Goal: Information Seeking & Learning: Check status

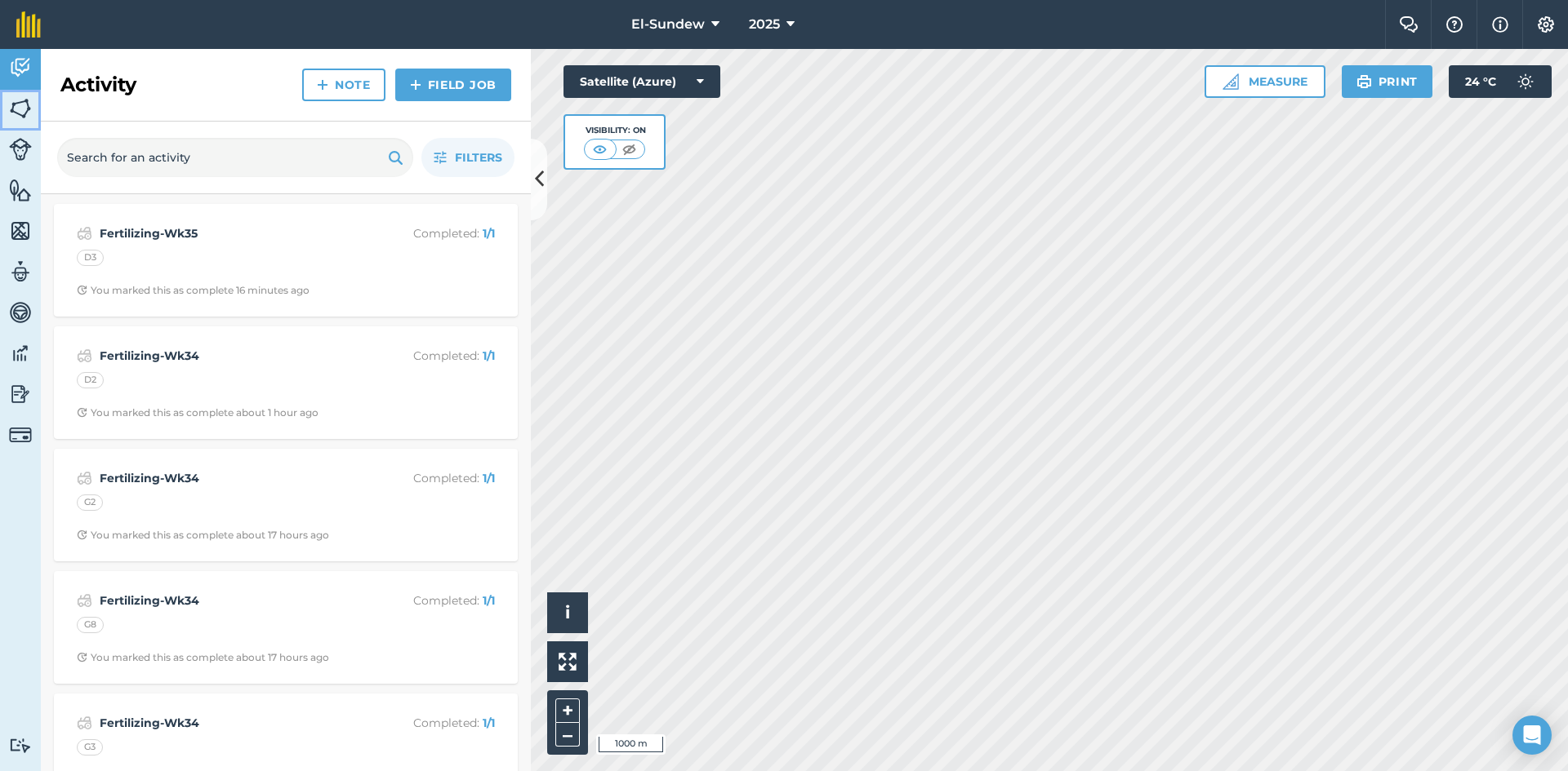
click at [22, 107] on img at bounding box center [20, 108] width 22 height 24
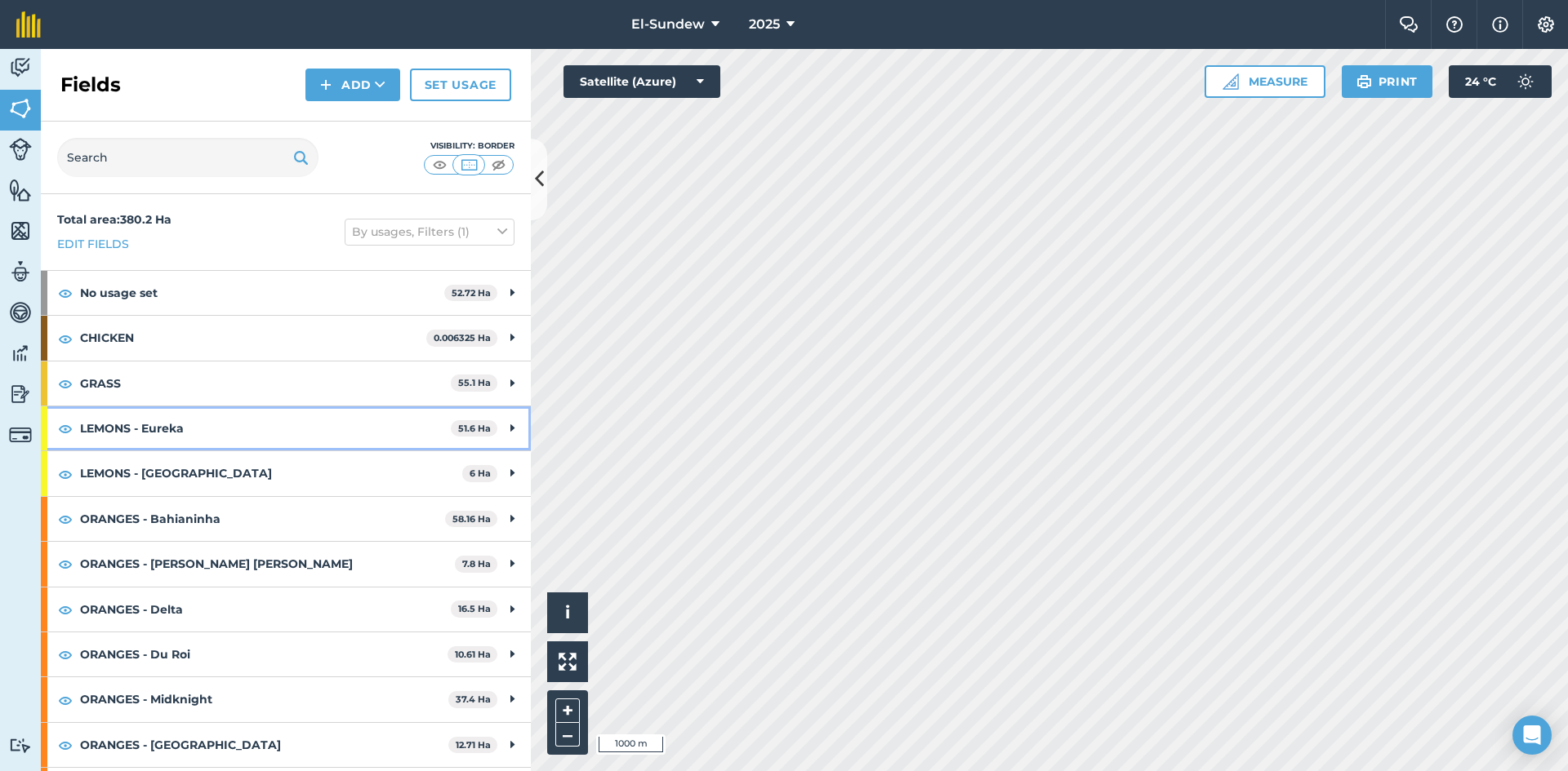
click at [177, 445] on strong "LEMONS - Eureka" at bounding box center [266, 427] width 371 height 44
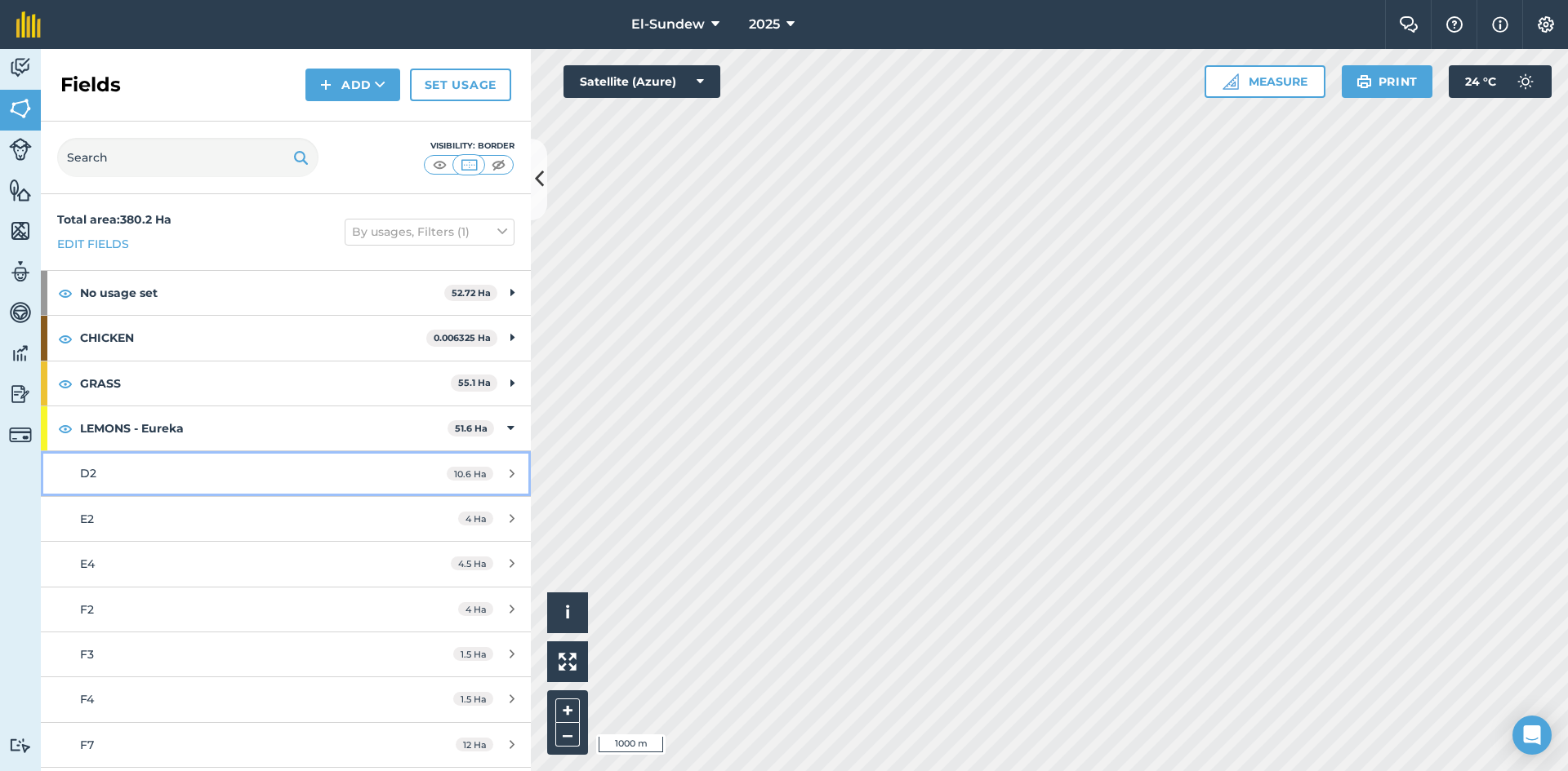
click at [172, 476] on div "D2" at bounding box center [233, 473] width 307 height 18
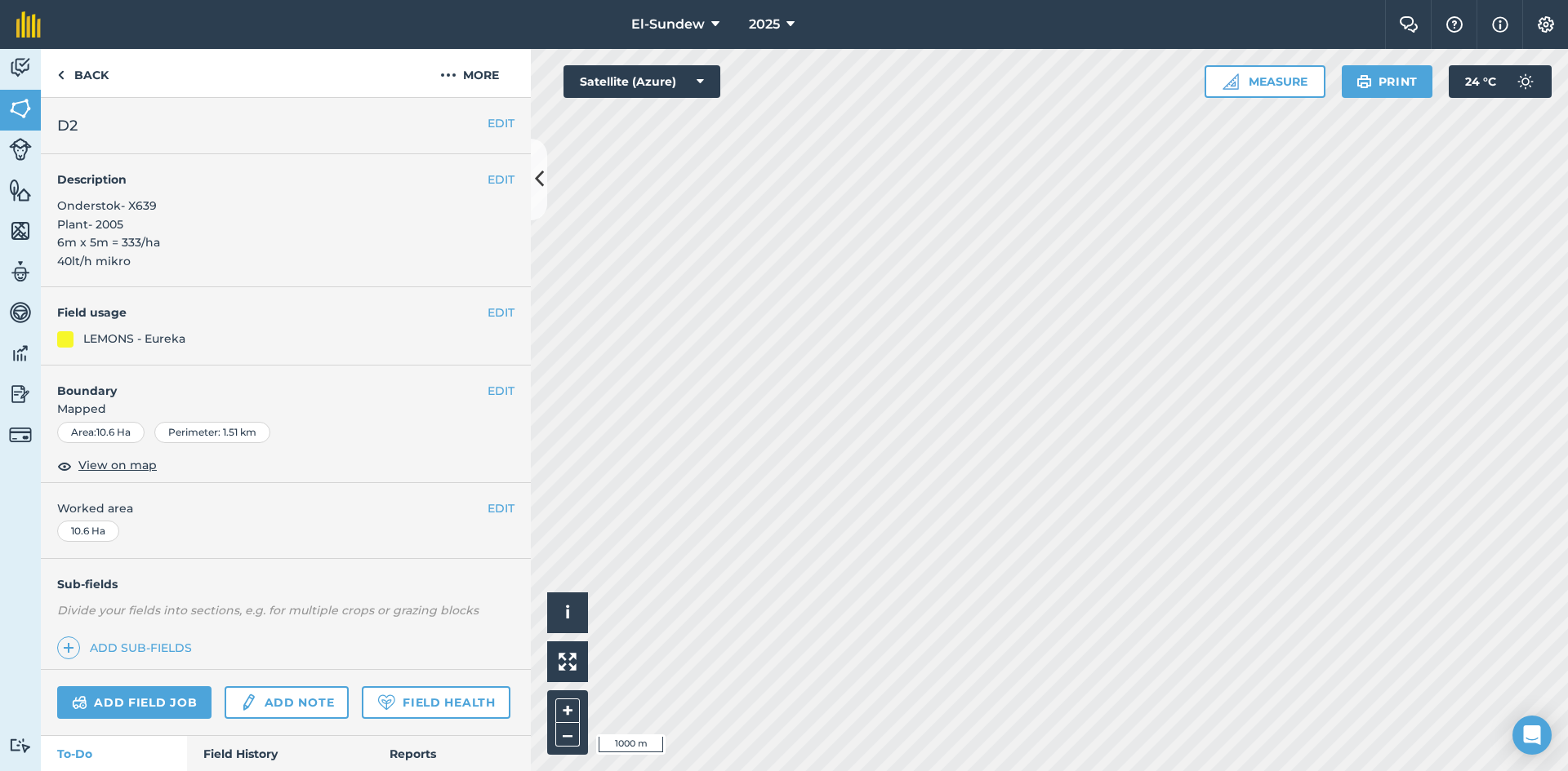
scroll to position [271, 0]
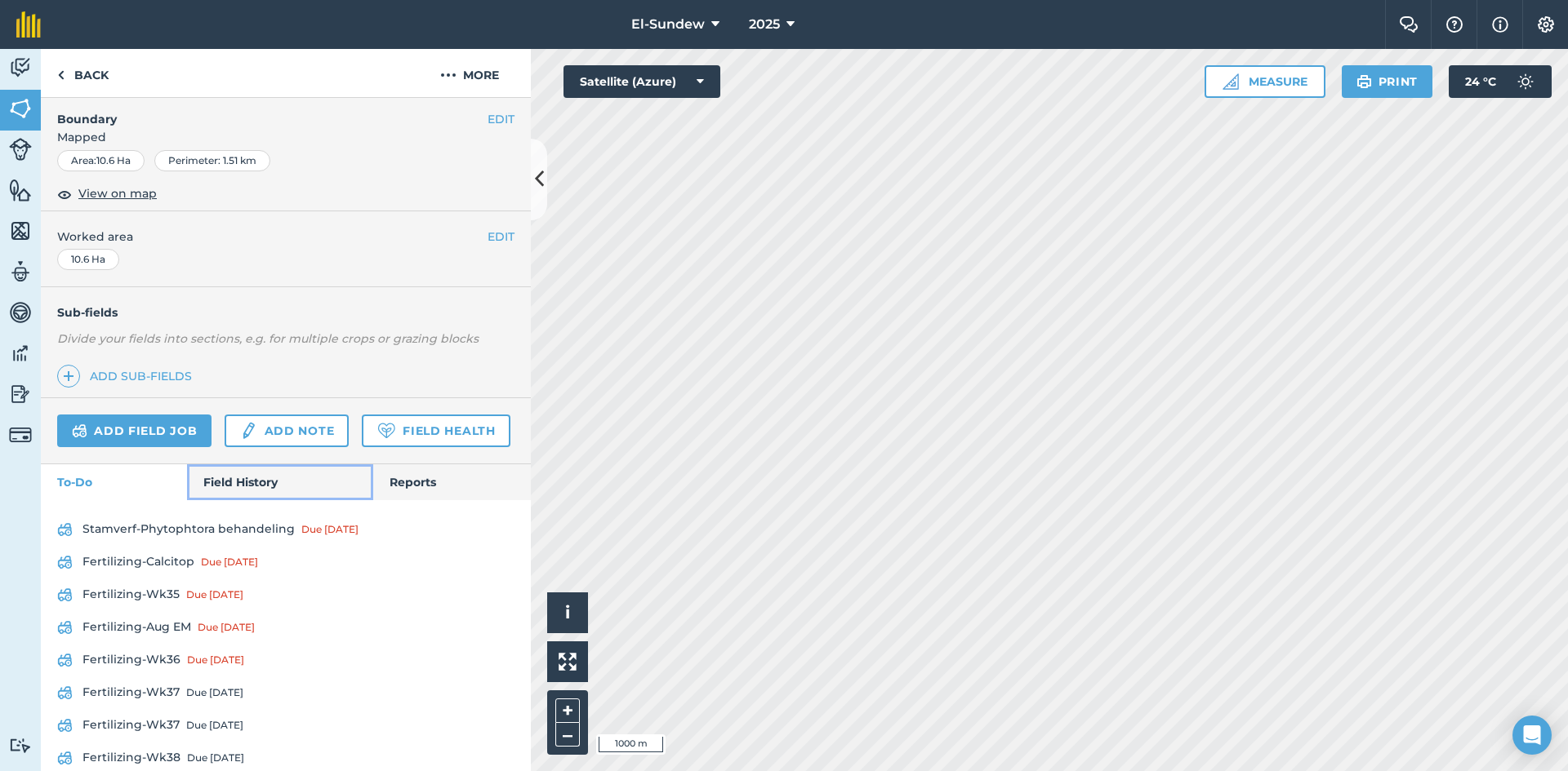
click at [236, 501] on link "Field History" at bounding box center [280, 482] width 186 height 36
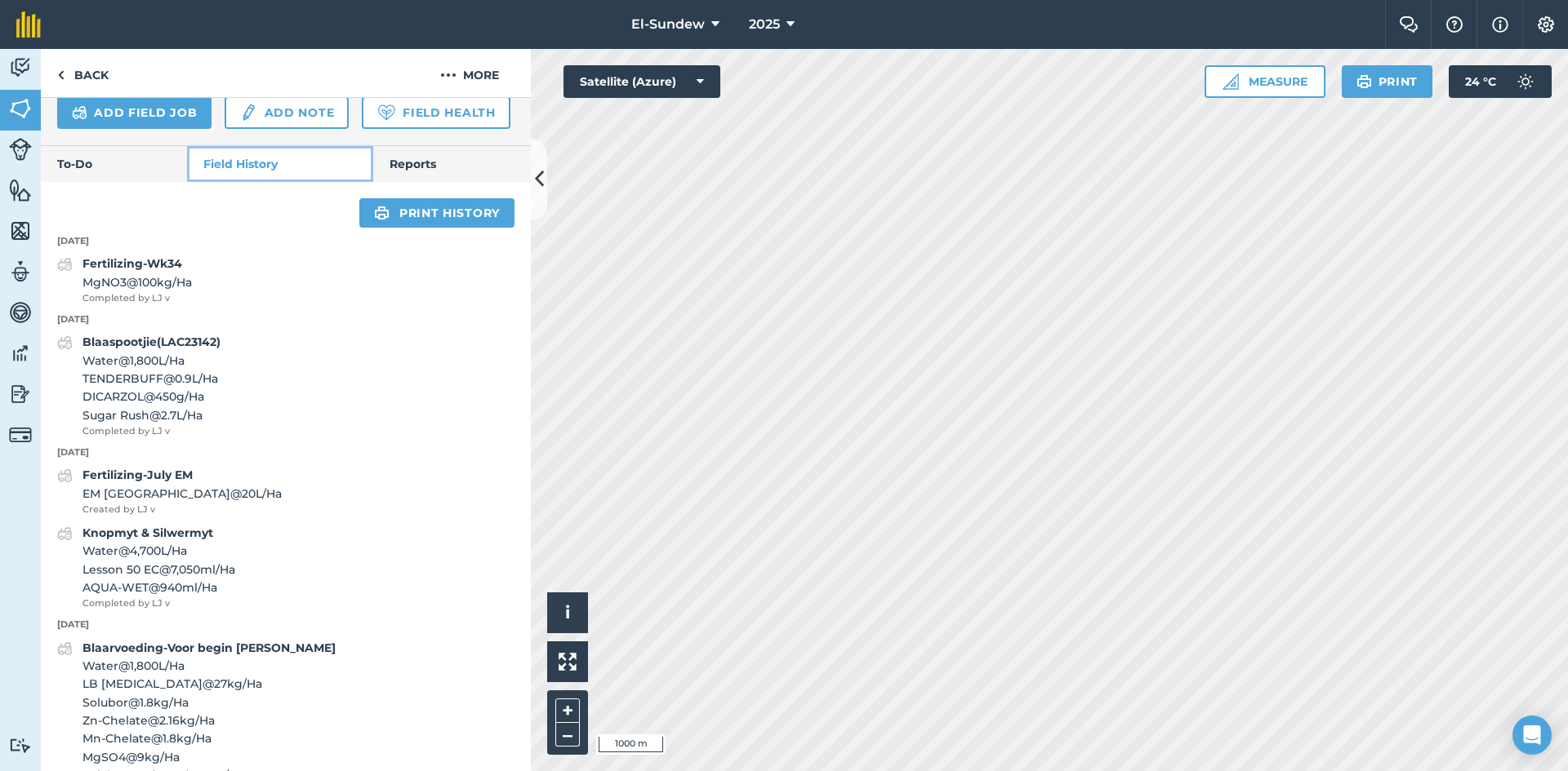
scroll to position [545, 0]
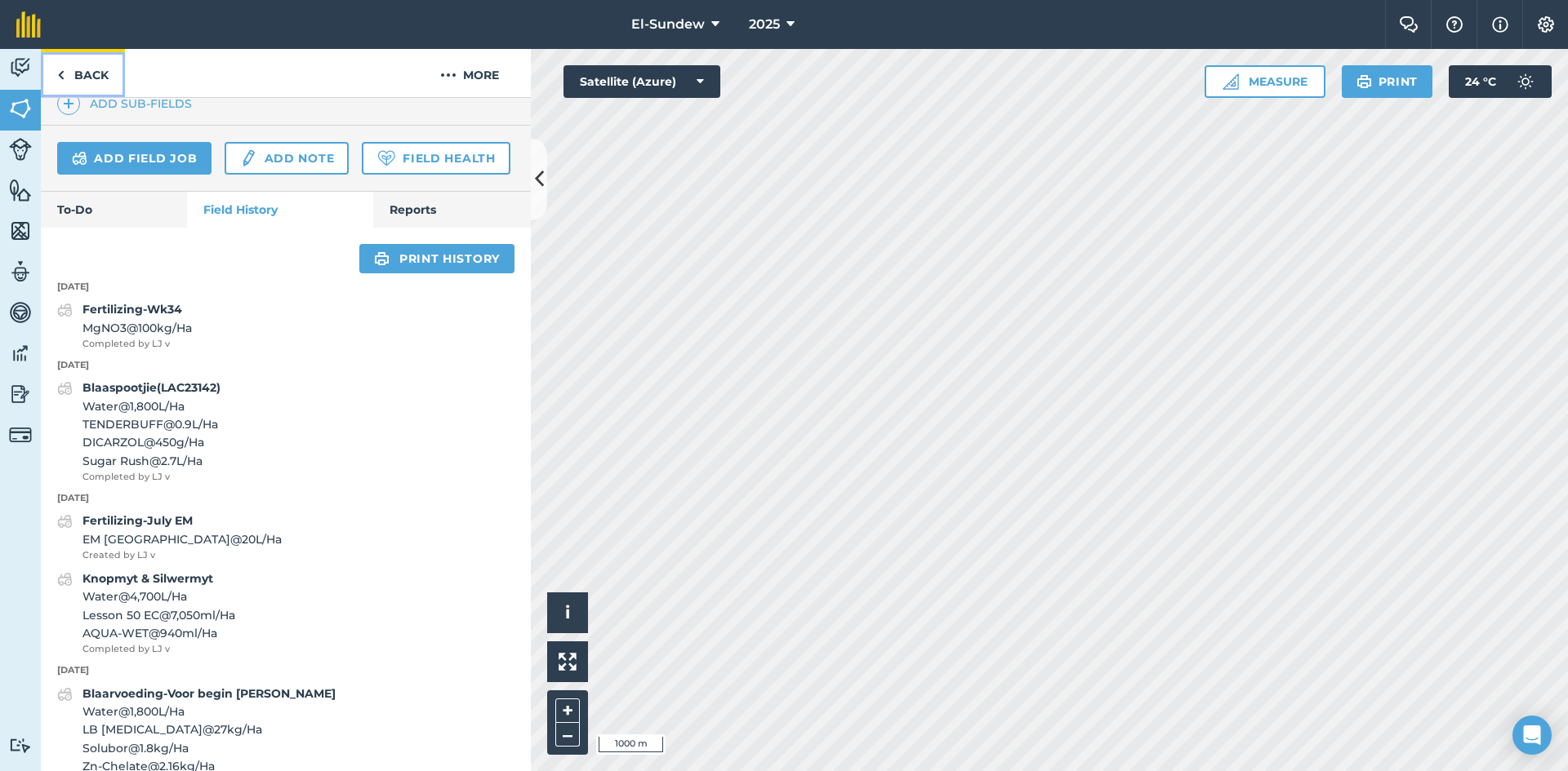
click at [62, 71] on img at bounding box center [62, 75] width 8 height 20
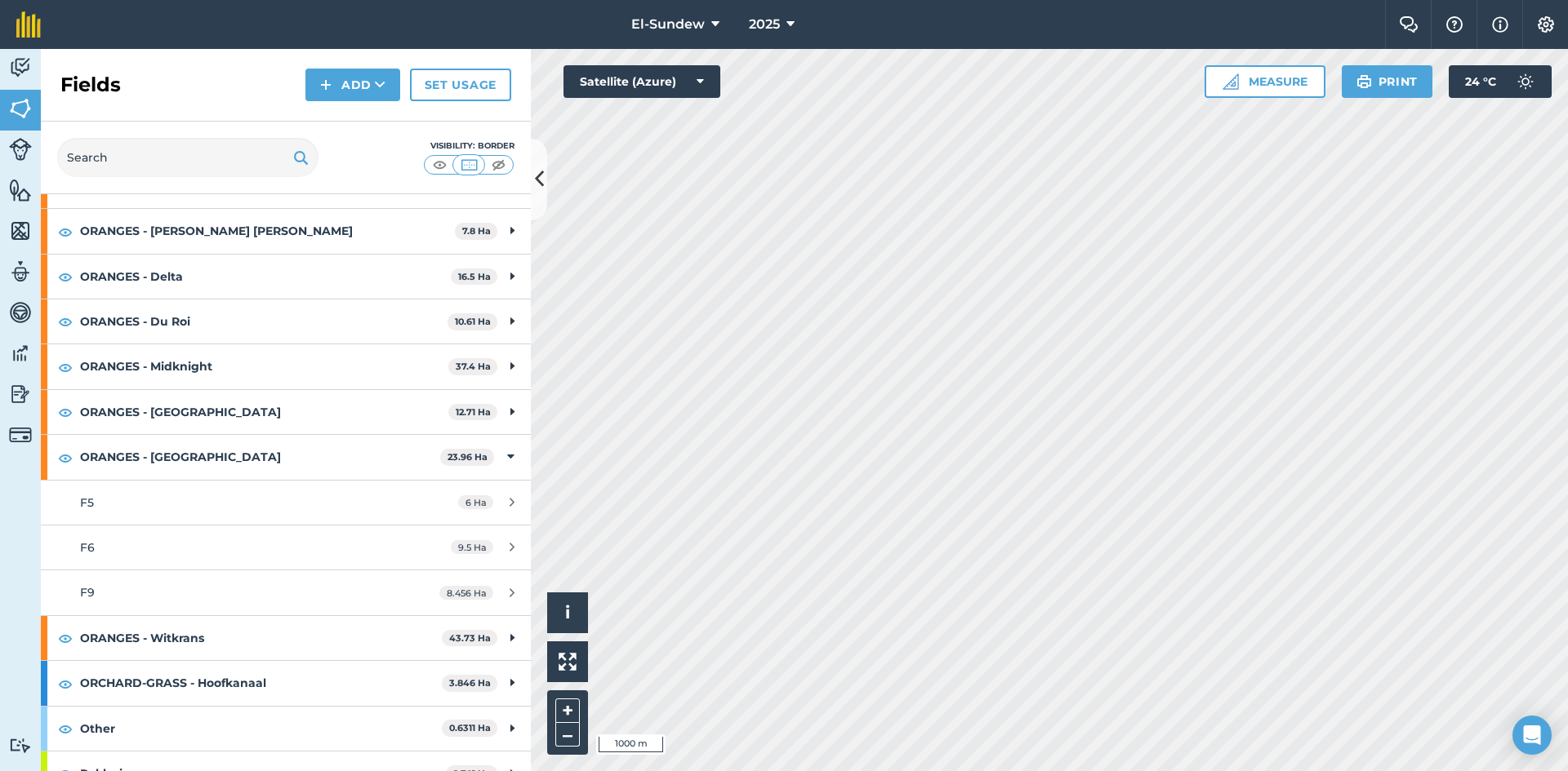
scroll to position [719, 0]
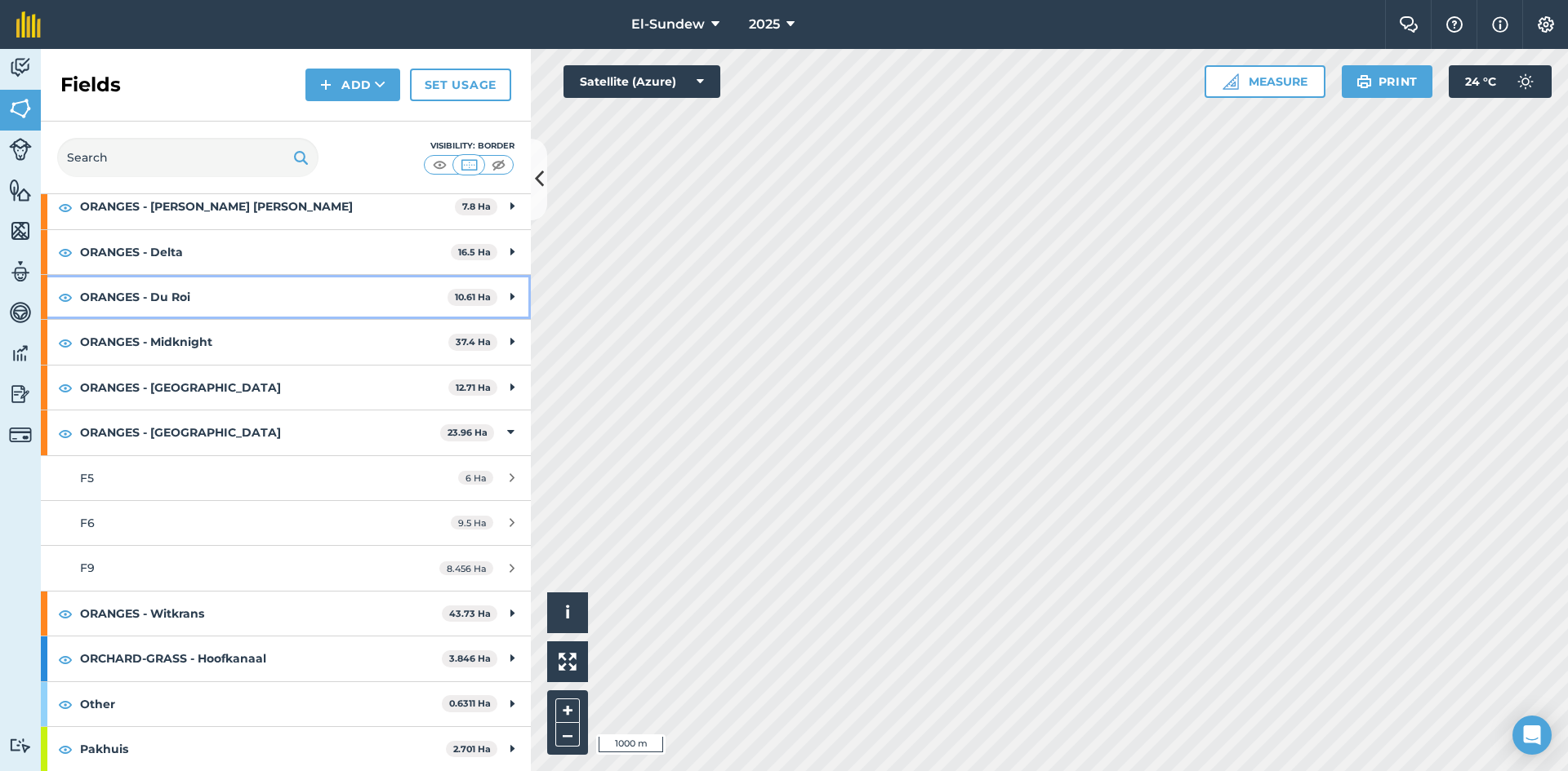
click at [238, 293] on strong "ORANGES - Du Roi" at bounding box center [264, 297] width 367 height 44
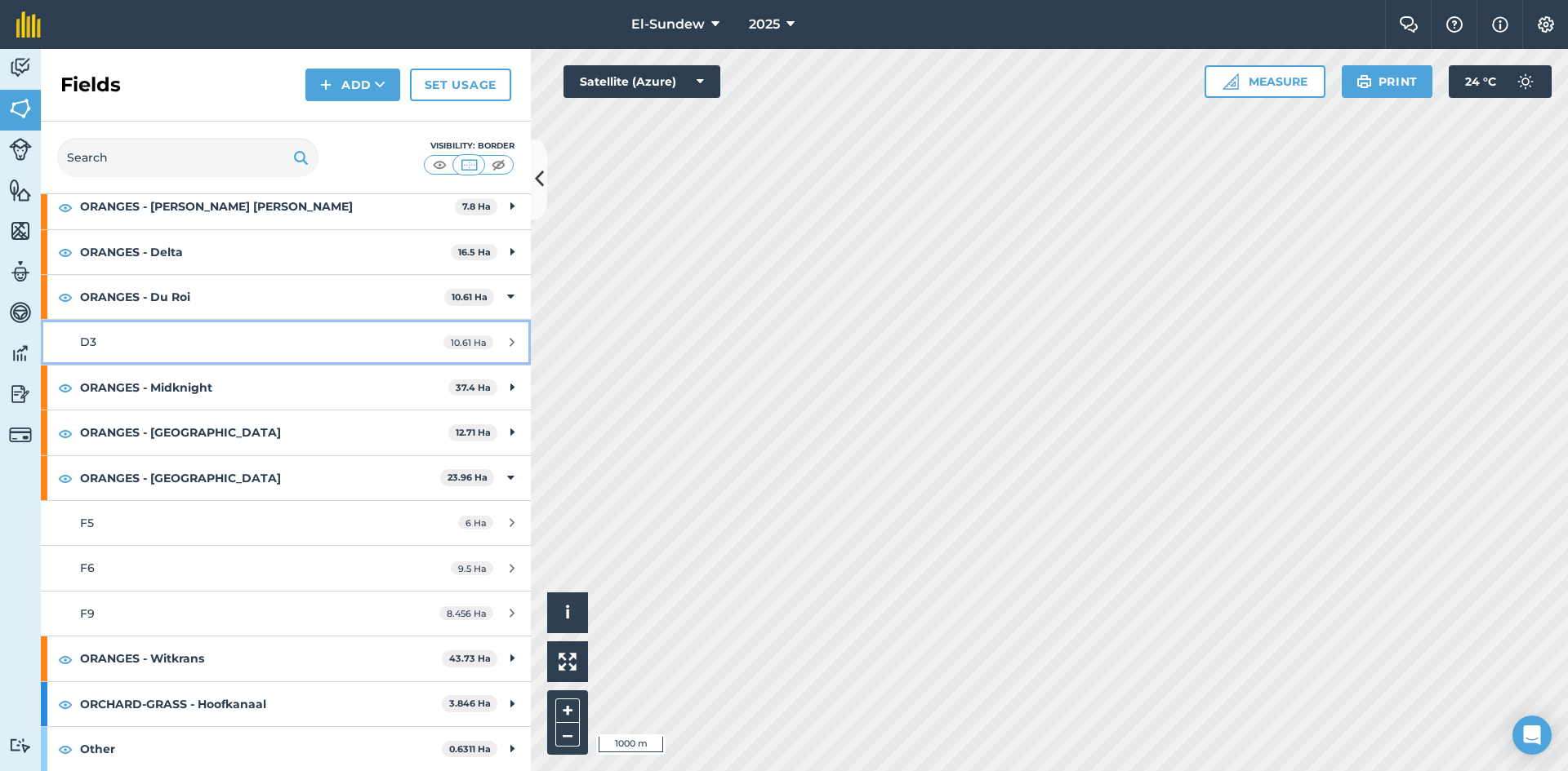
click at [215, 350] on div "D3" at bounding box center [233, 342] width 307 height 18
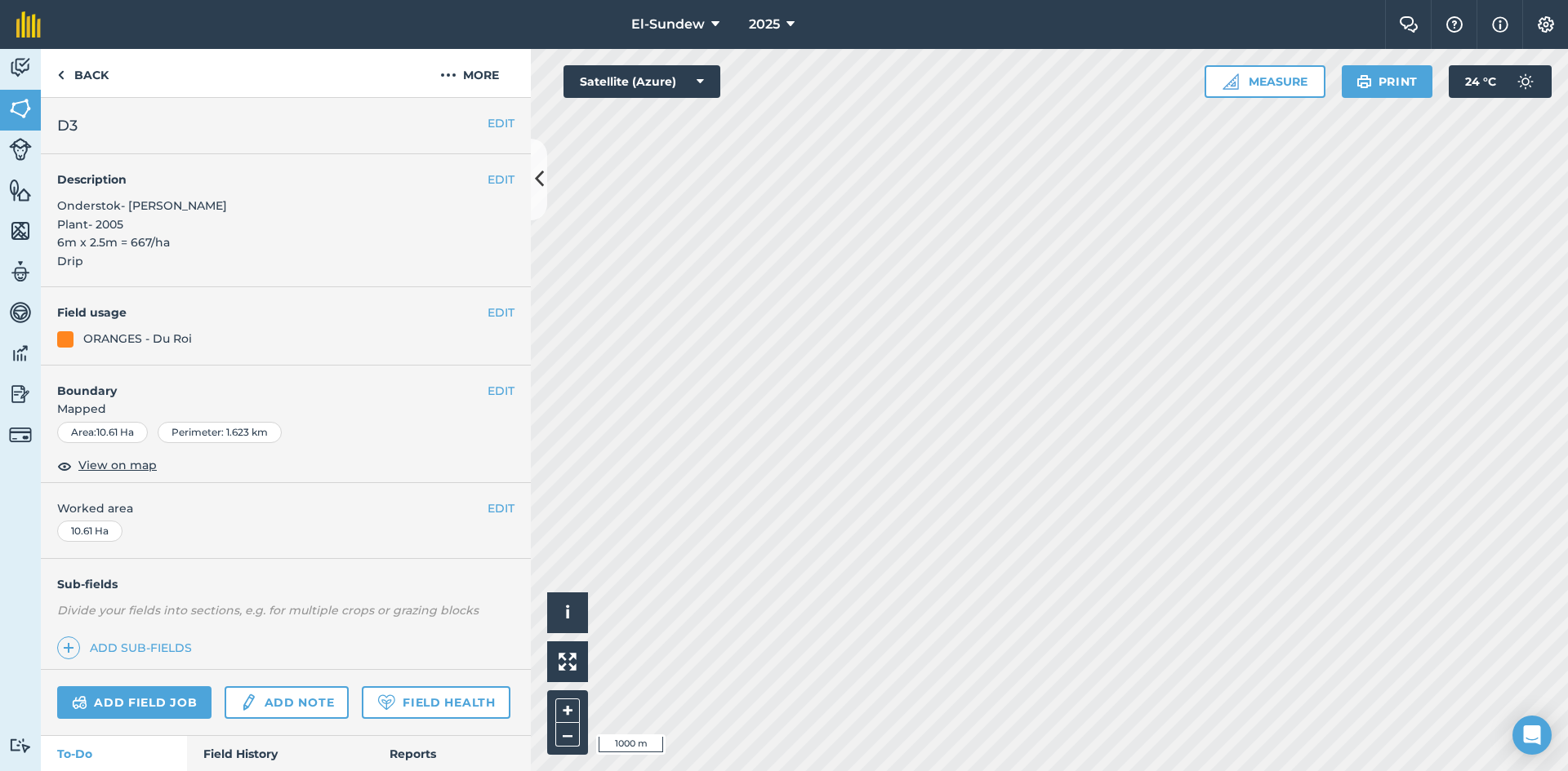
scroll to position [545, 0]
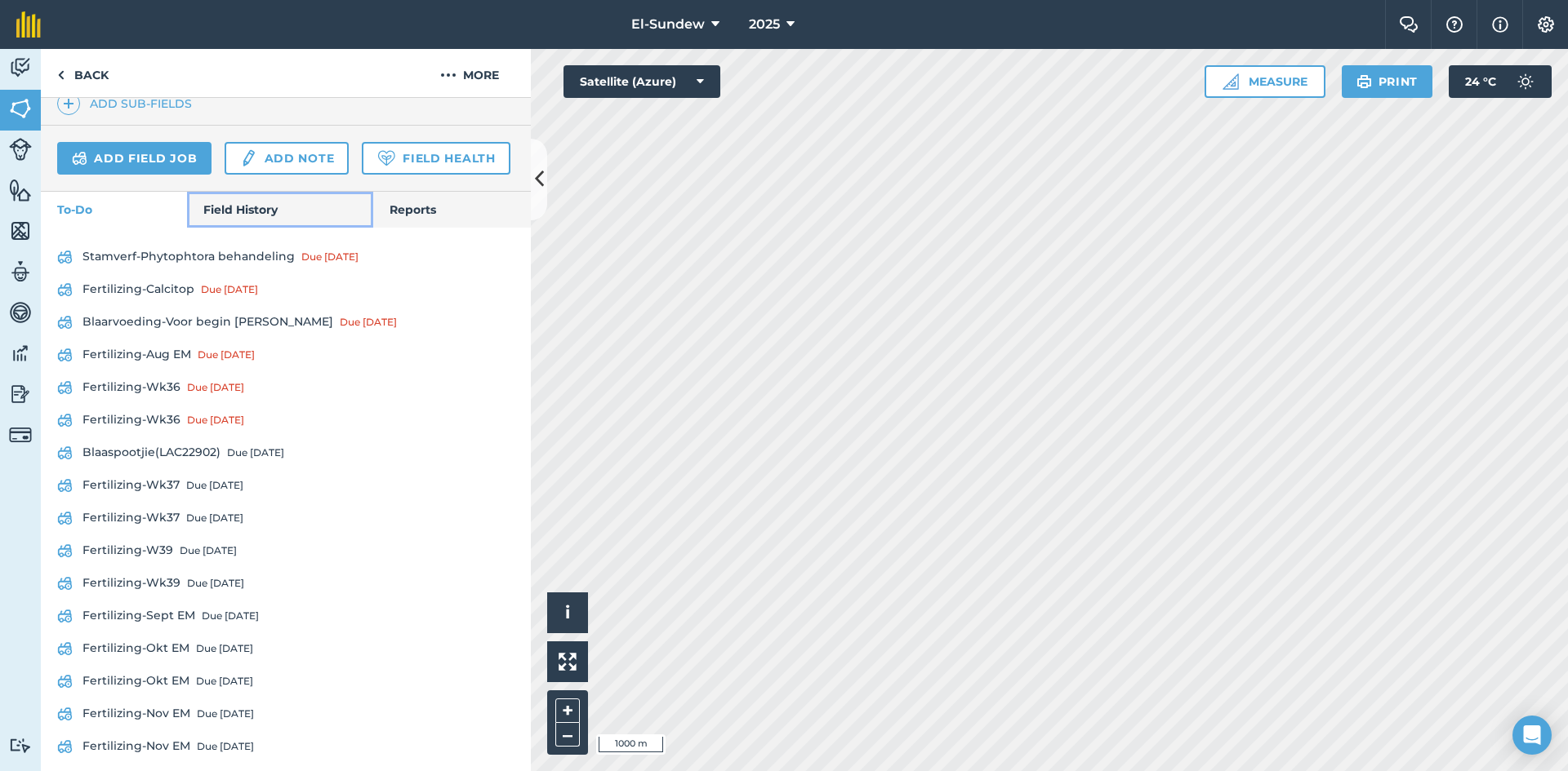
click at [246, 227] on link "Field History" at bounding box center [280, 210] width 186 height 36
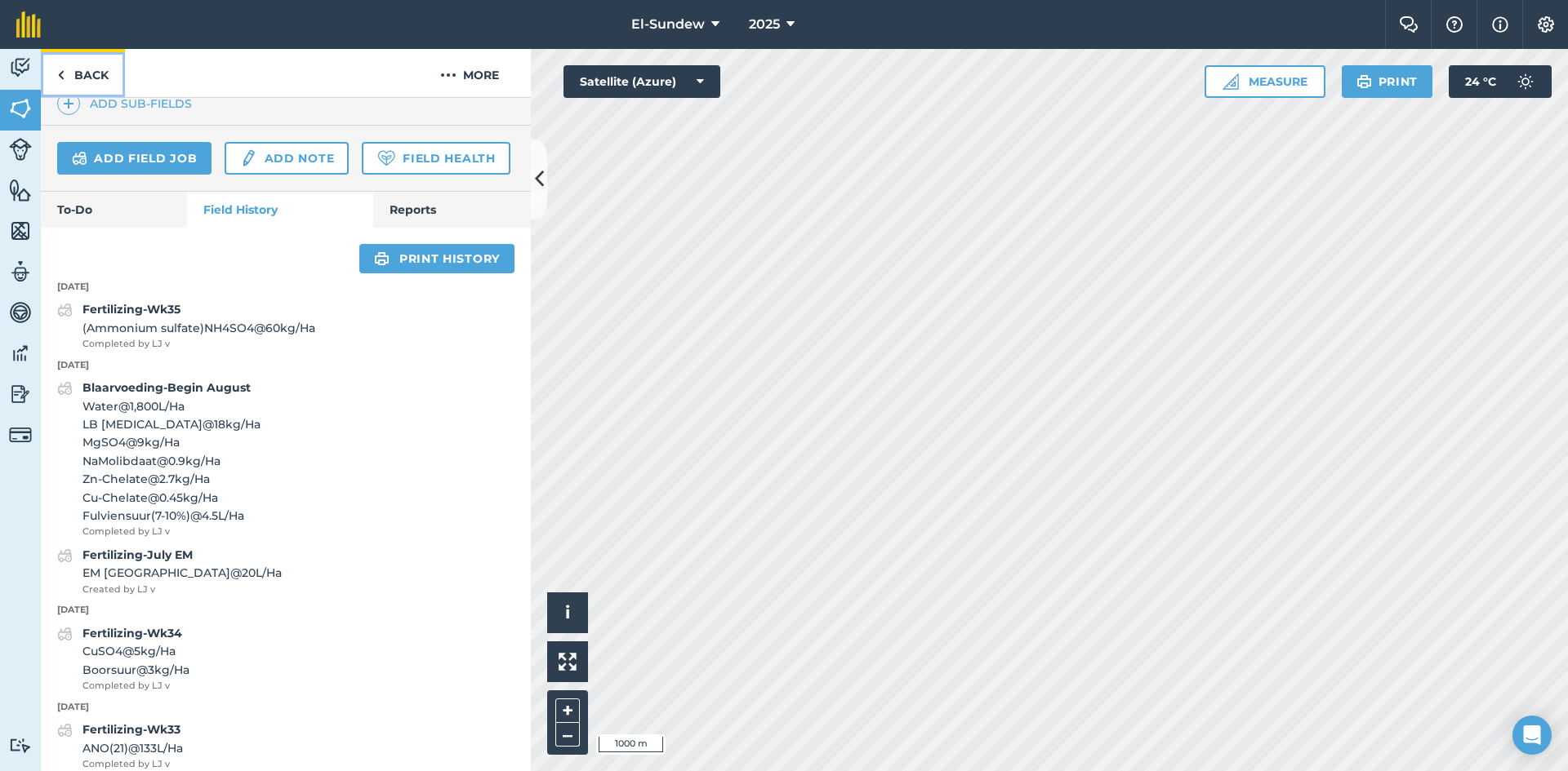
click at [84, 56] on link "Back" at bounding box center [83, 72] width 84 height 48
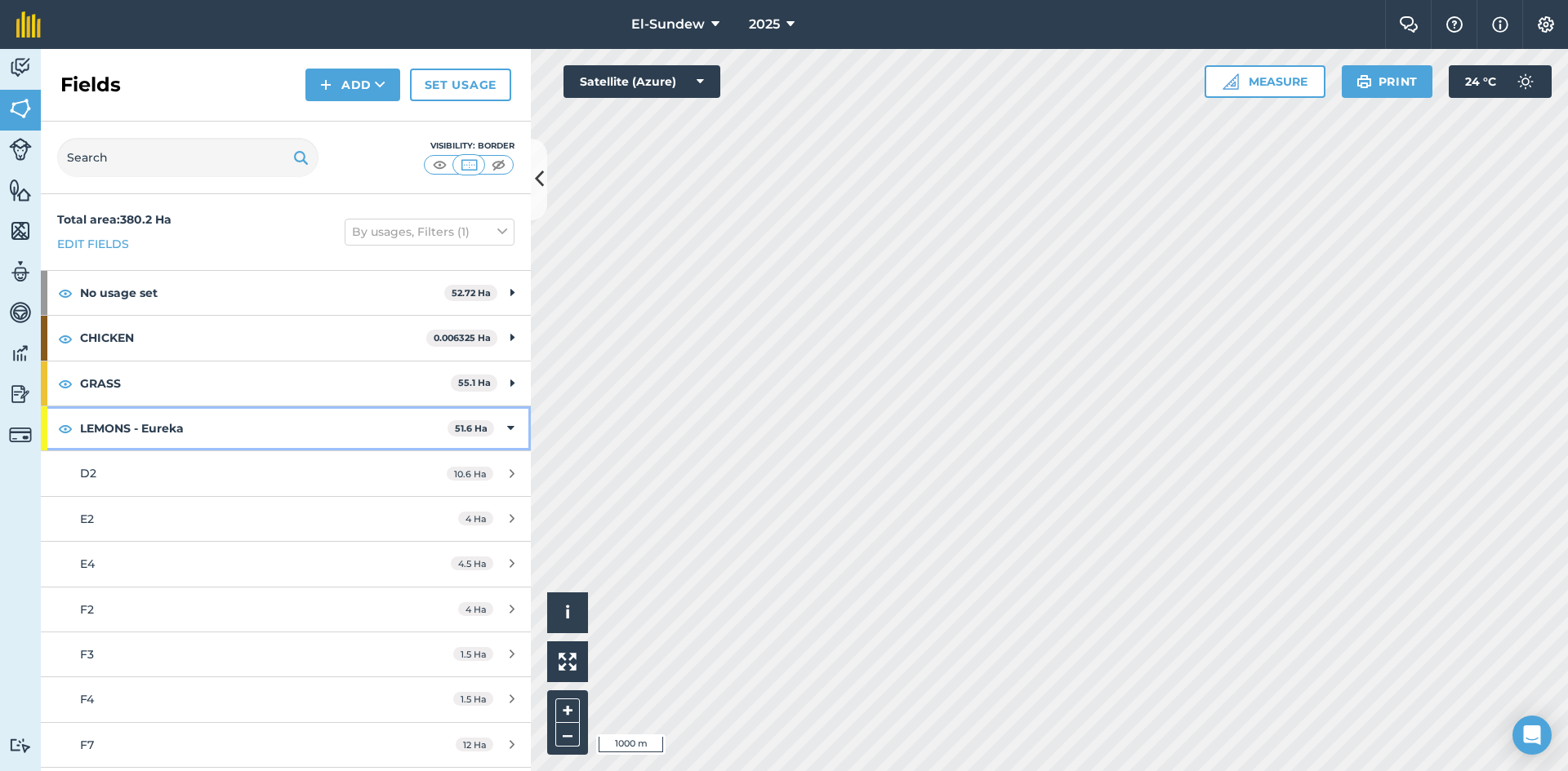
click at [209, 417] on strong "LEMONS - Eureka" at bounding box center [264, 427] width 367 height 44
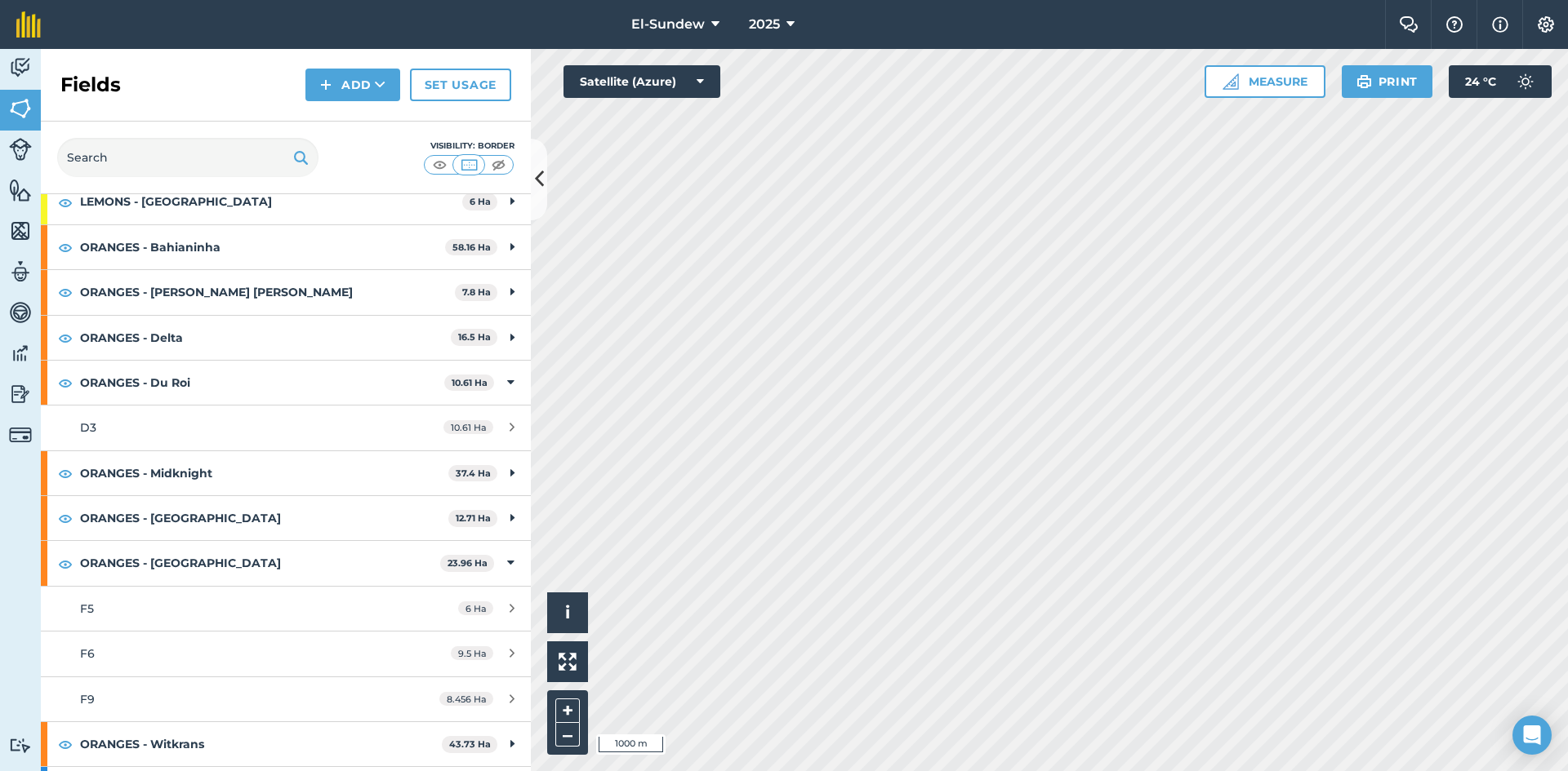
scroll to position [403, 0]
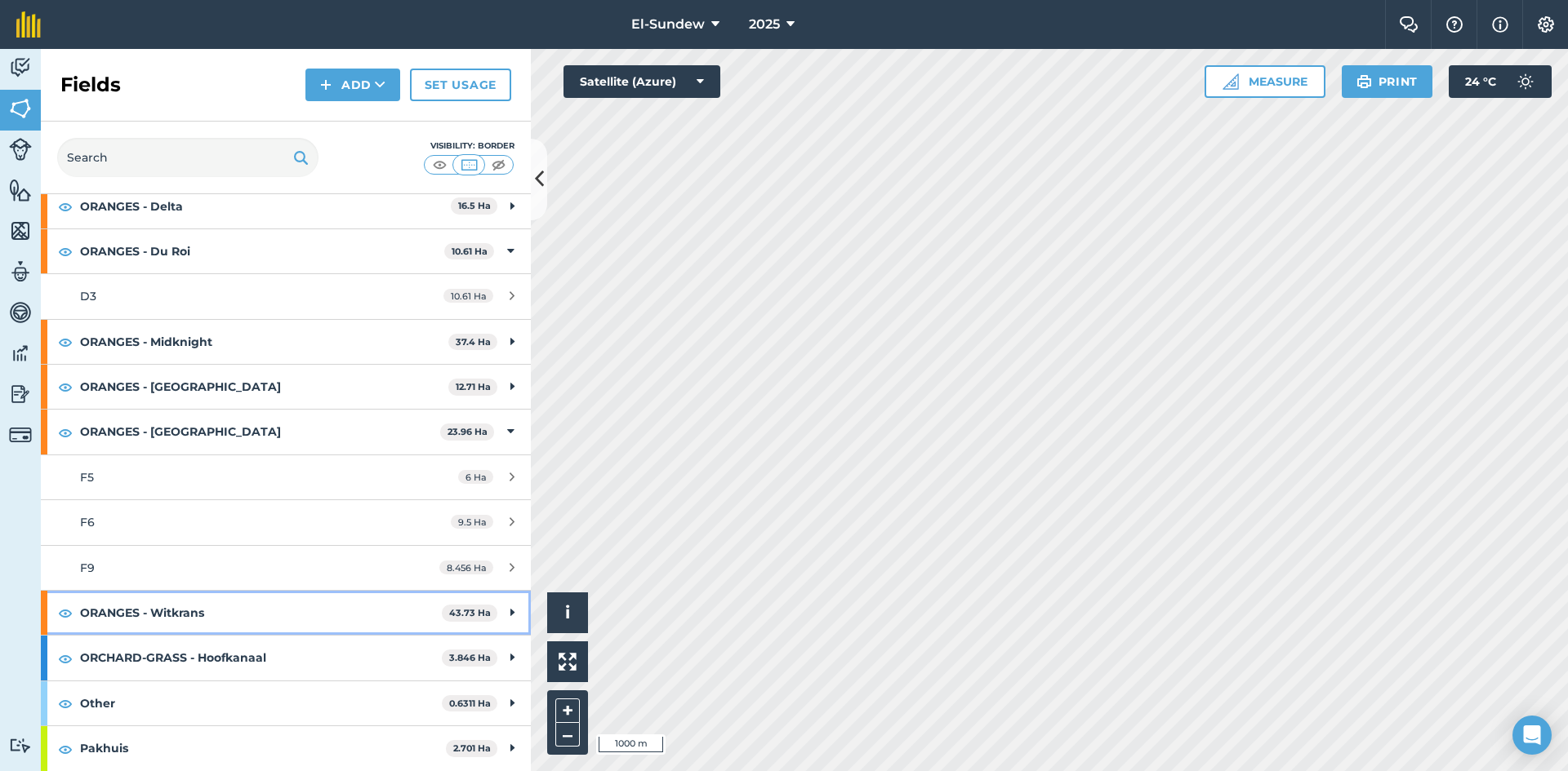
click at [226, 606] on strong "ORANGES - Witkrans" at bounding box center [261, 612] width 361 height 44
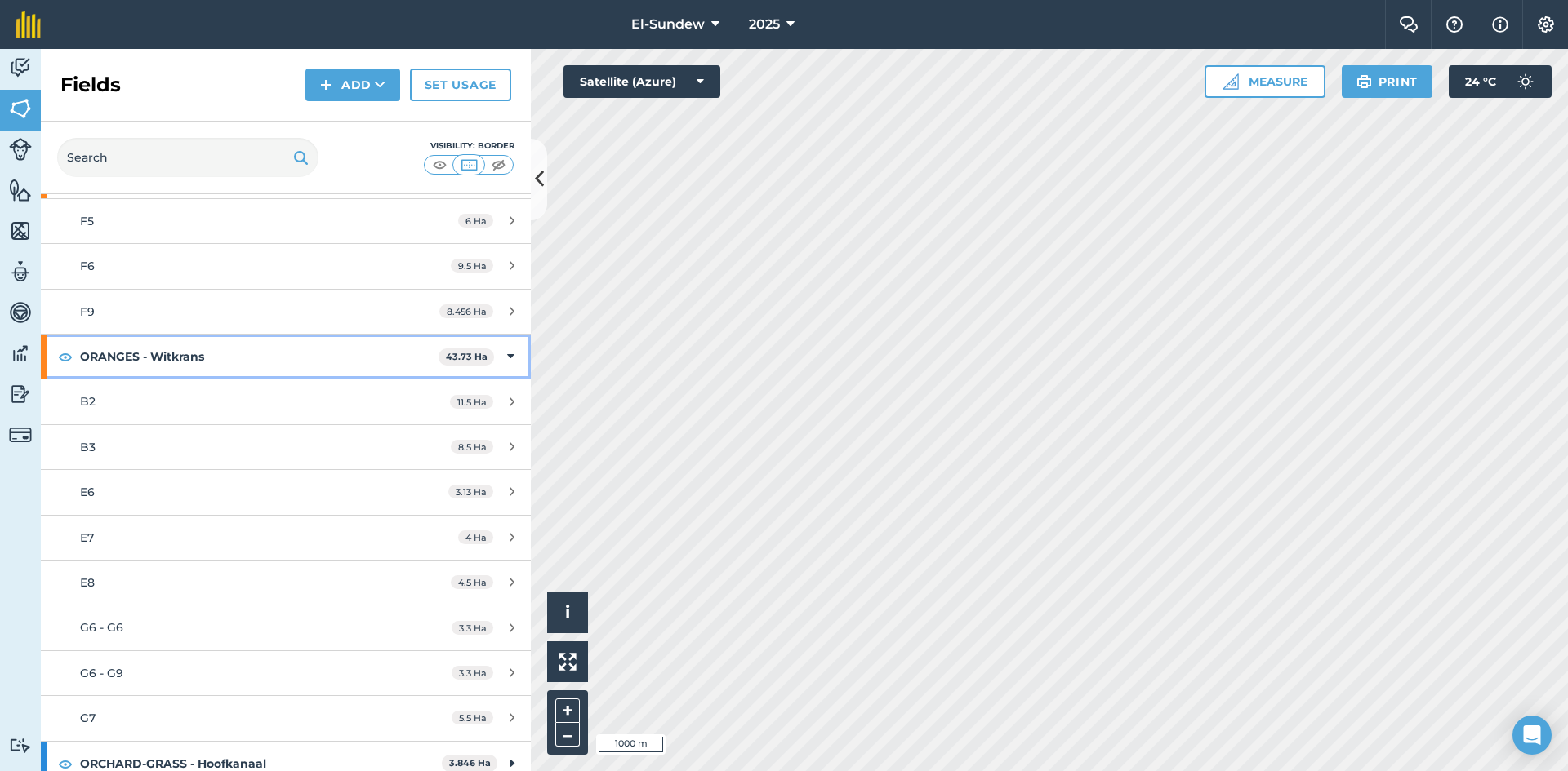
scroll to position [675, 0]
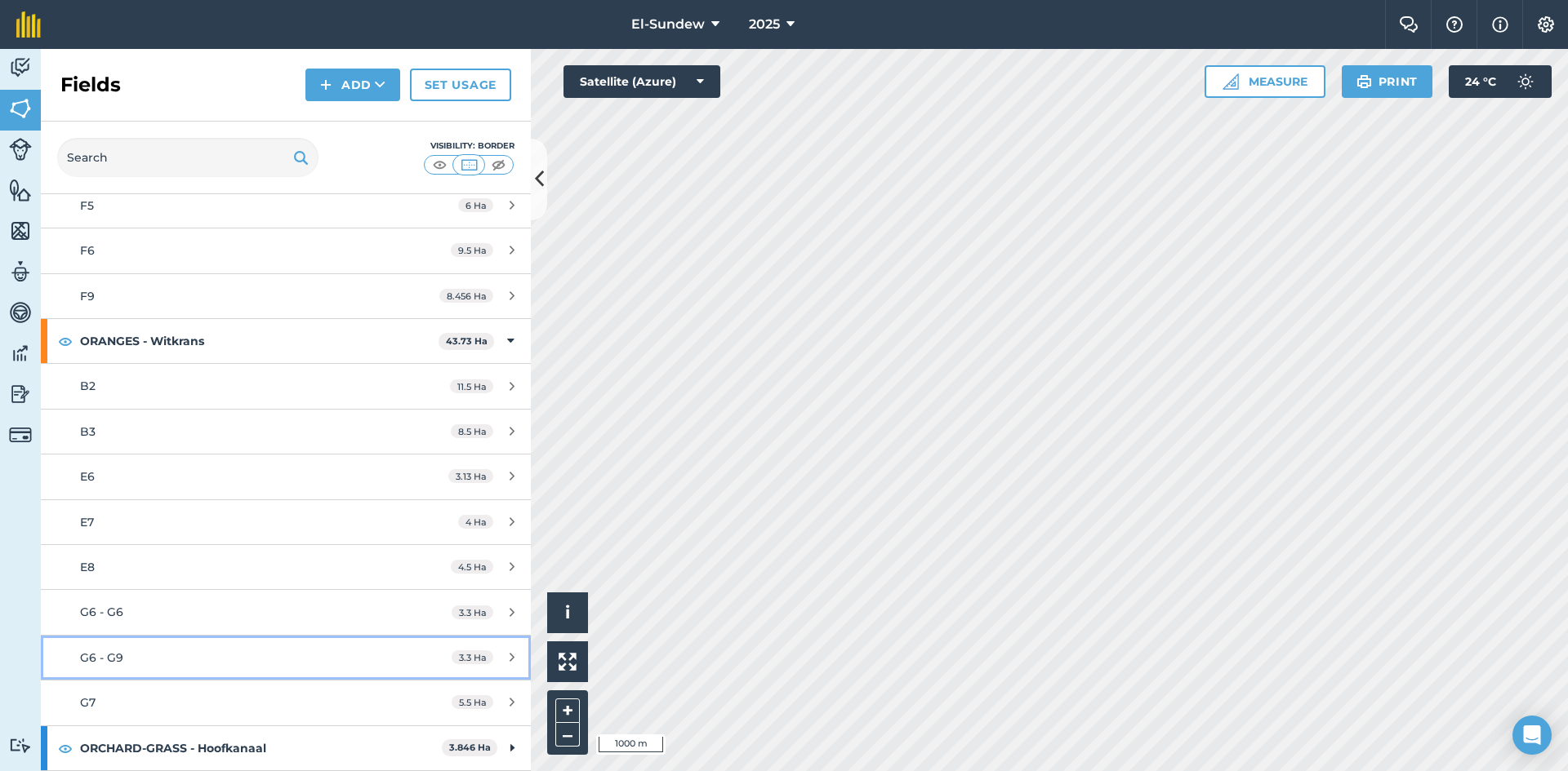
click at [187, 657] on div "G6 - G9" at bounding box center [233, 658] width 307 height 18
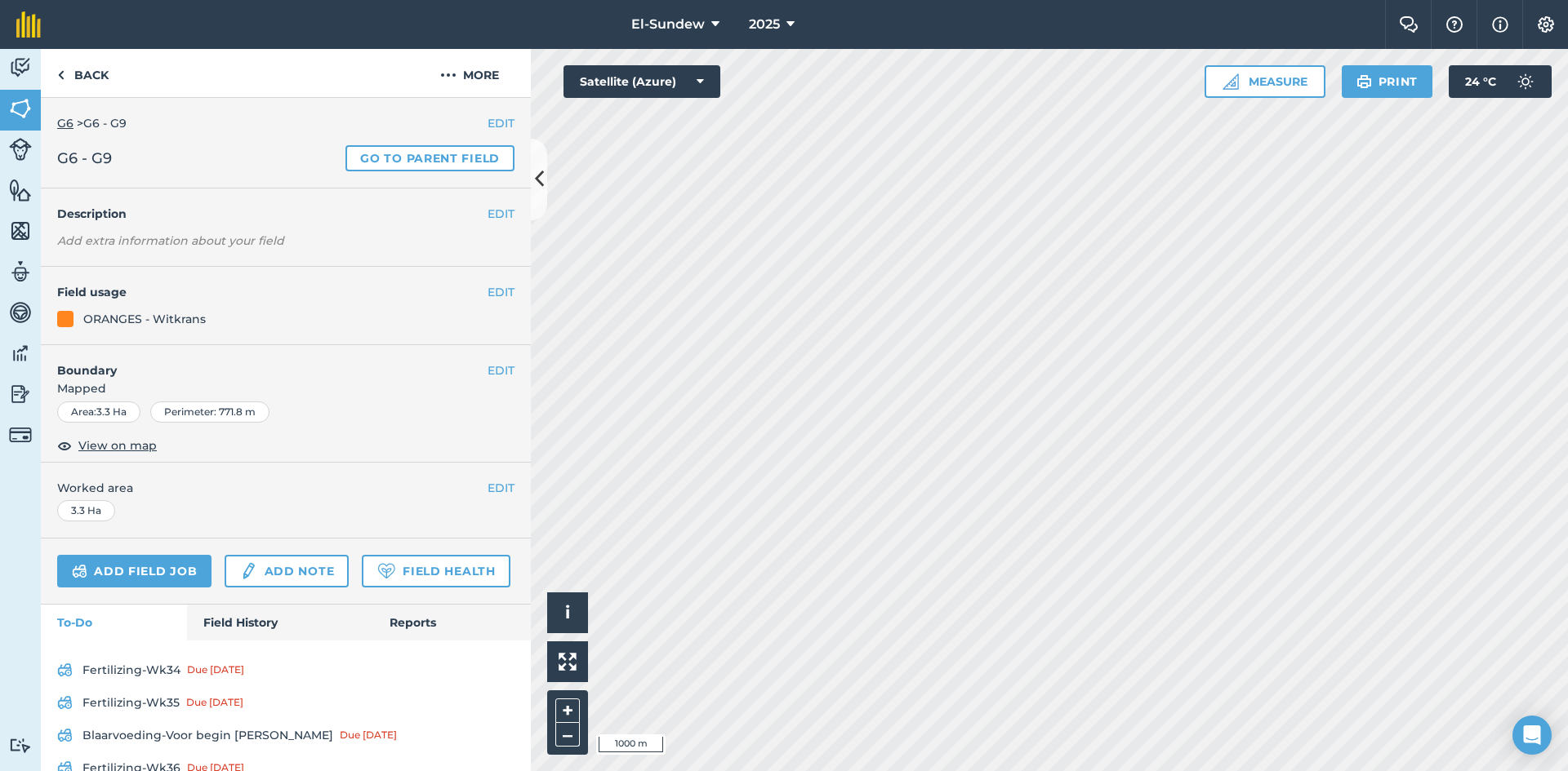
scroll to position [271, 0]
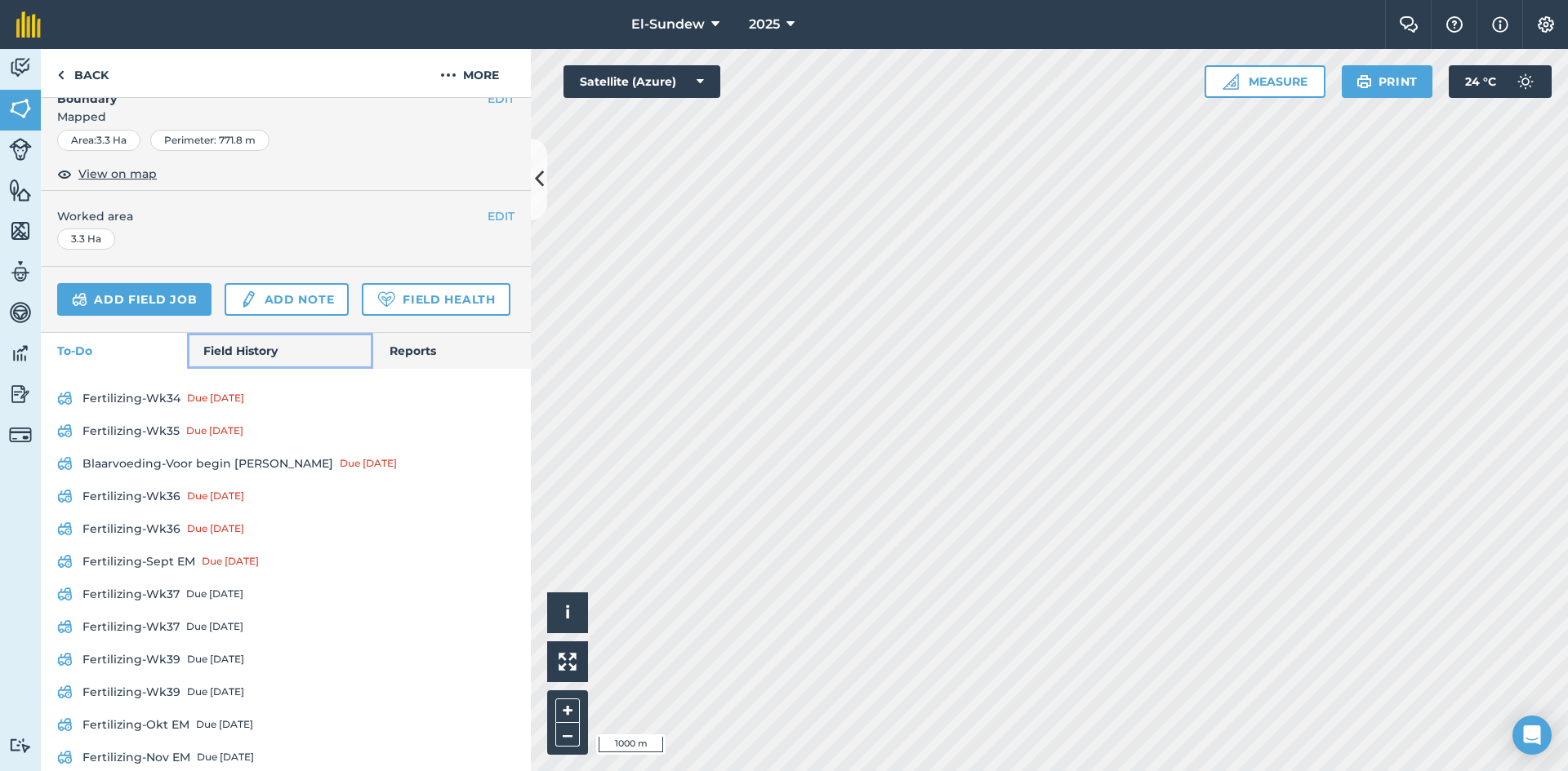
click at [247, 369] on link "Field History" at bounding box center [280, 350] width 186 height 36
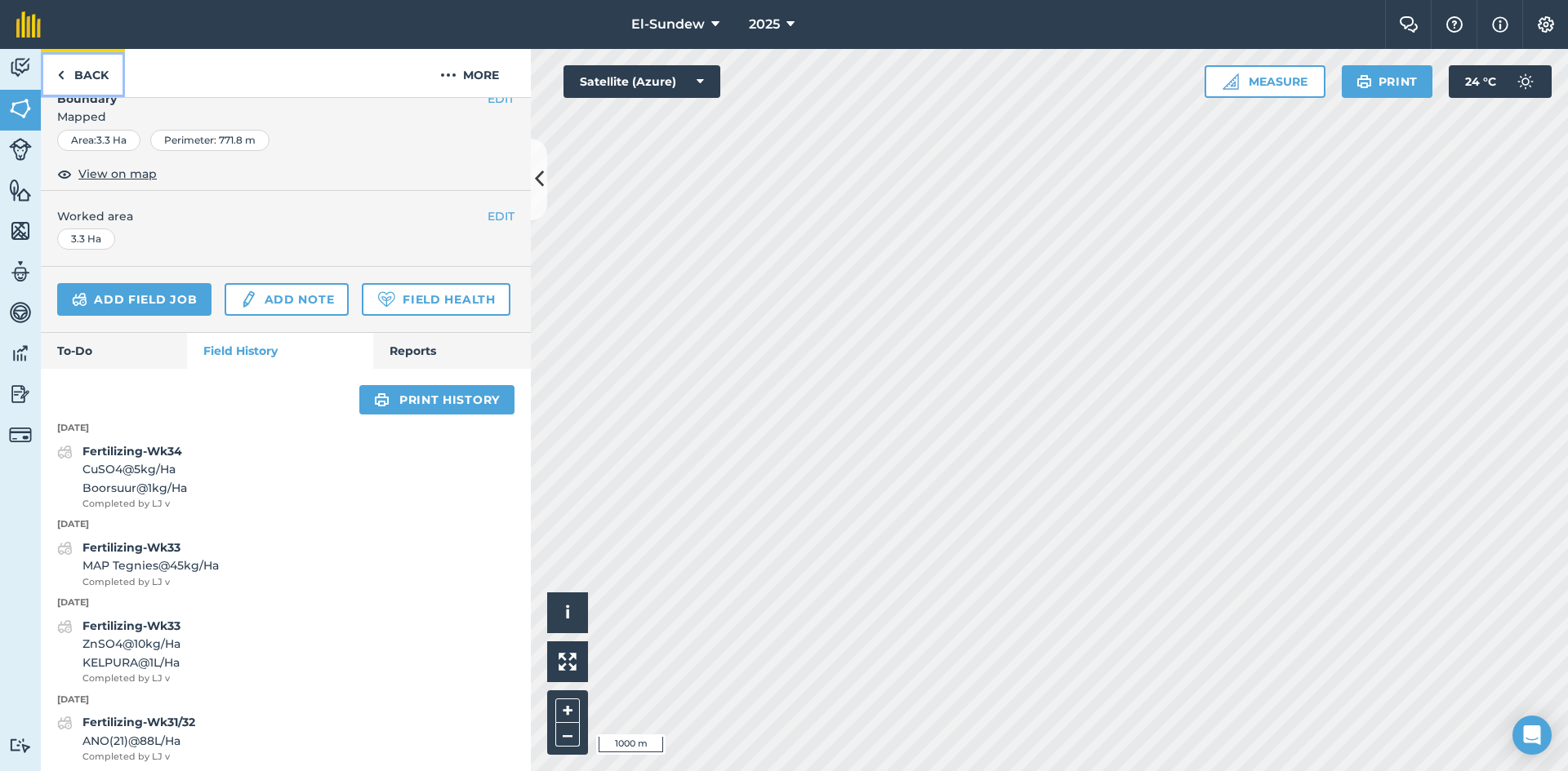
click at [111, 80] on link "Back" at bounding box center [83, 72] width 84 height 48
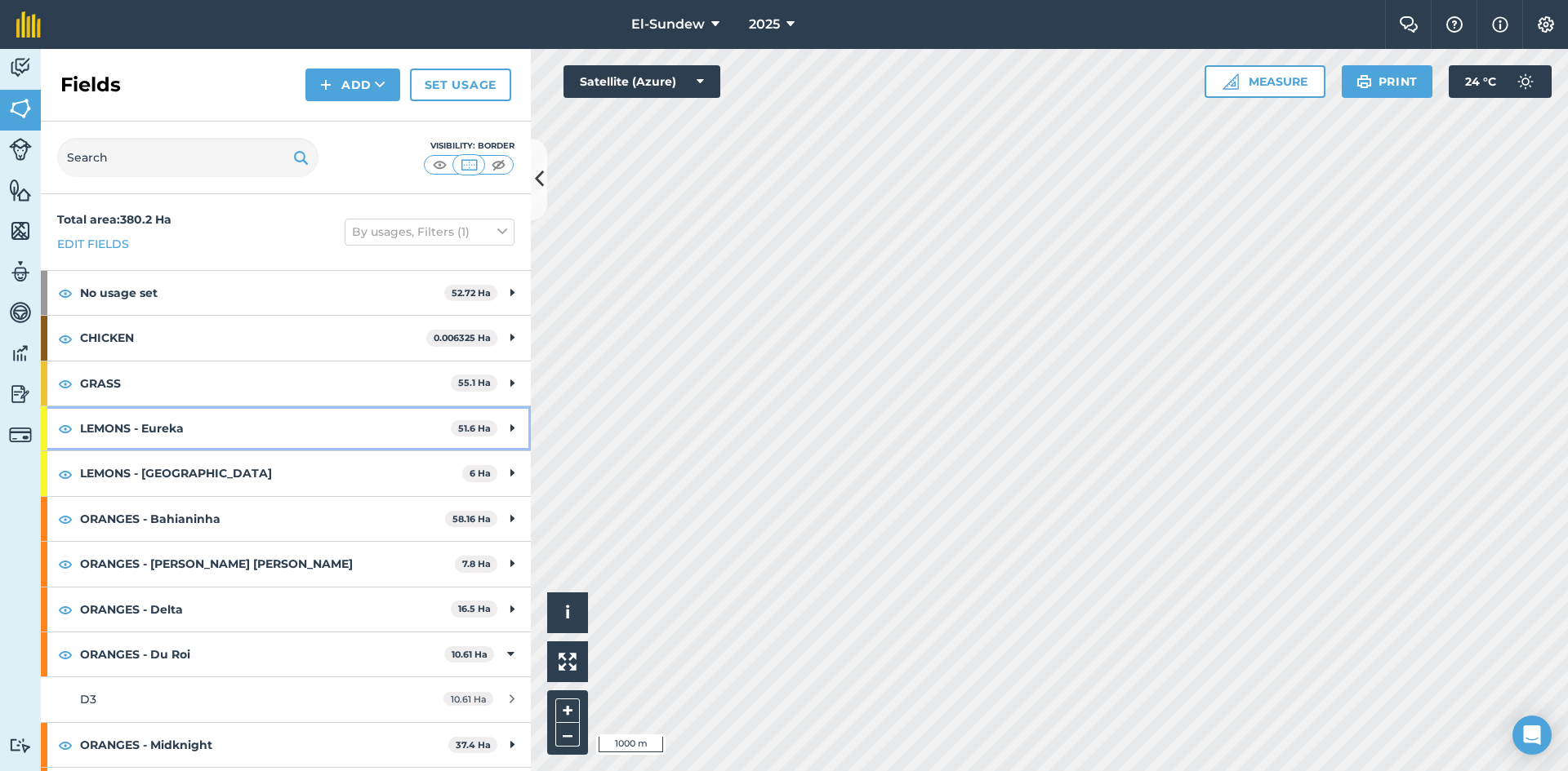
click at [196, 433] on strong "LEMONS - Eureka" at bounding box center [266, 427] width 371 height 44
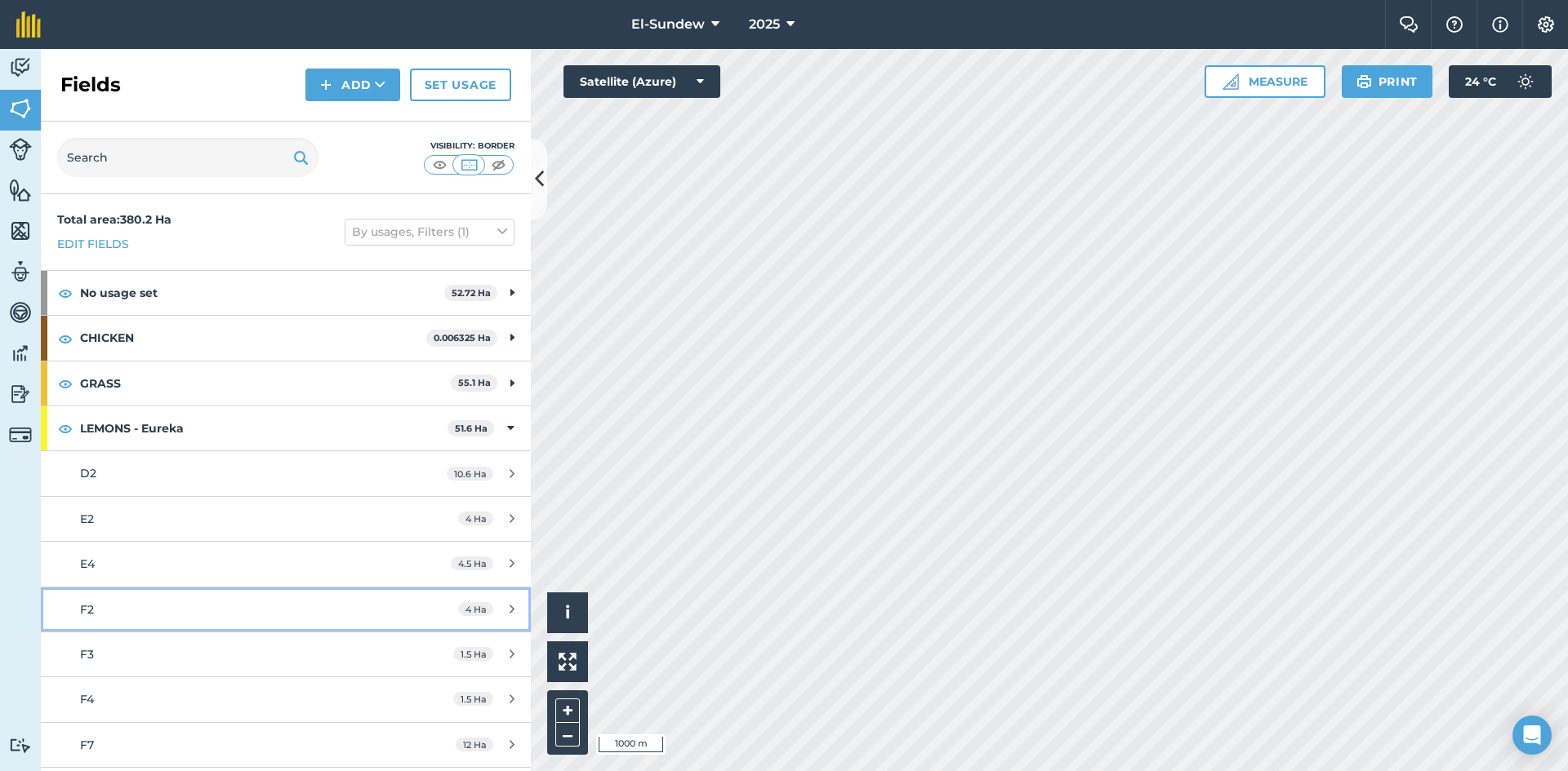
click at [157, 620] on link "F2 4 Ha" at bounding box center [286, 609] width 490 height 44
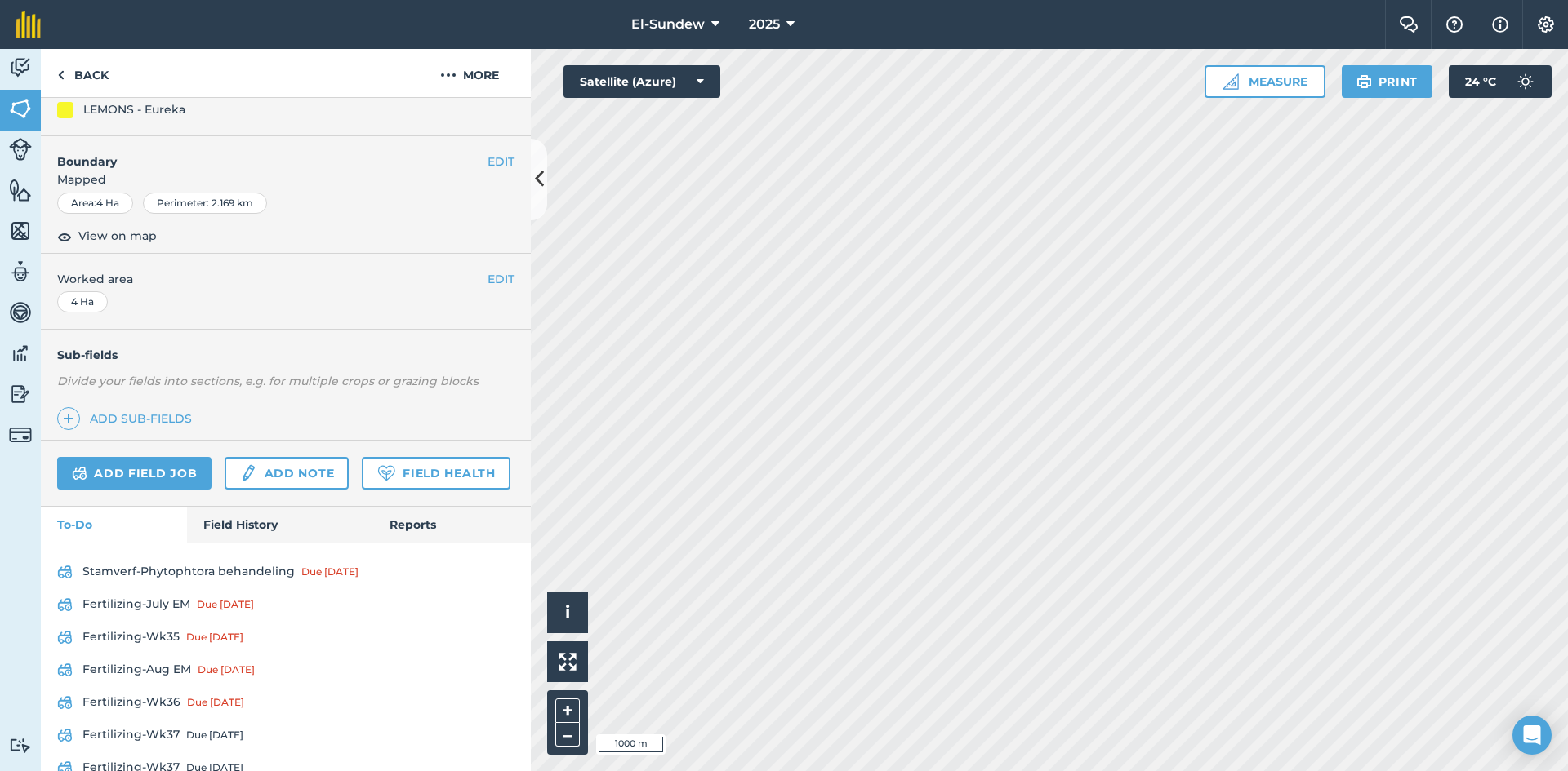
scroll to position [545, 0]
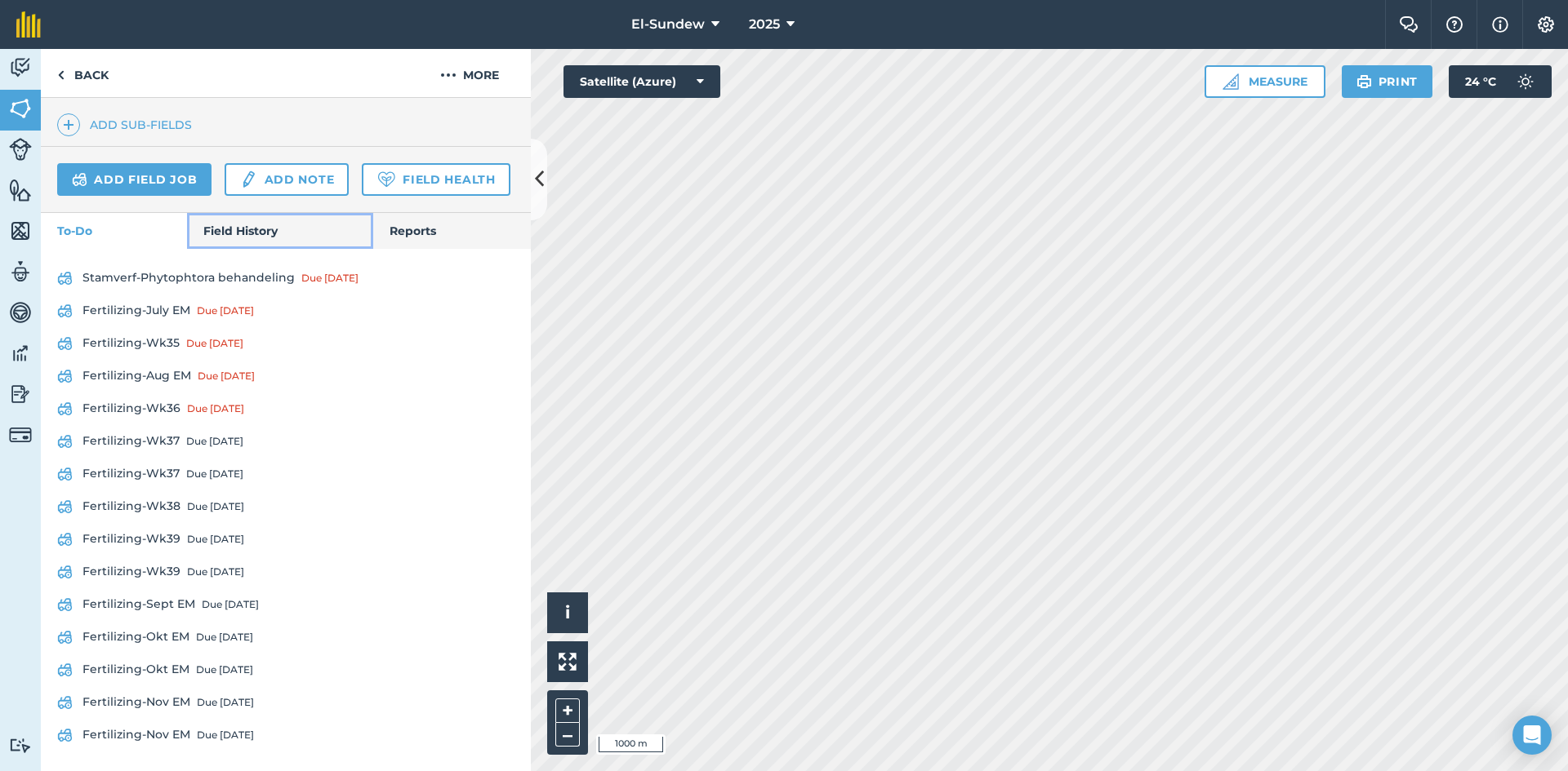
click at [258, 249] on link "Field History" at bounding box center [280, 230] width 186 height 36
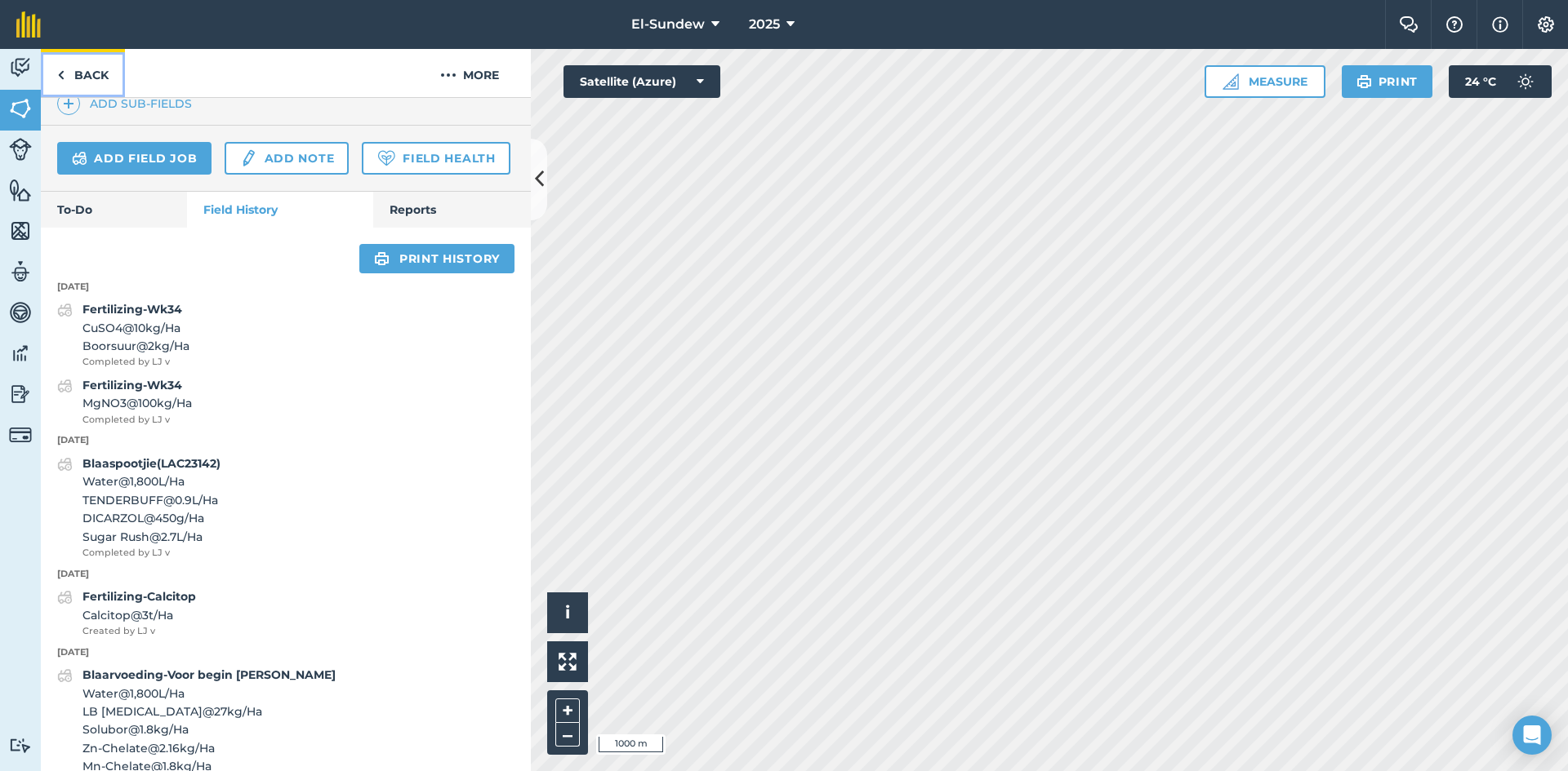
click at [76, 61] on link "Back" at bounding box center [83, 72] width 84 height 48
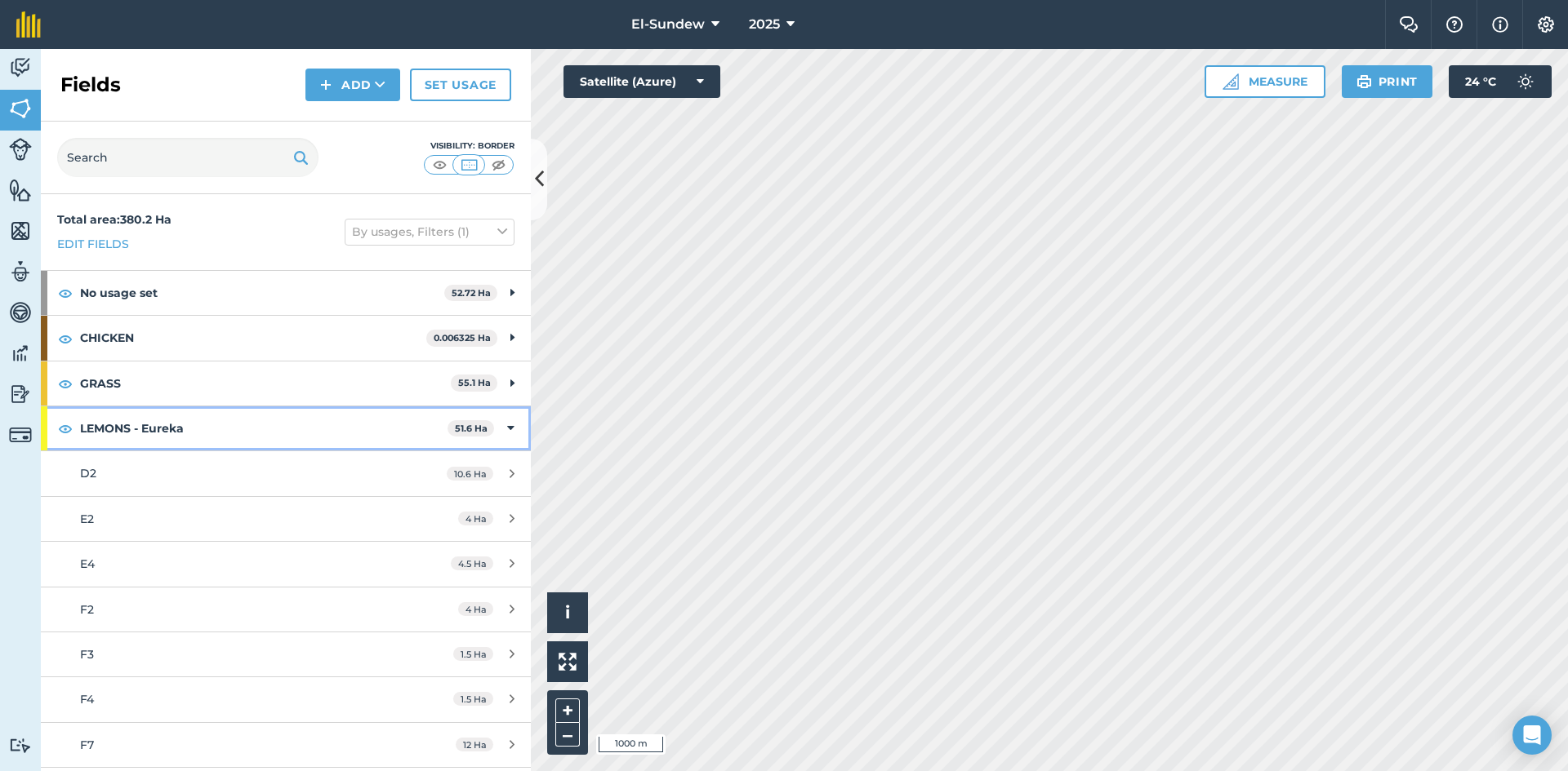
click at [274, 412] on strong "LEMONS - Eureka" at bounding box center [264, 427] width 367 height 44
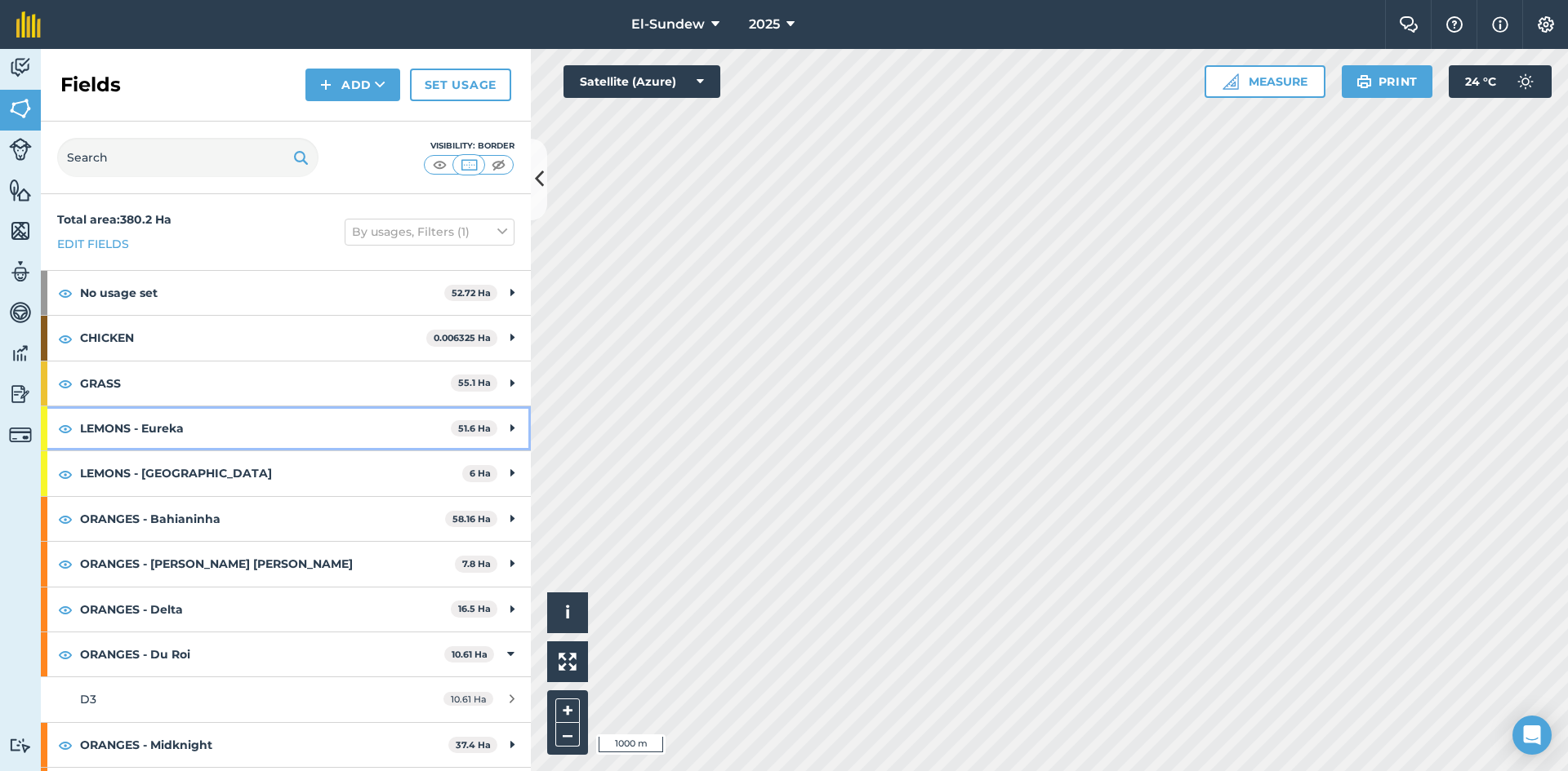
scroll to position [271, 0]
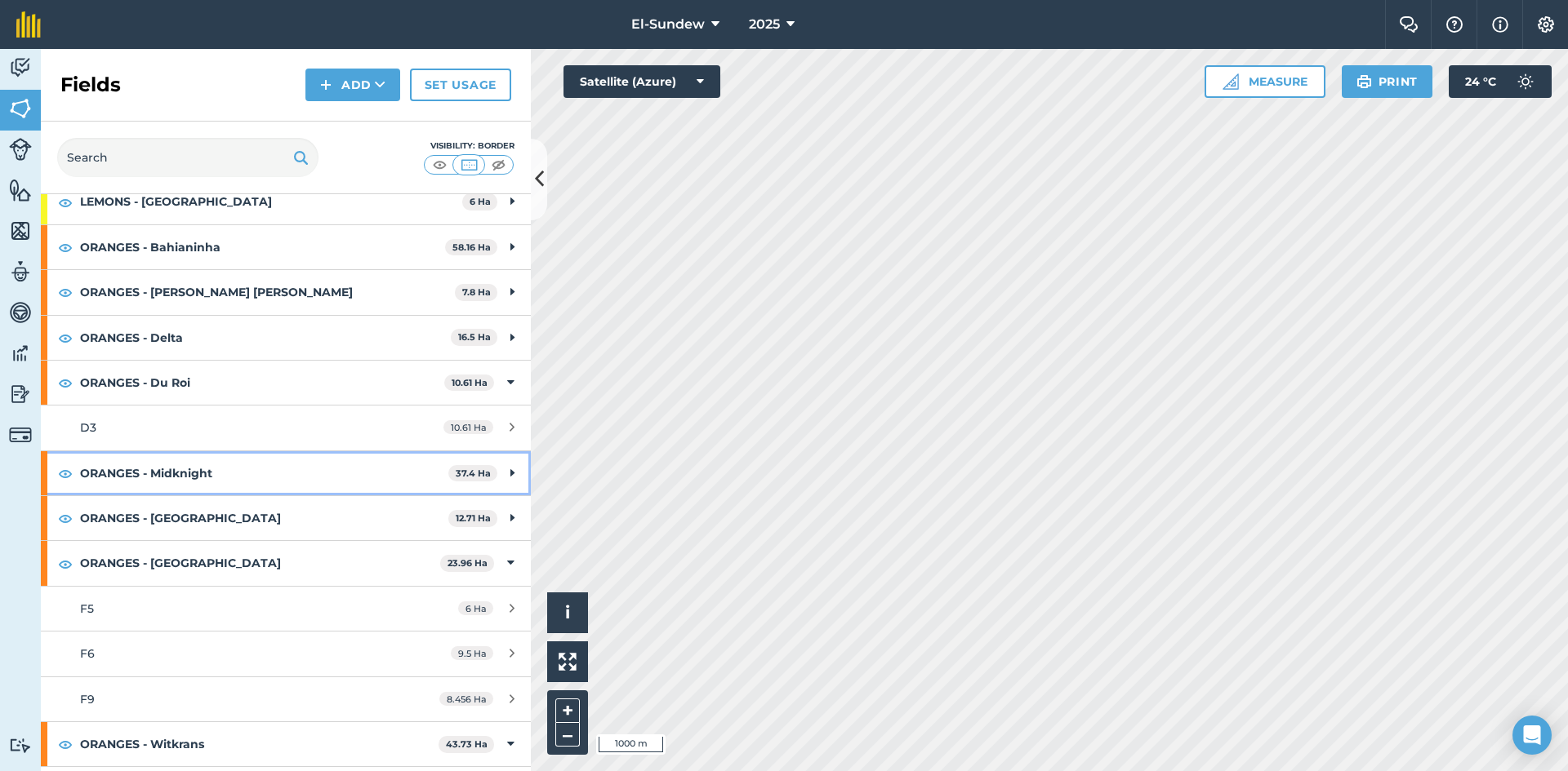
click at [241, 455] on strong "ORANGES - Midknight" at bounding box center [264, 472] width 368 height 44
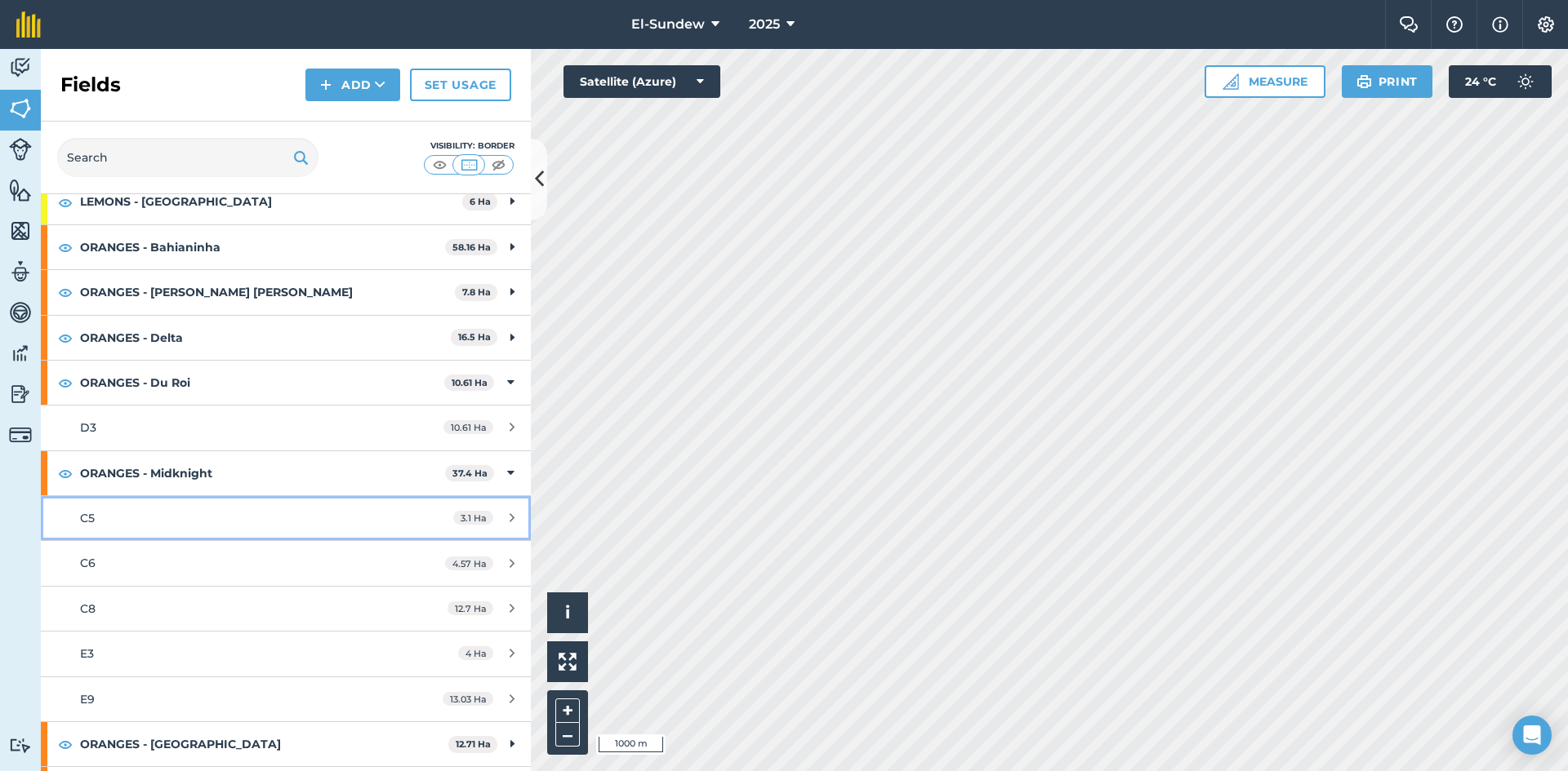
click at [216, 519] on div "C5" at bounding box center [233, 518] width 307 height 18
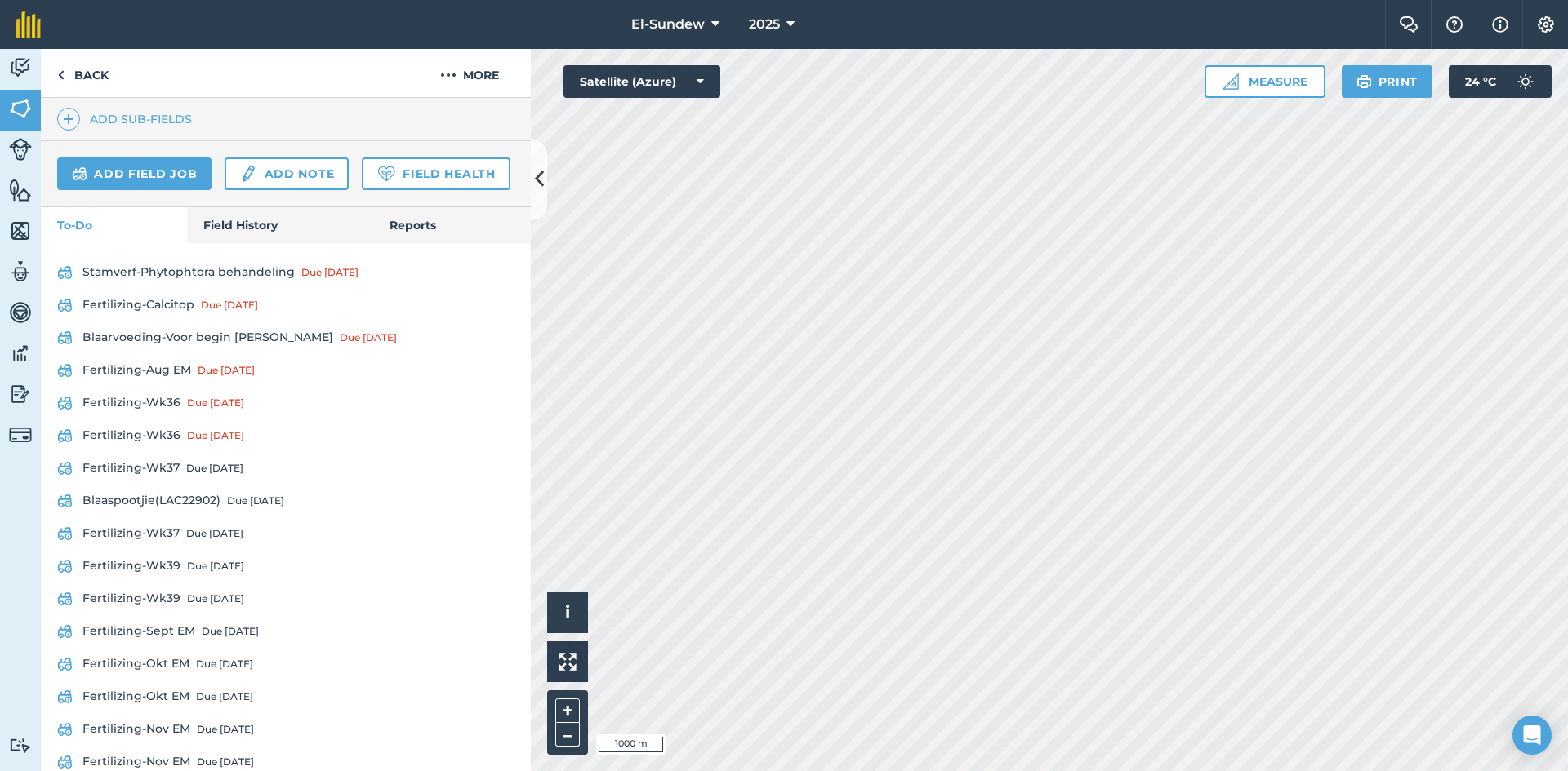
scroll to position [545, 0]
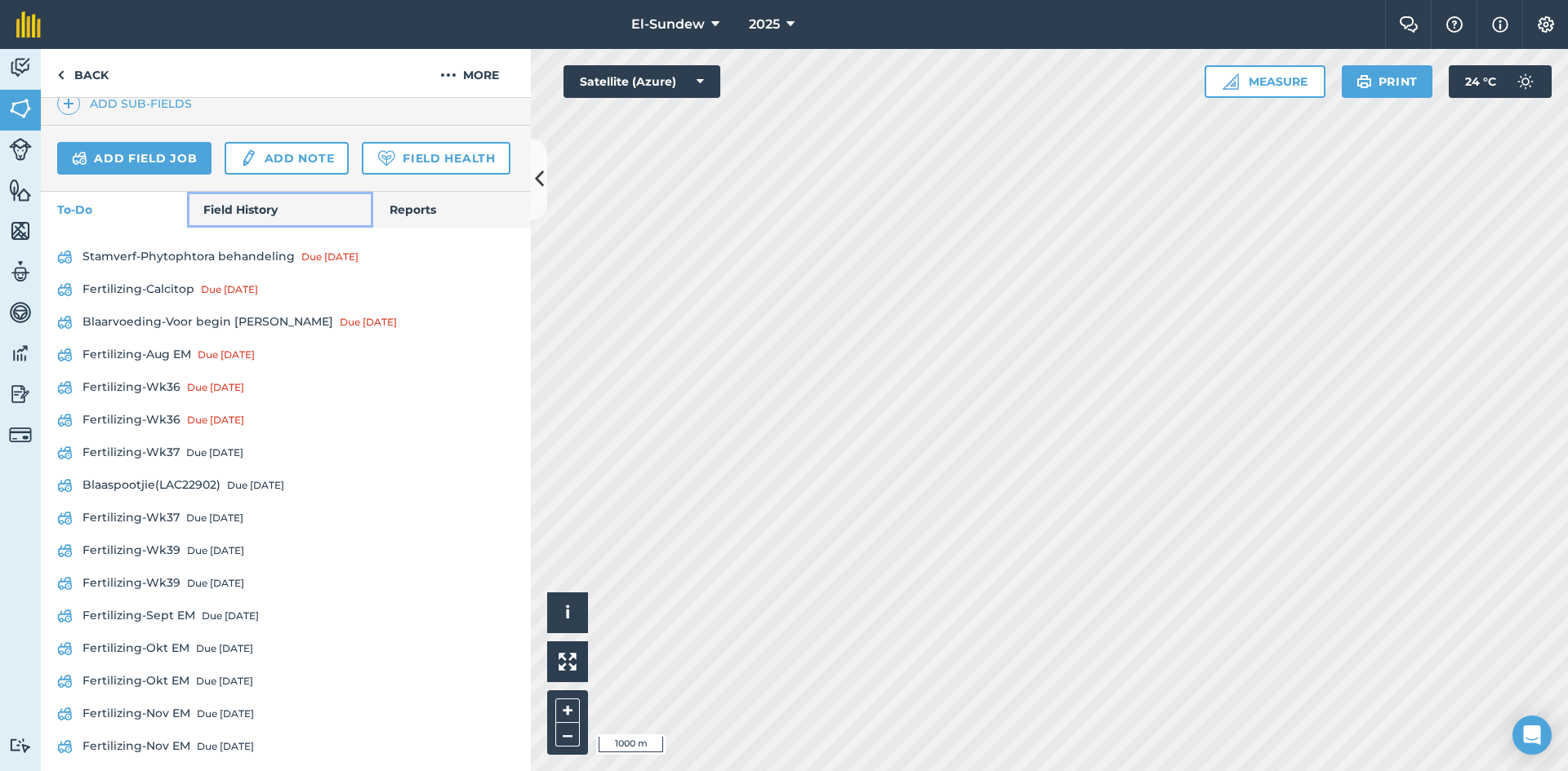
click at [238, 227] on link "Field History" at bounding box center [280, 210] width 186 height 36
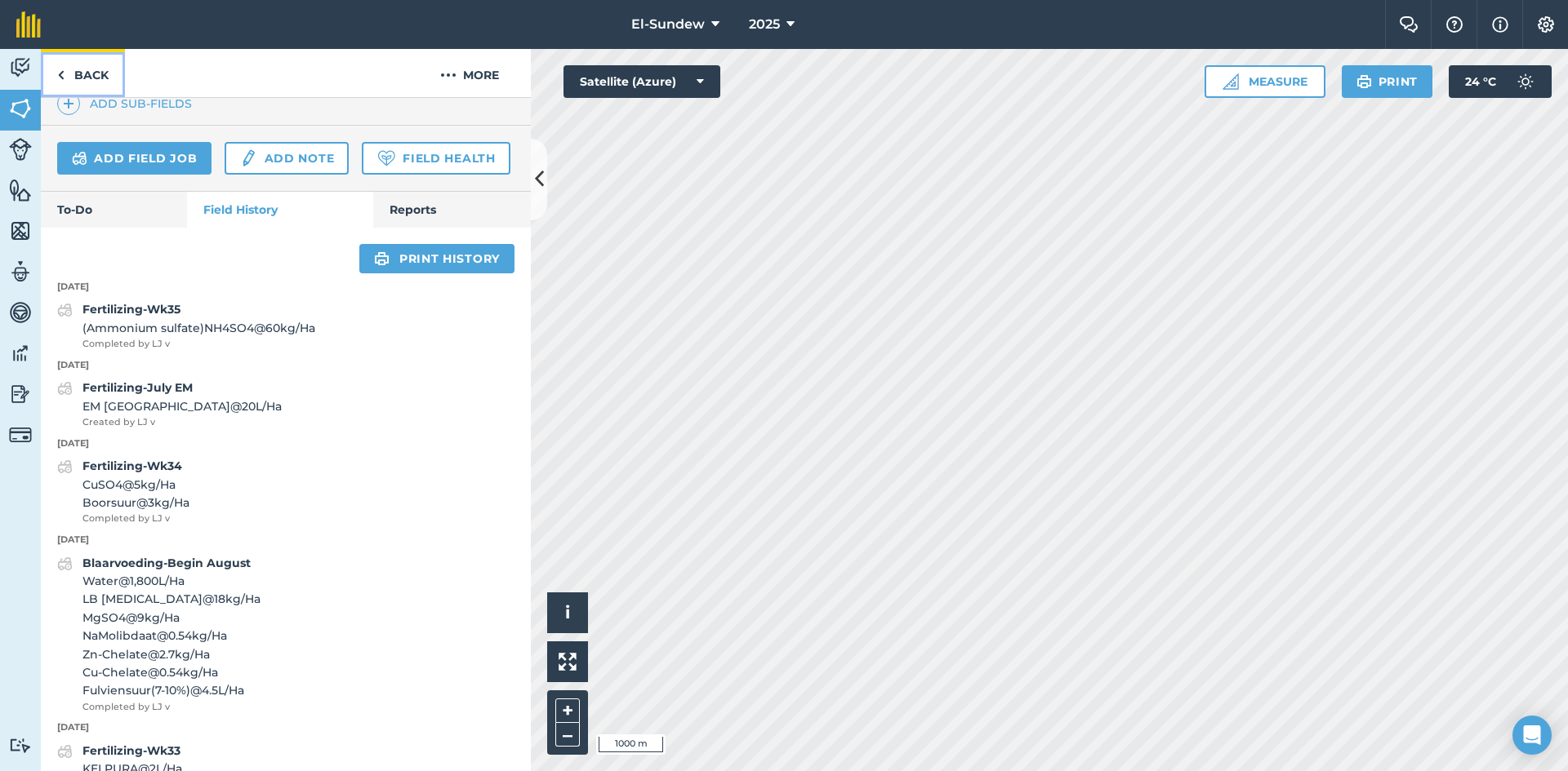
click at [103, 84] on link "Back" at bounding box center [83, 72] width 84 height 48
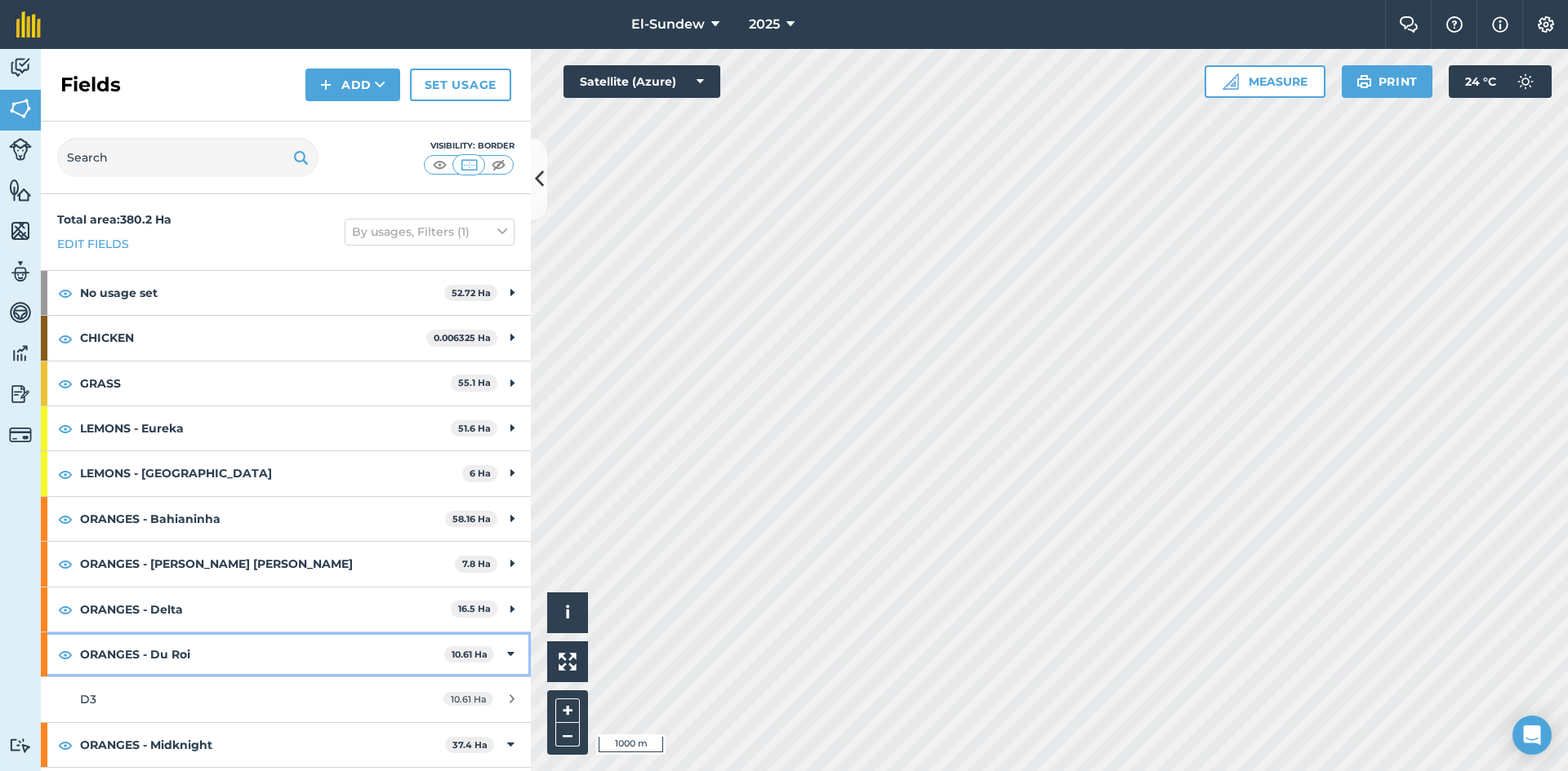
click at [263, 666] on strong "ORANGES - Du Roi" at bounding box center [262, 654] width 364 height 44
click at [263, 616] on strong "ORANGES - Delta" at bounding box center [266, 609] width 371 height 44
click at [225, 639] on link "D1 5.5 Ha" at bounding box center [286, 654] width 490 height 44
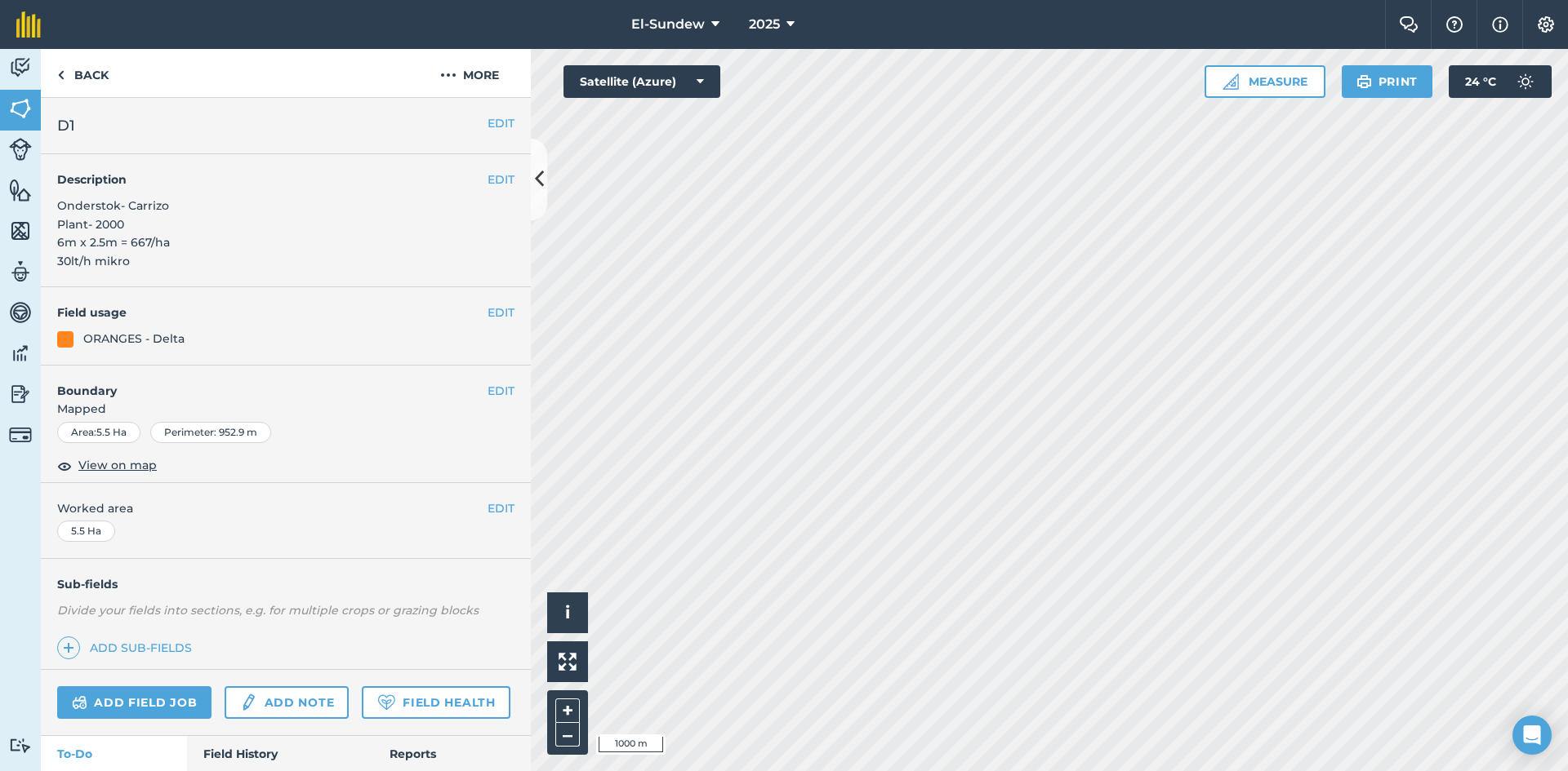
scroll to position [271, 0]
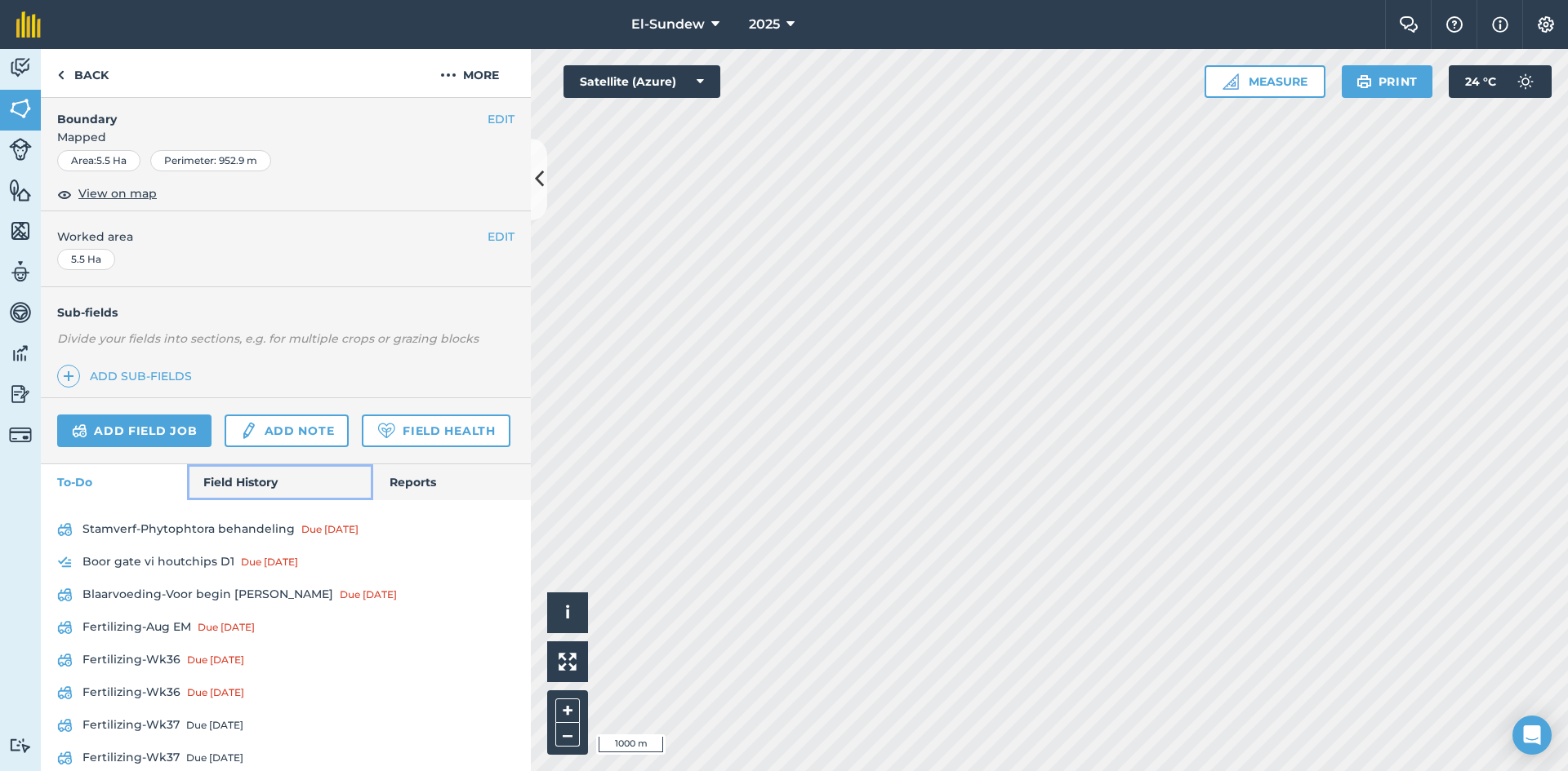
click at [258, 501] on link "Field History" at bounding box center [280, 482] width 186 height 36
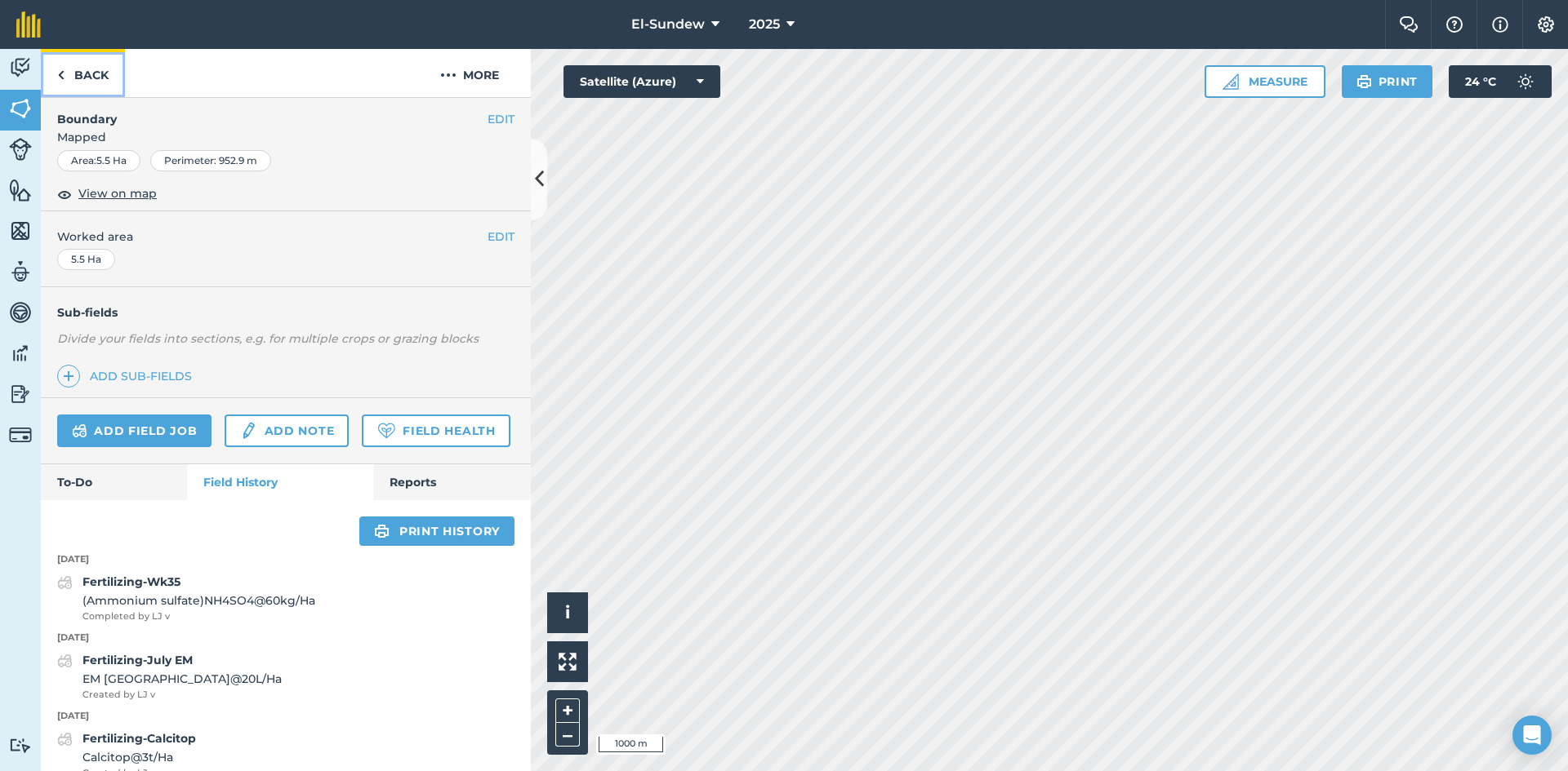
click at [92, 91] on link "Back" at bounding box center [83, 72] width 84 height 48
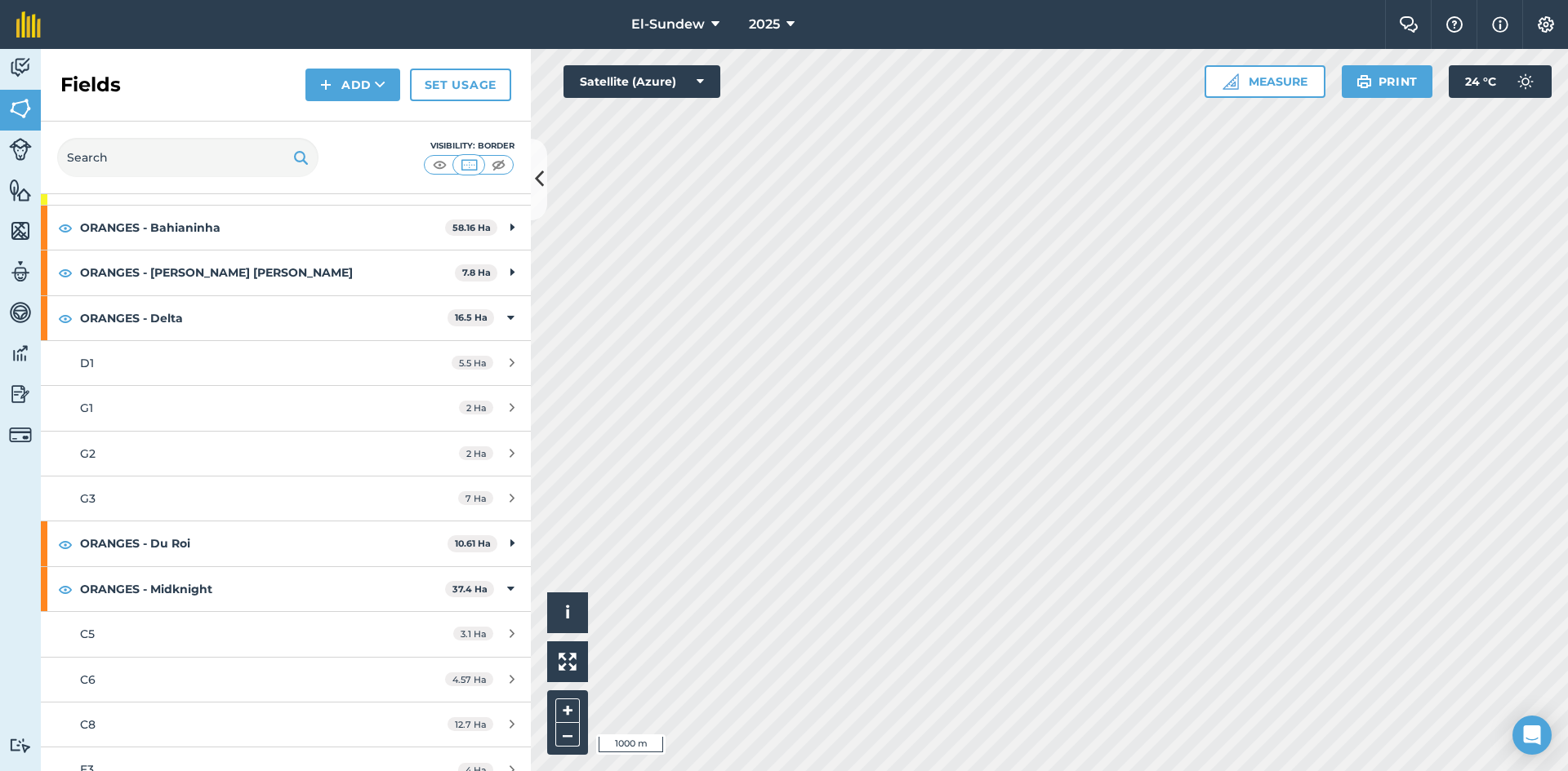
scroll to position [545, 0]
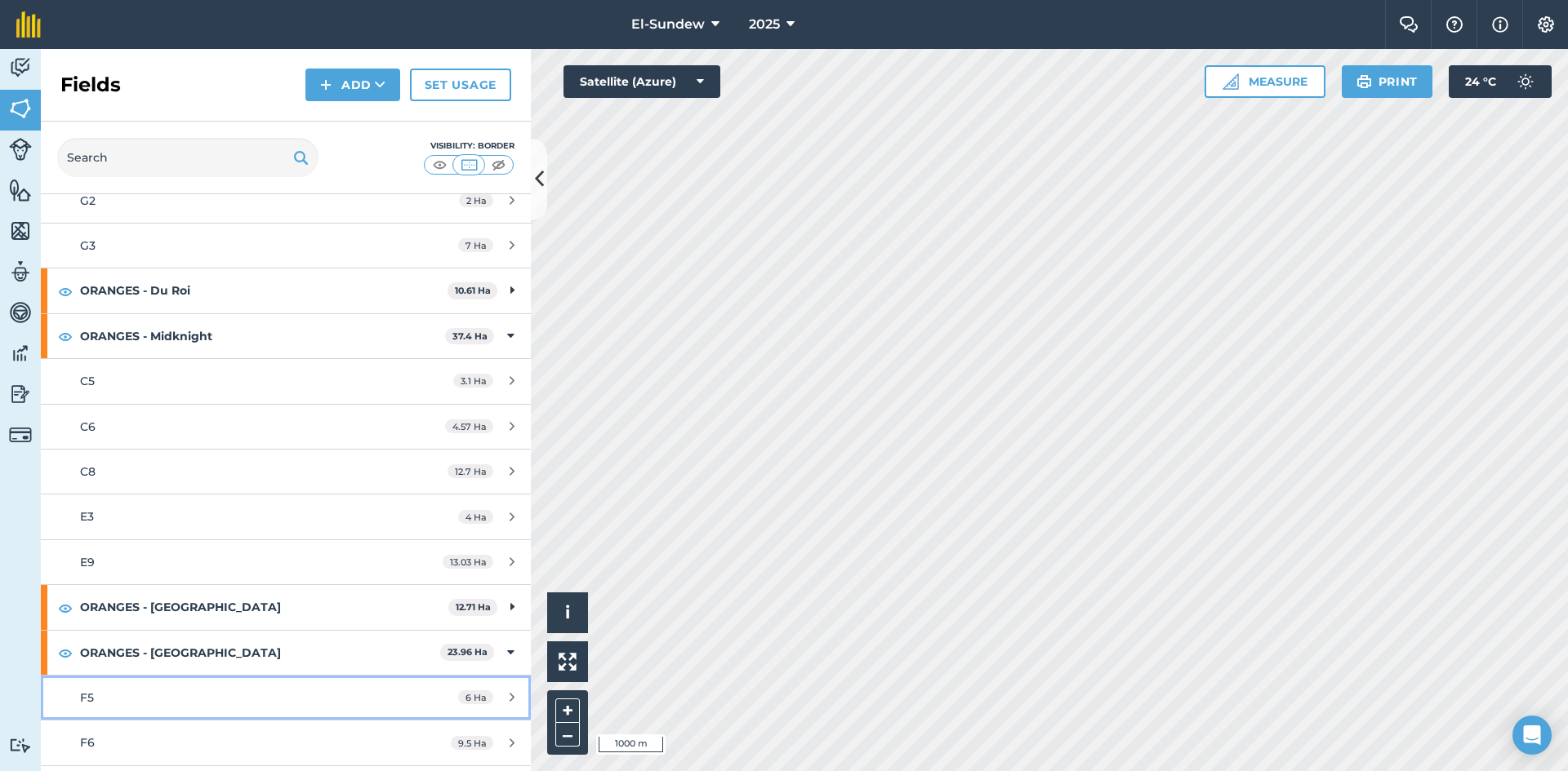
click at [227, 695] on div "F5" at bounding box center [233, 698] width 307 height 18
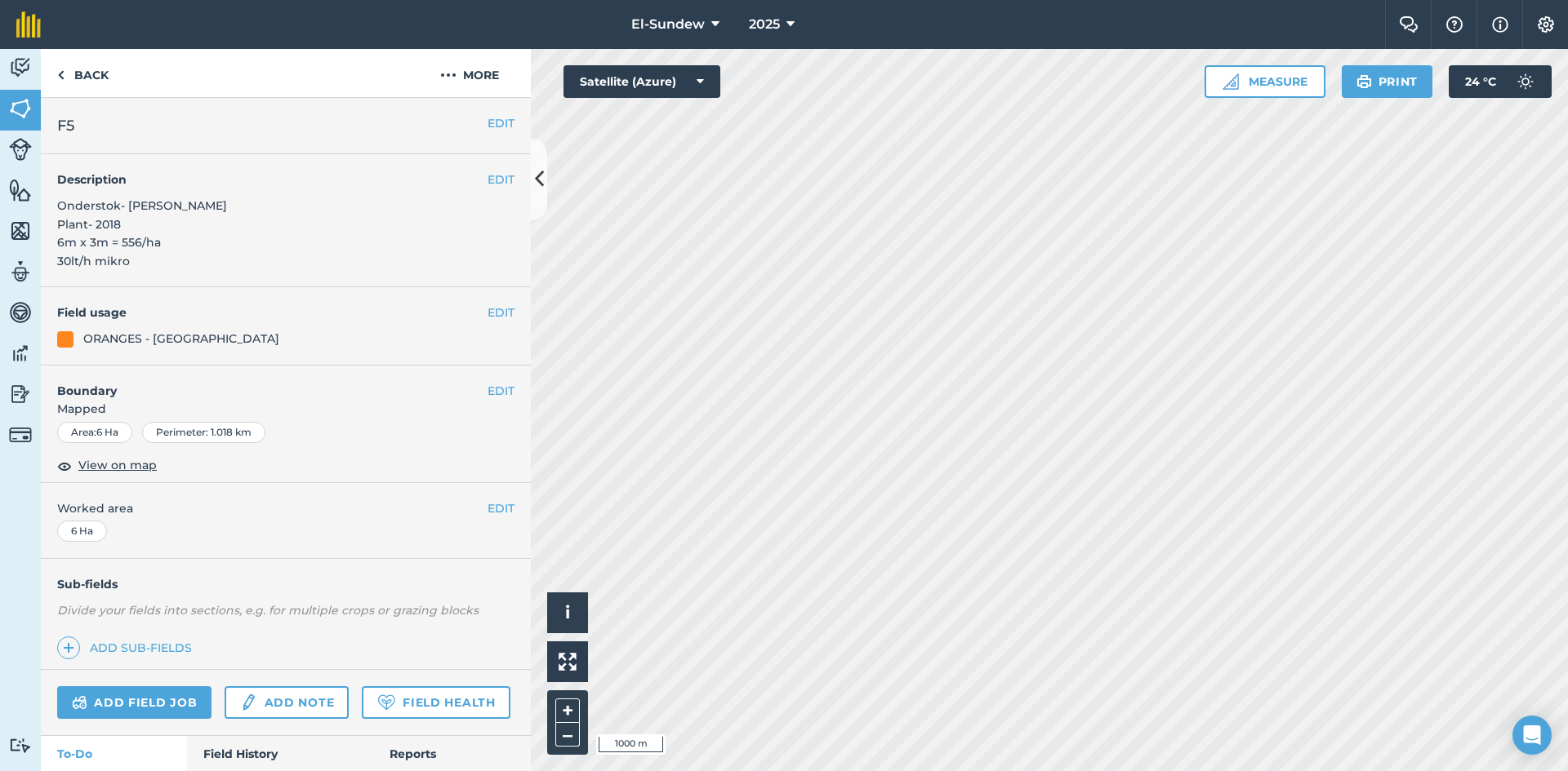
scroll to position [545, 0]
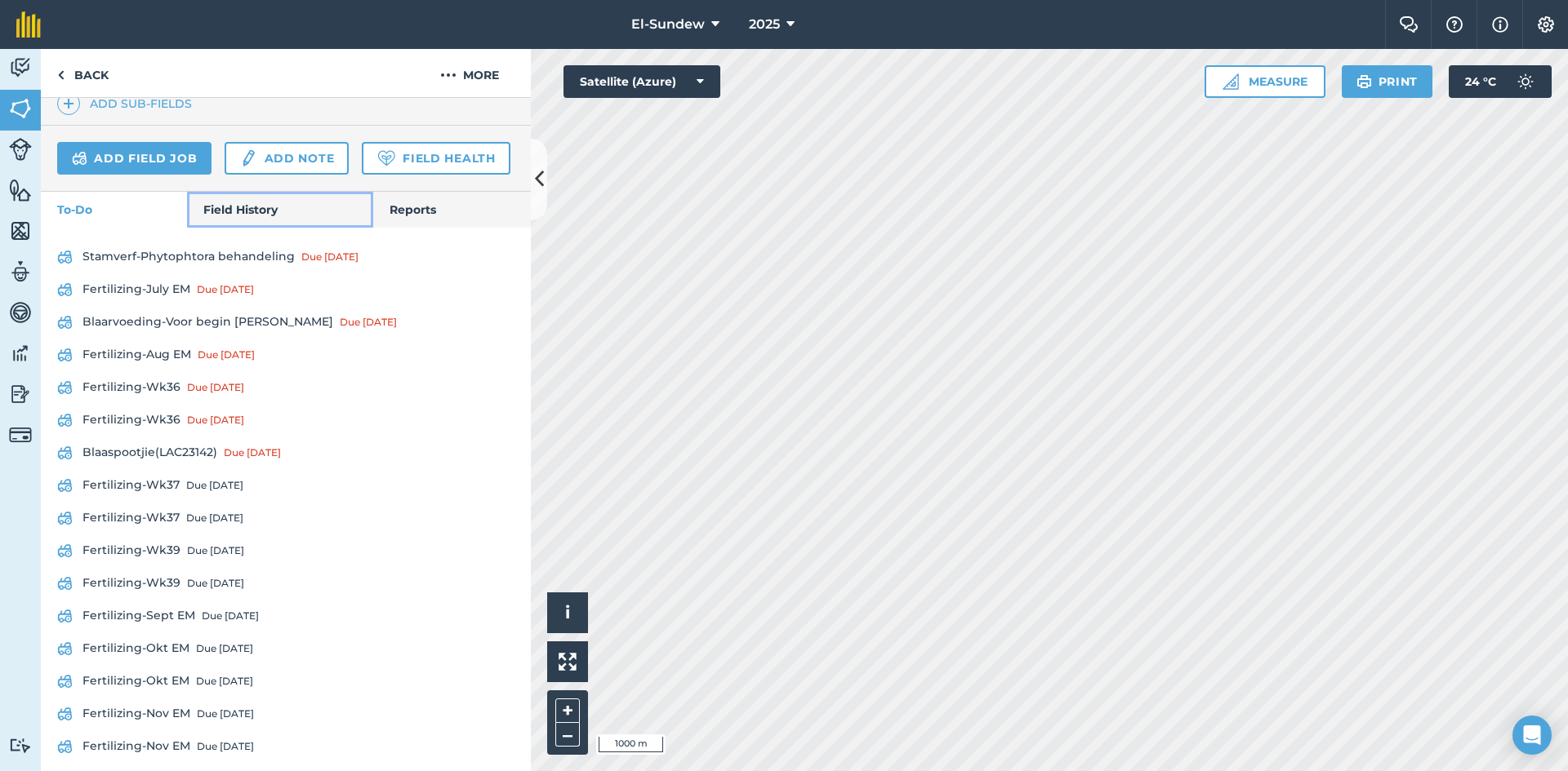
click at [243, 227] on link "Field History" at bounding box center [280, 210] width 186 height 36
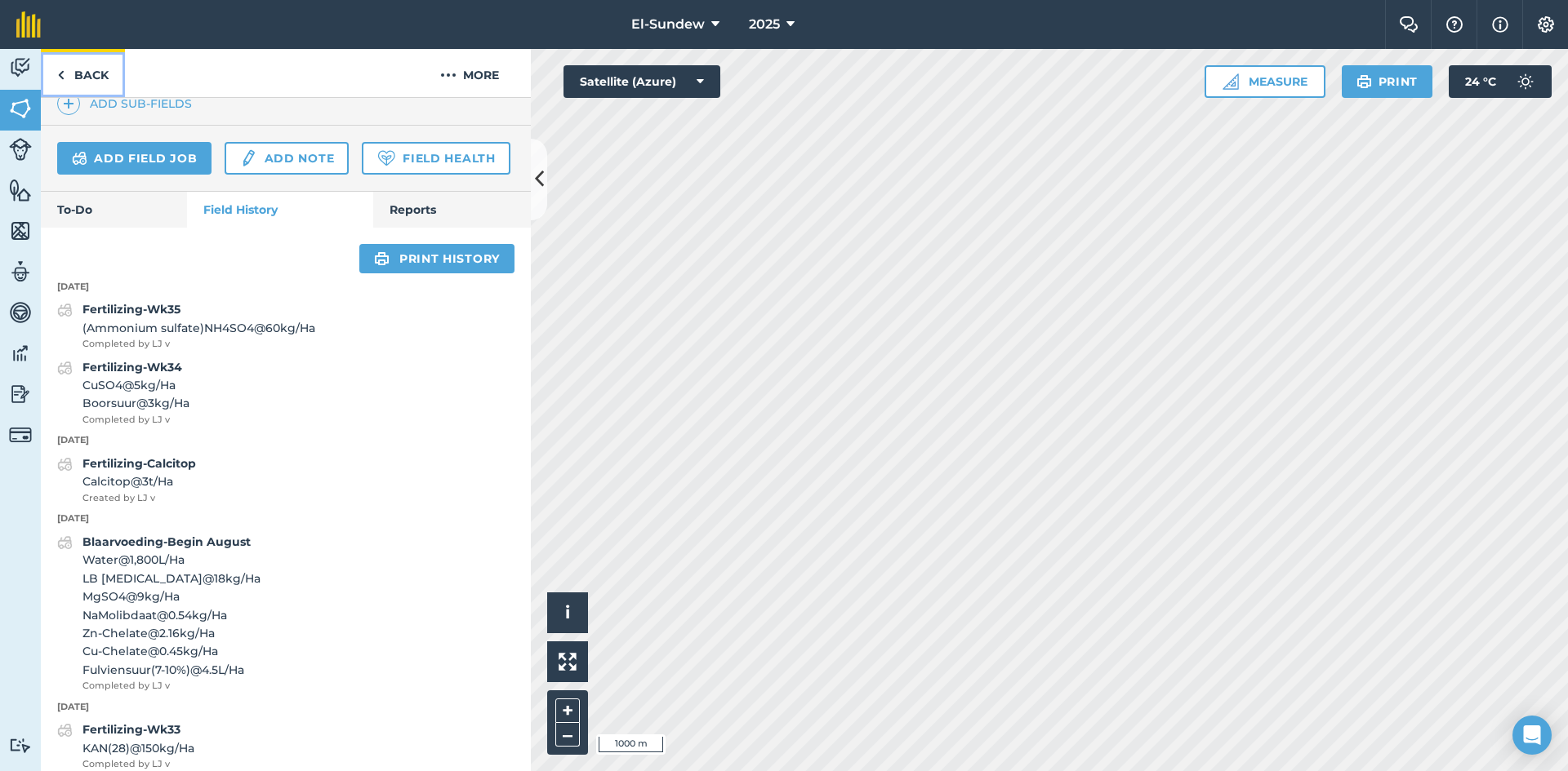
click at [62, 82] on img at bounding box center [62, 75] width 8 height 20
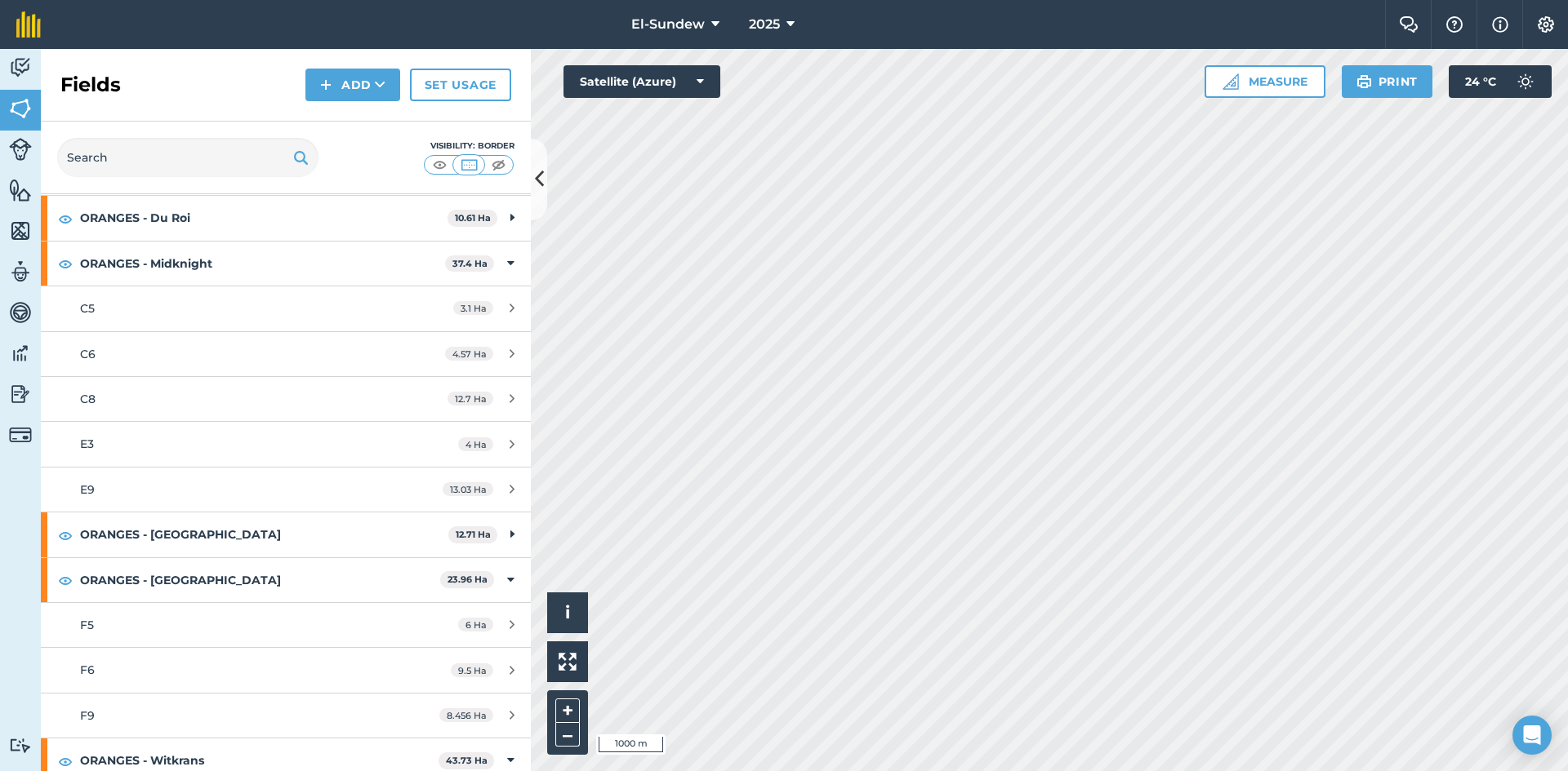
scroll to position [816, 0]
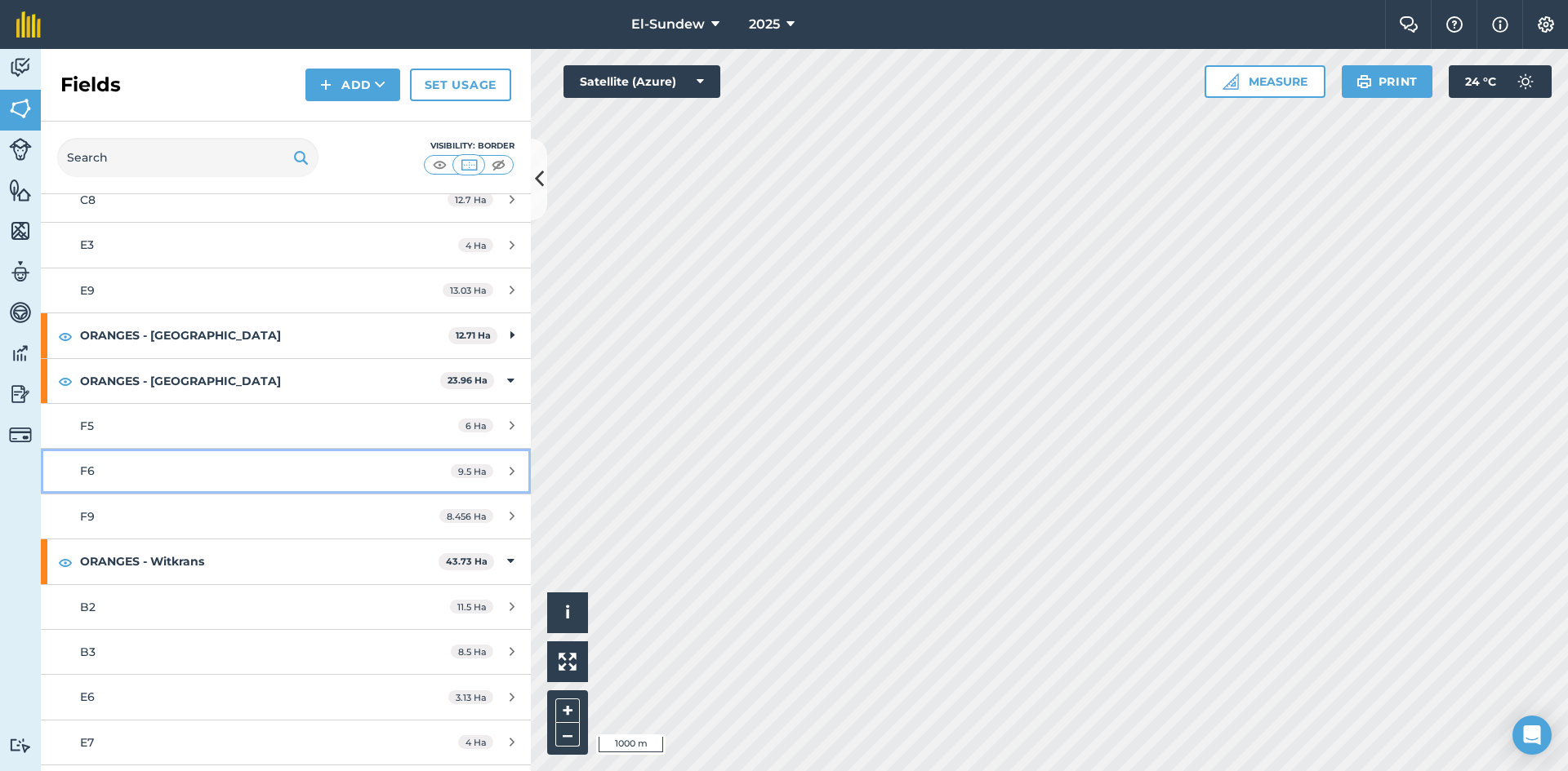
click at [186, 481] on link "F6 9.5 Ha" at bounding box center [286, 470] width 490 height 44
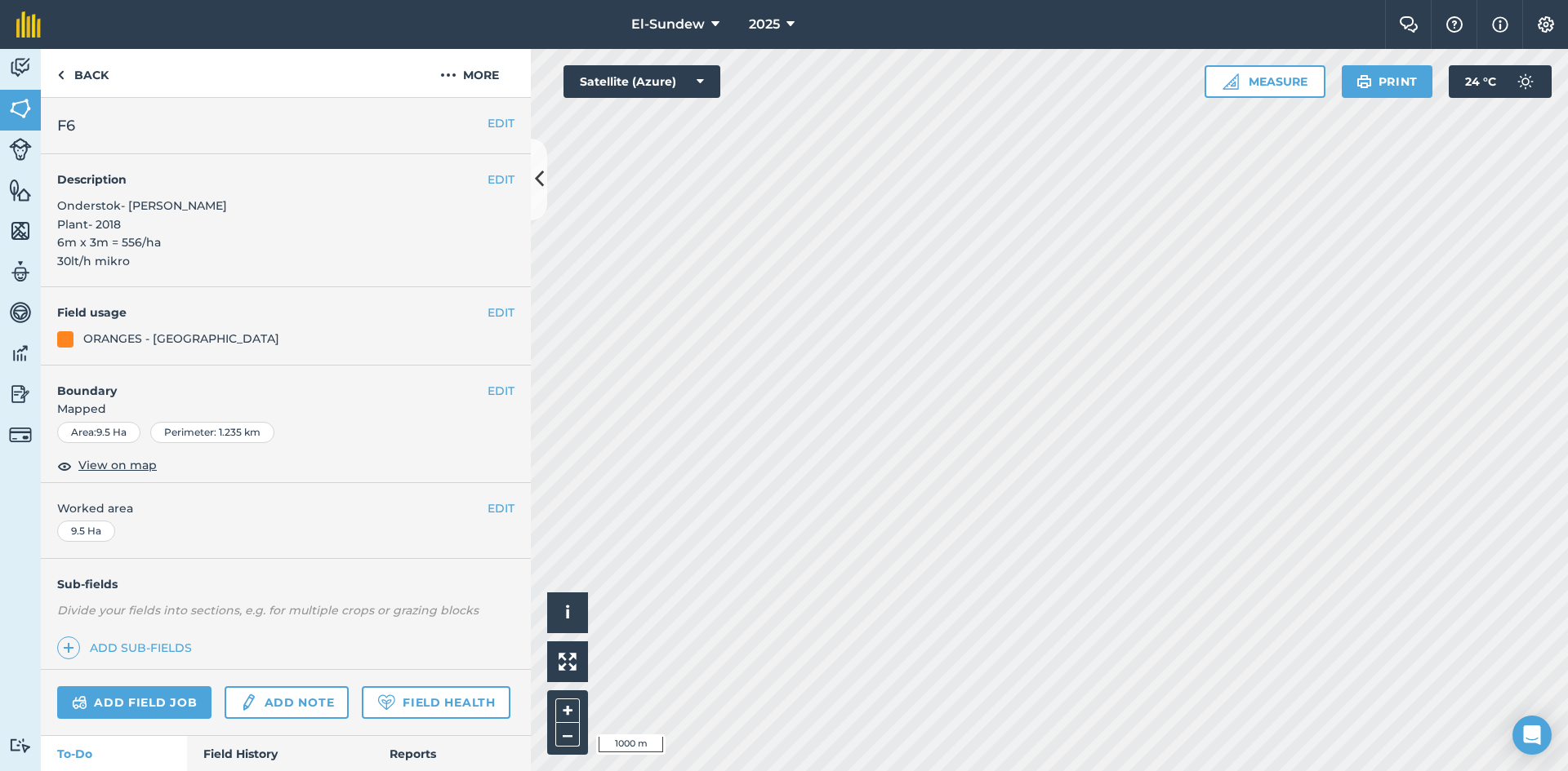
scroll to position [271, 0]
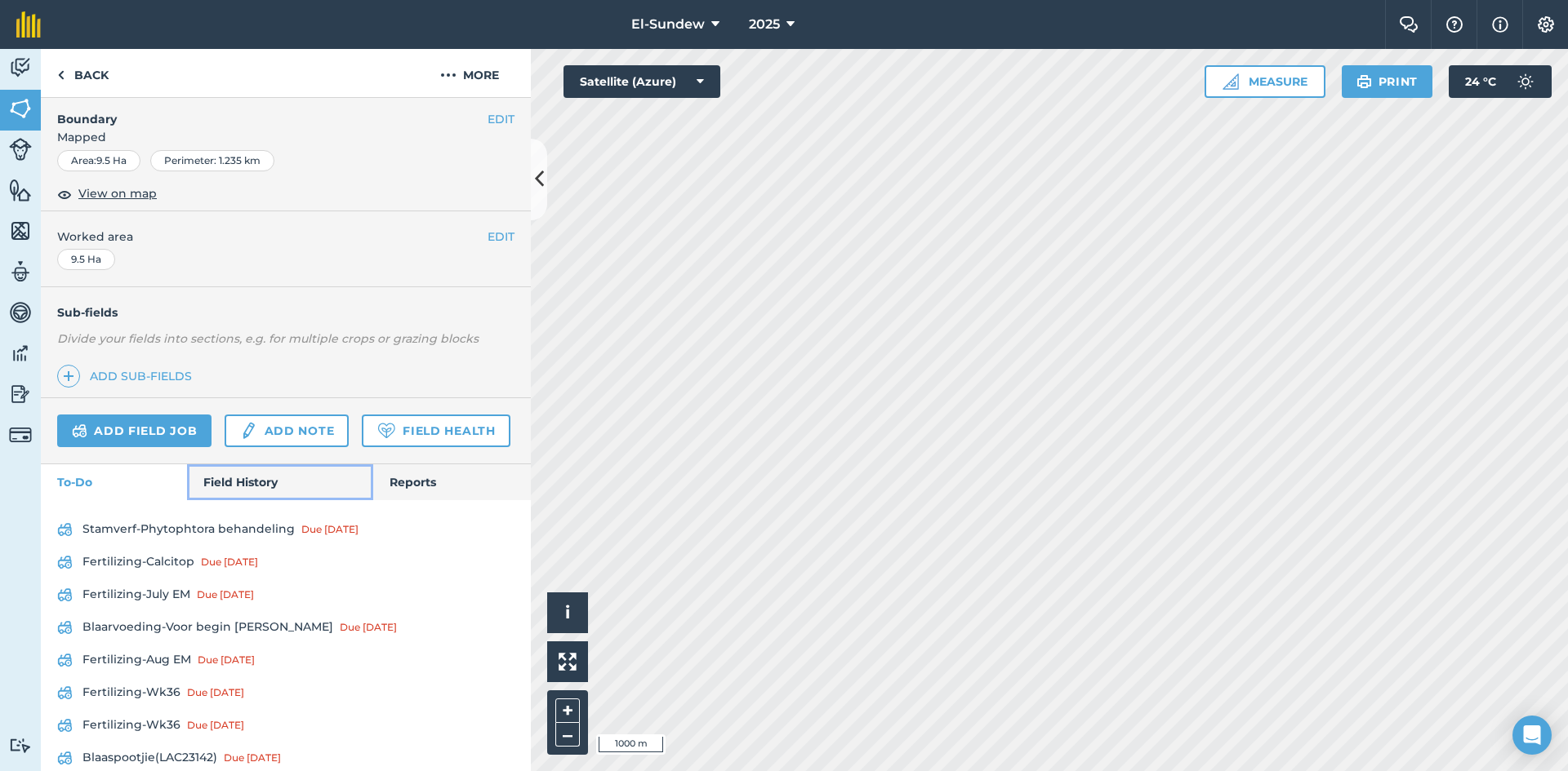
click at [228, 501] on link "Field History" at bounding box center [280, 482] width 186 height 36
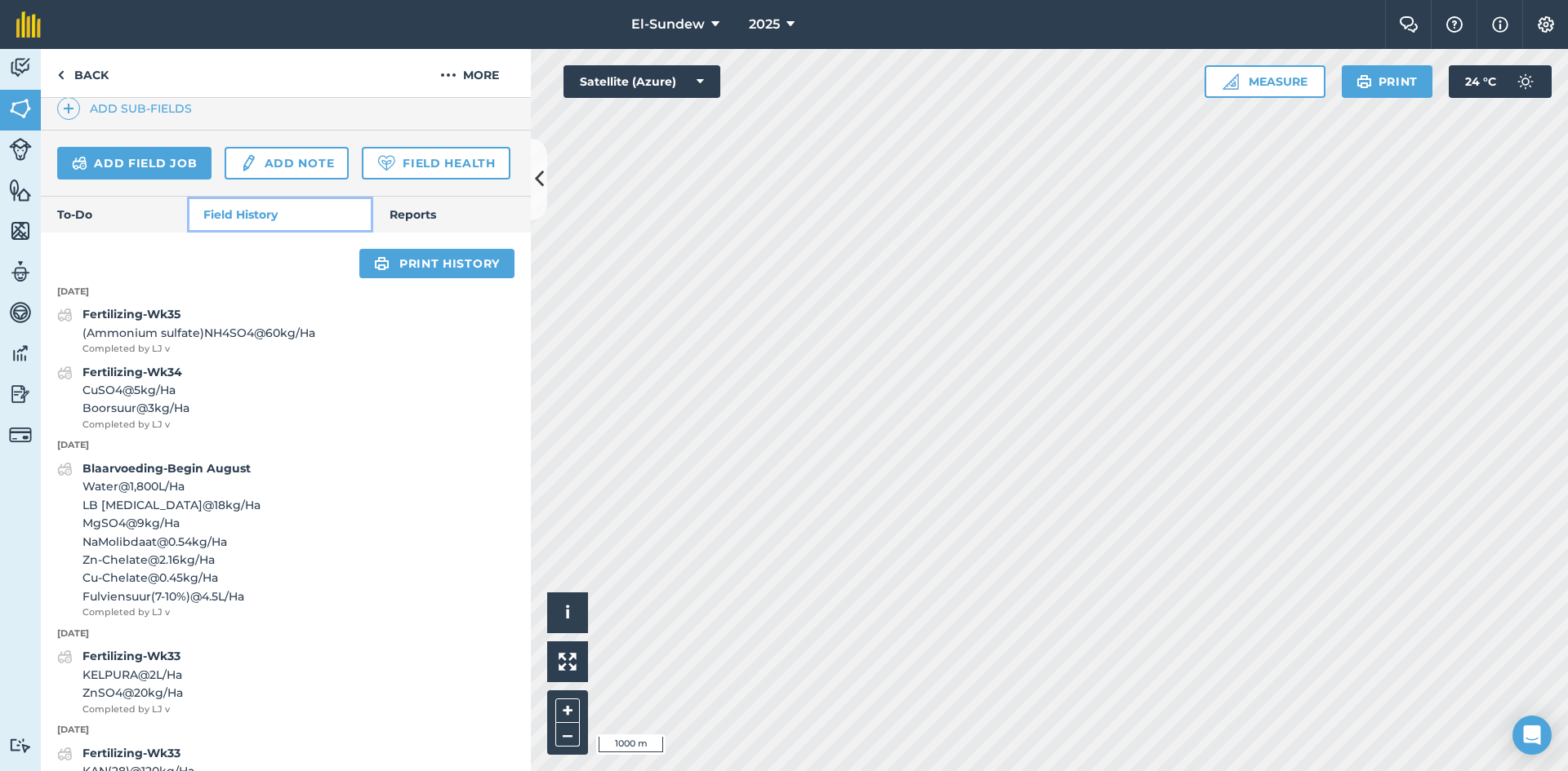
scroll to position [545, 0]
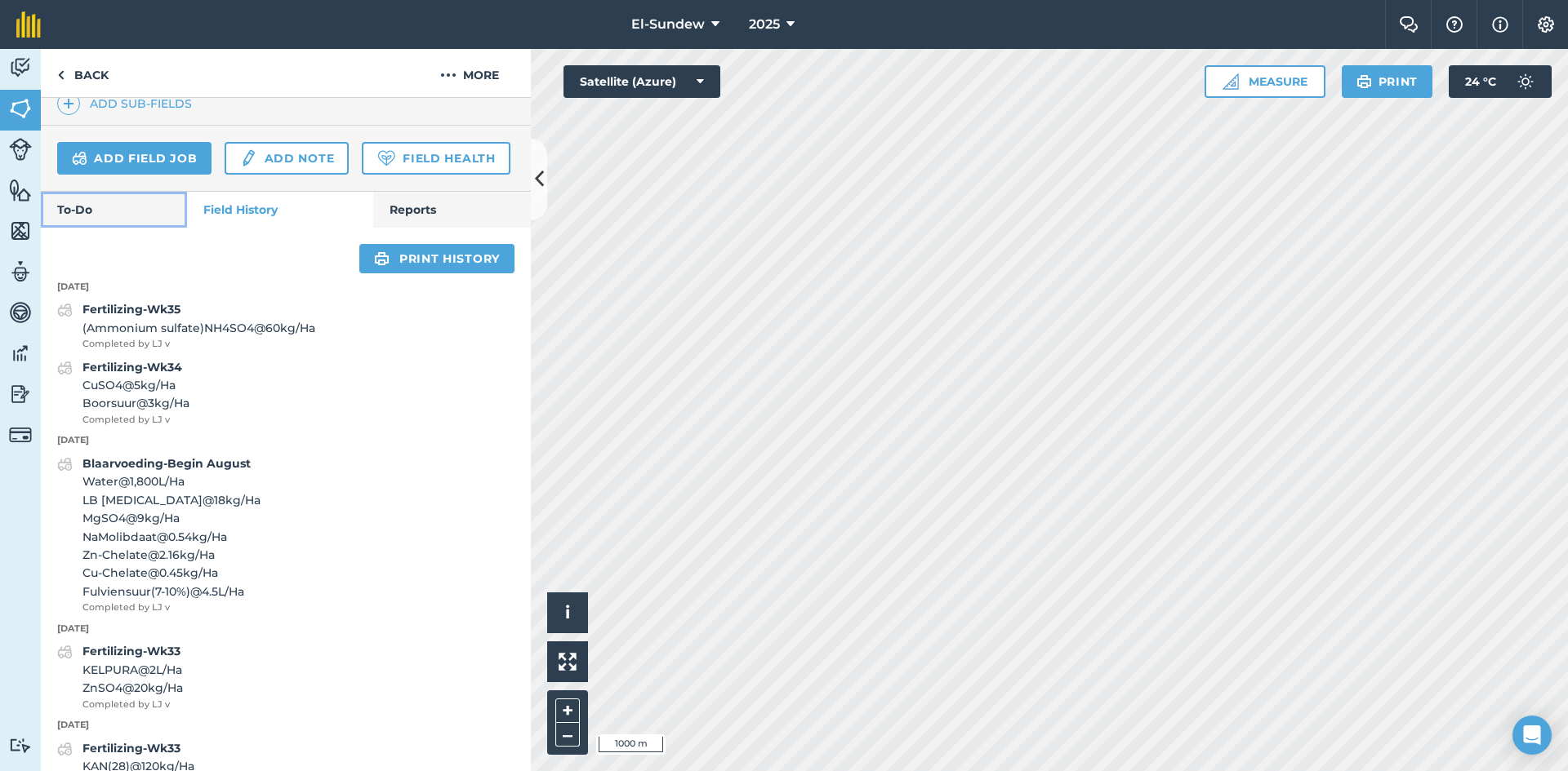
click at [103, 227] on link "To-Do" at bounding box center [114, 210] width 146 height 36
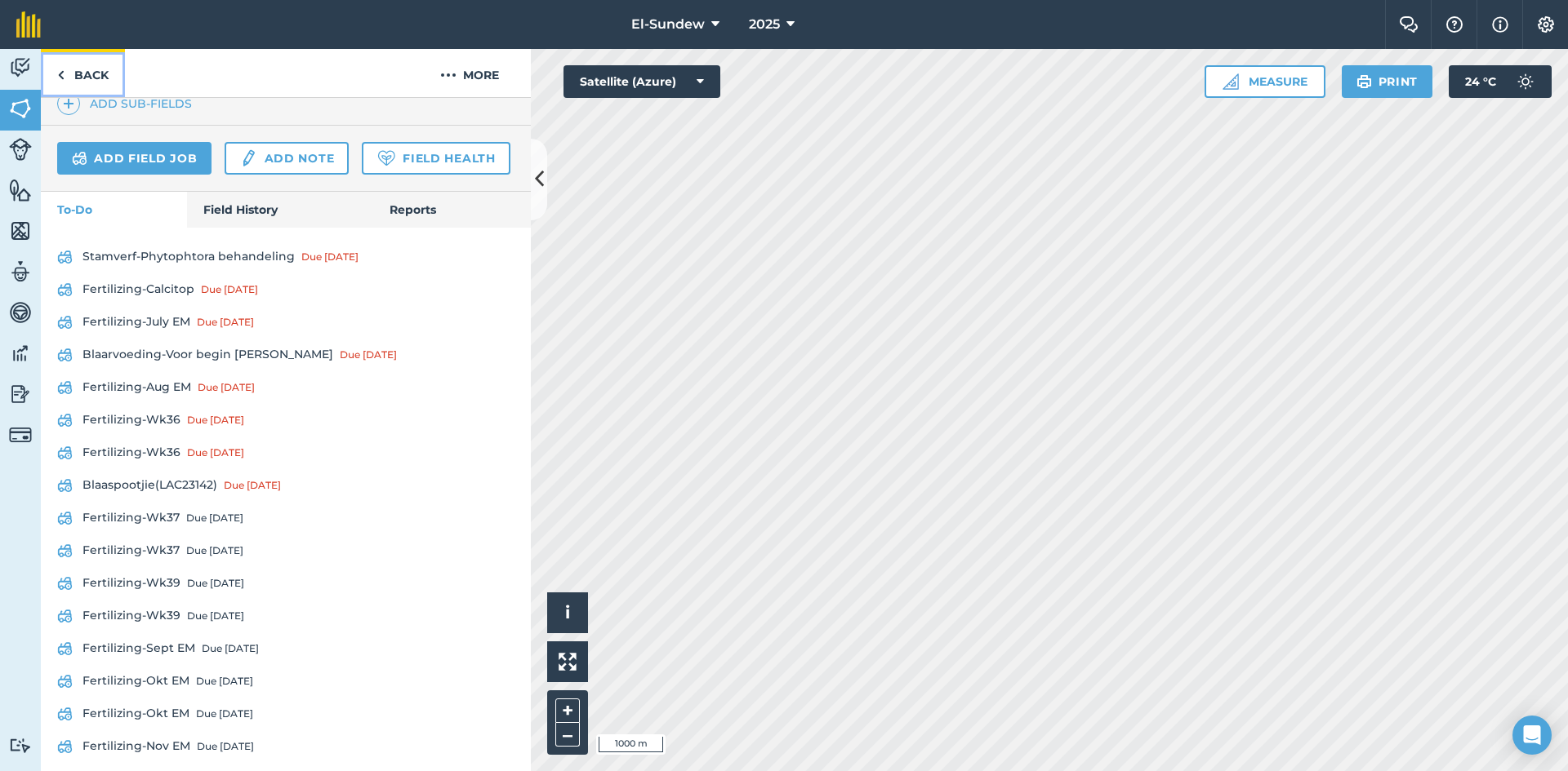
click at [96, 66] on link "Back" at bounding box center [83, 72] width 84 height 48
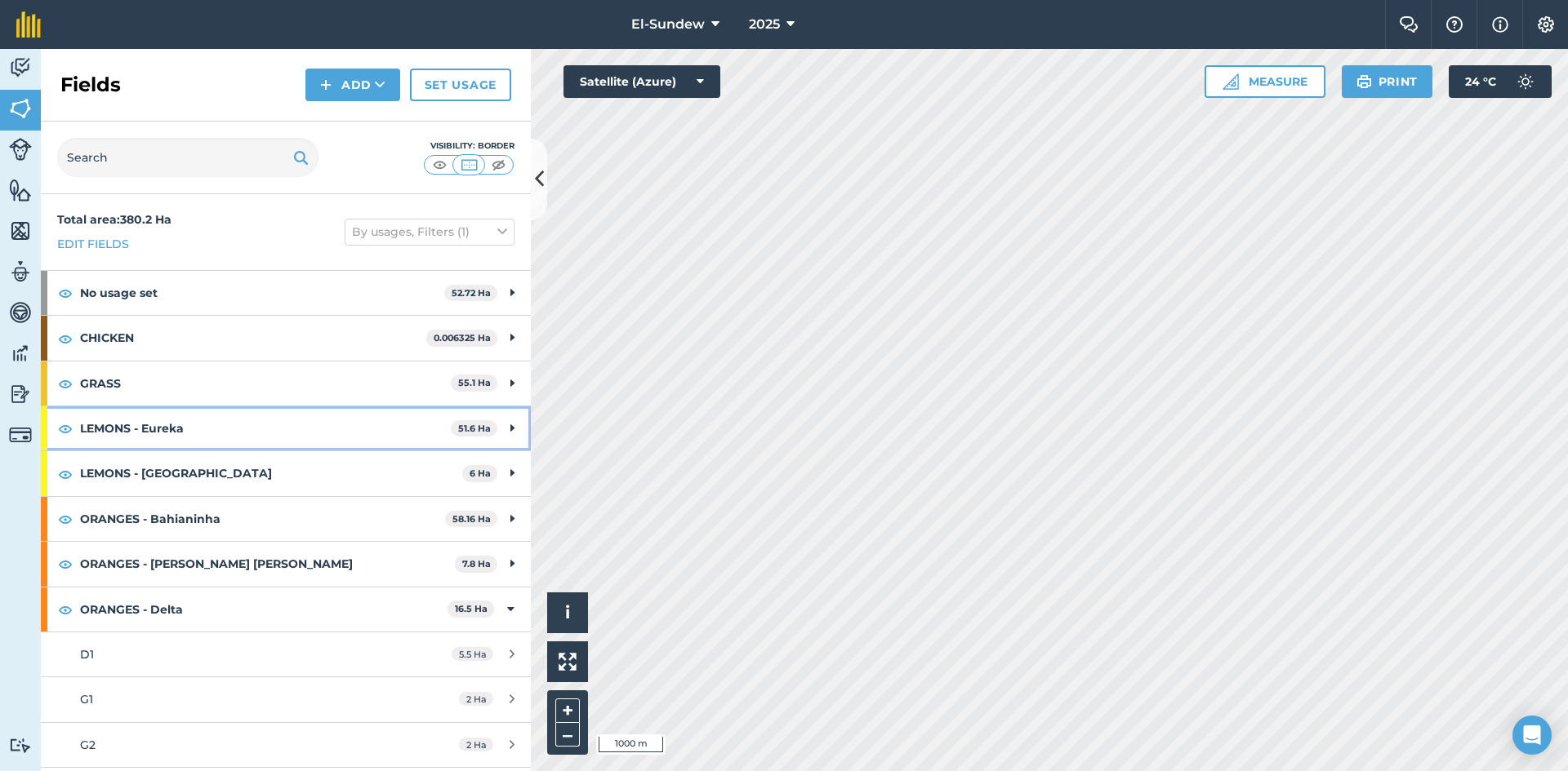
click at [216, 442] on strong "LEMONS - Eureka" at bounding box center [266, 427] width 371 height 44
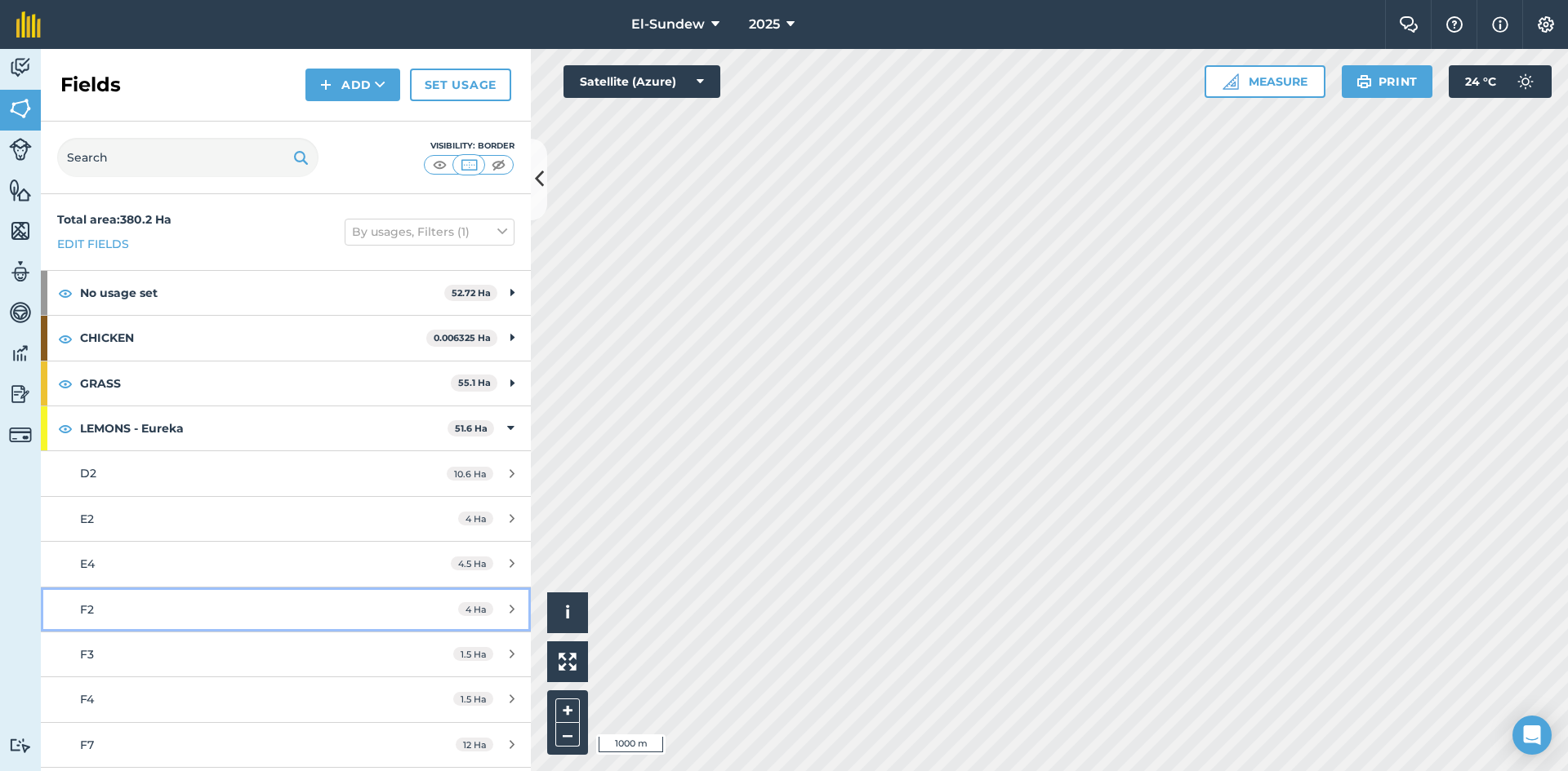
click at [214, 601] on div "F2" at bounding box center [233, 610] width 307 height 18
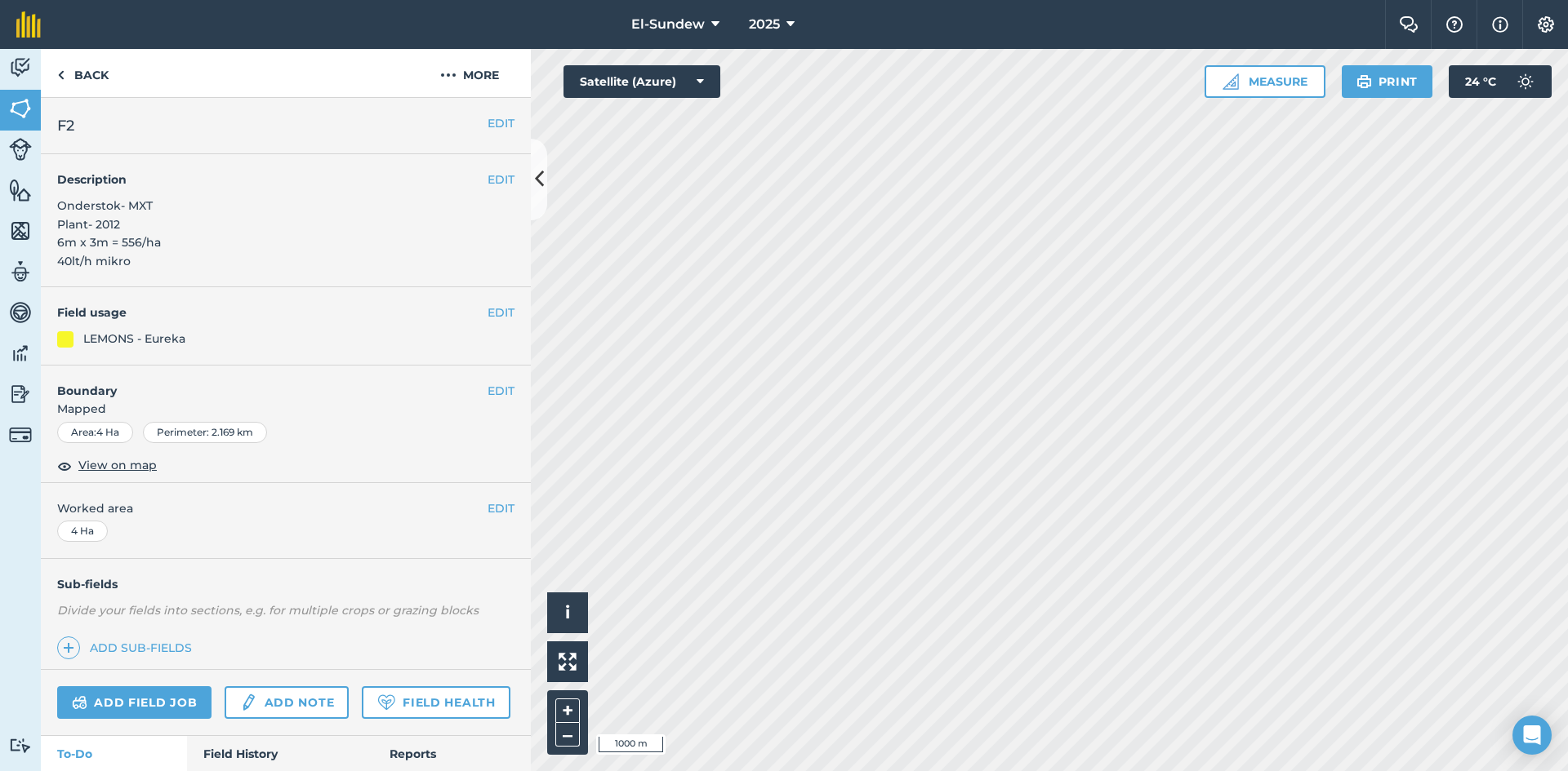
scroll to position [271, 0]
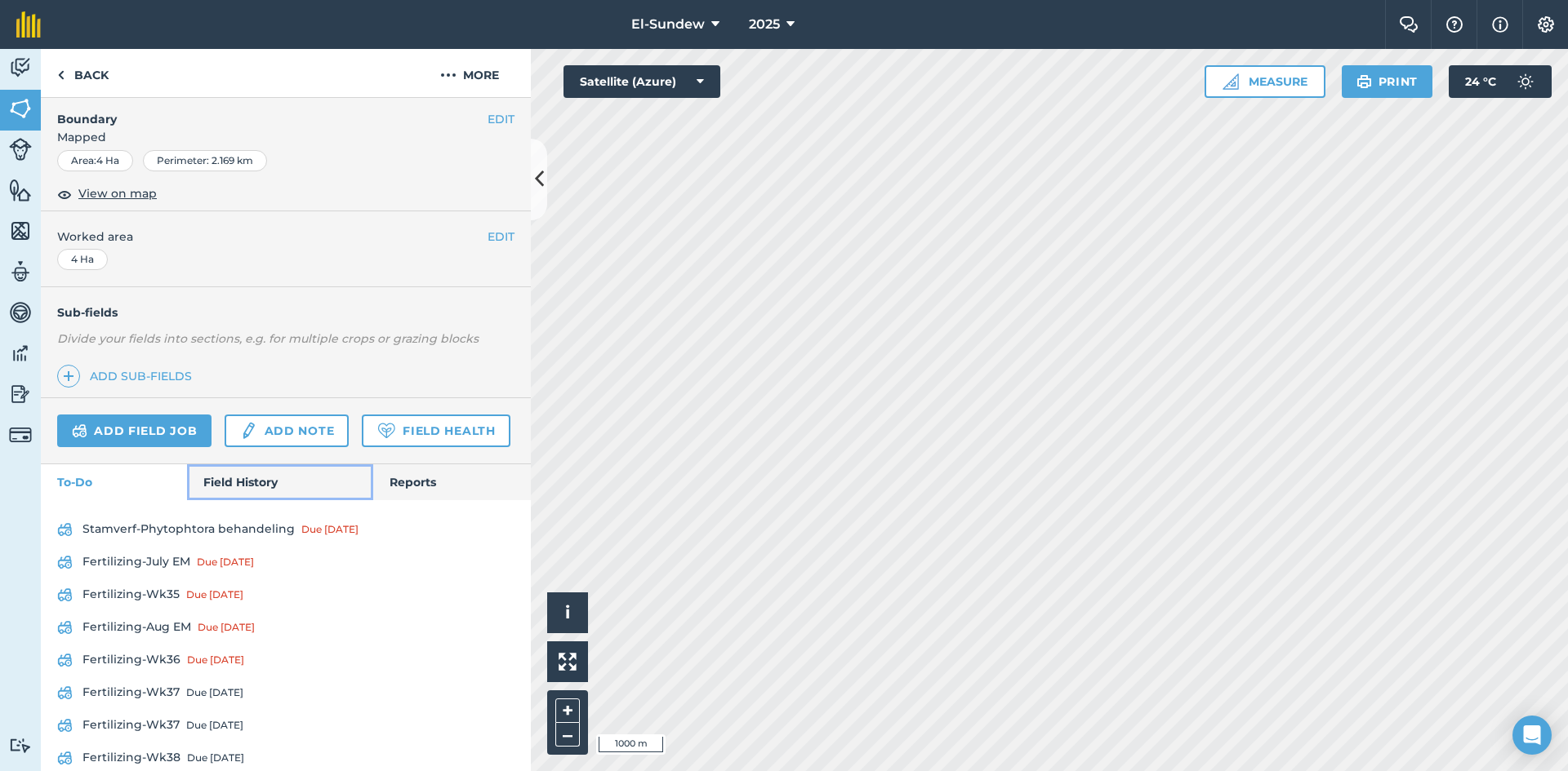
click at [218, 501] on link "Field History" at bounding box center [280, 482] width 186 height 36
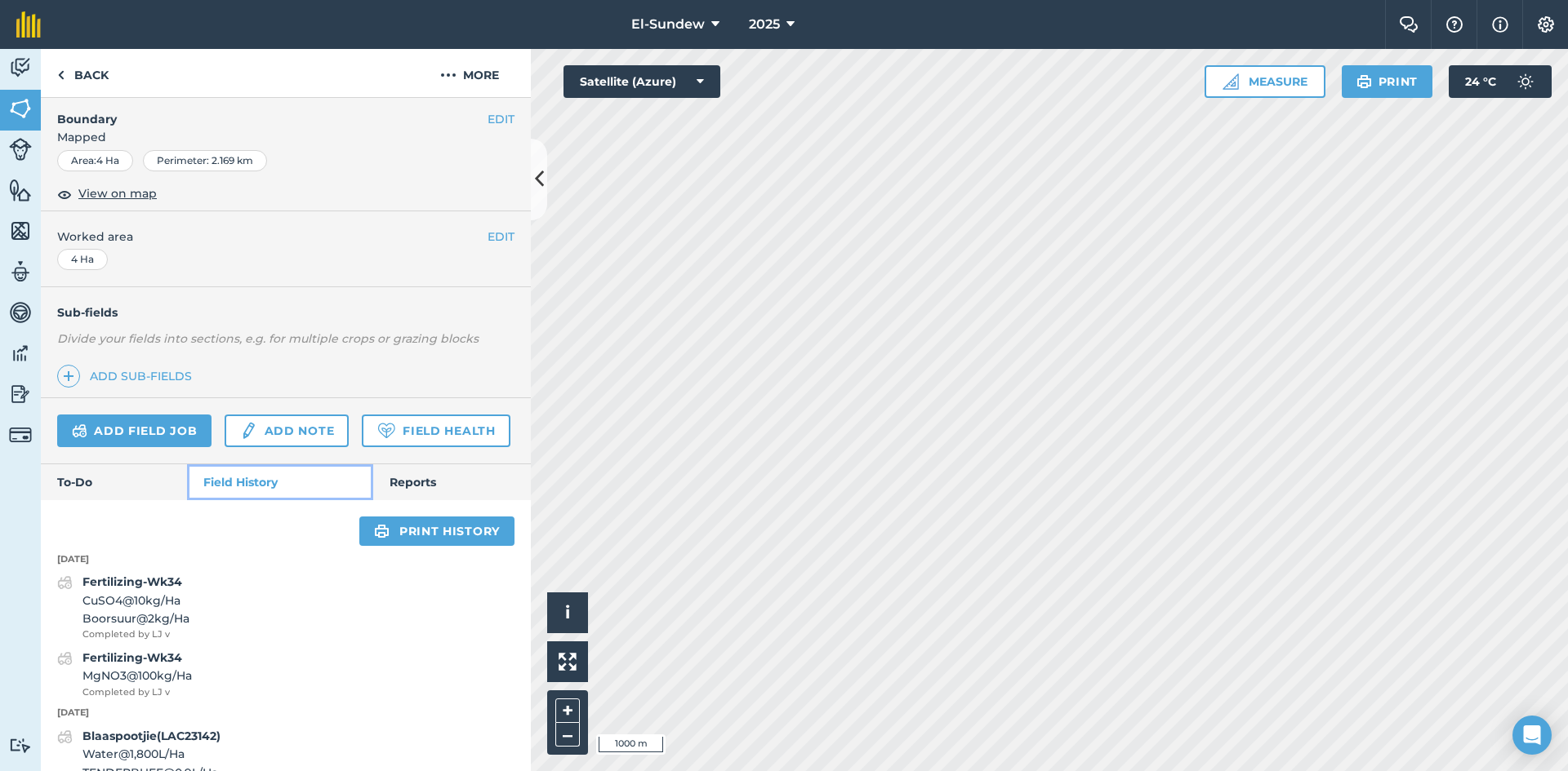
scroll to position [545, 0]
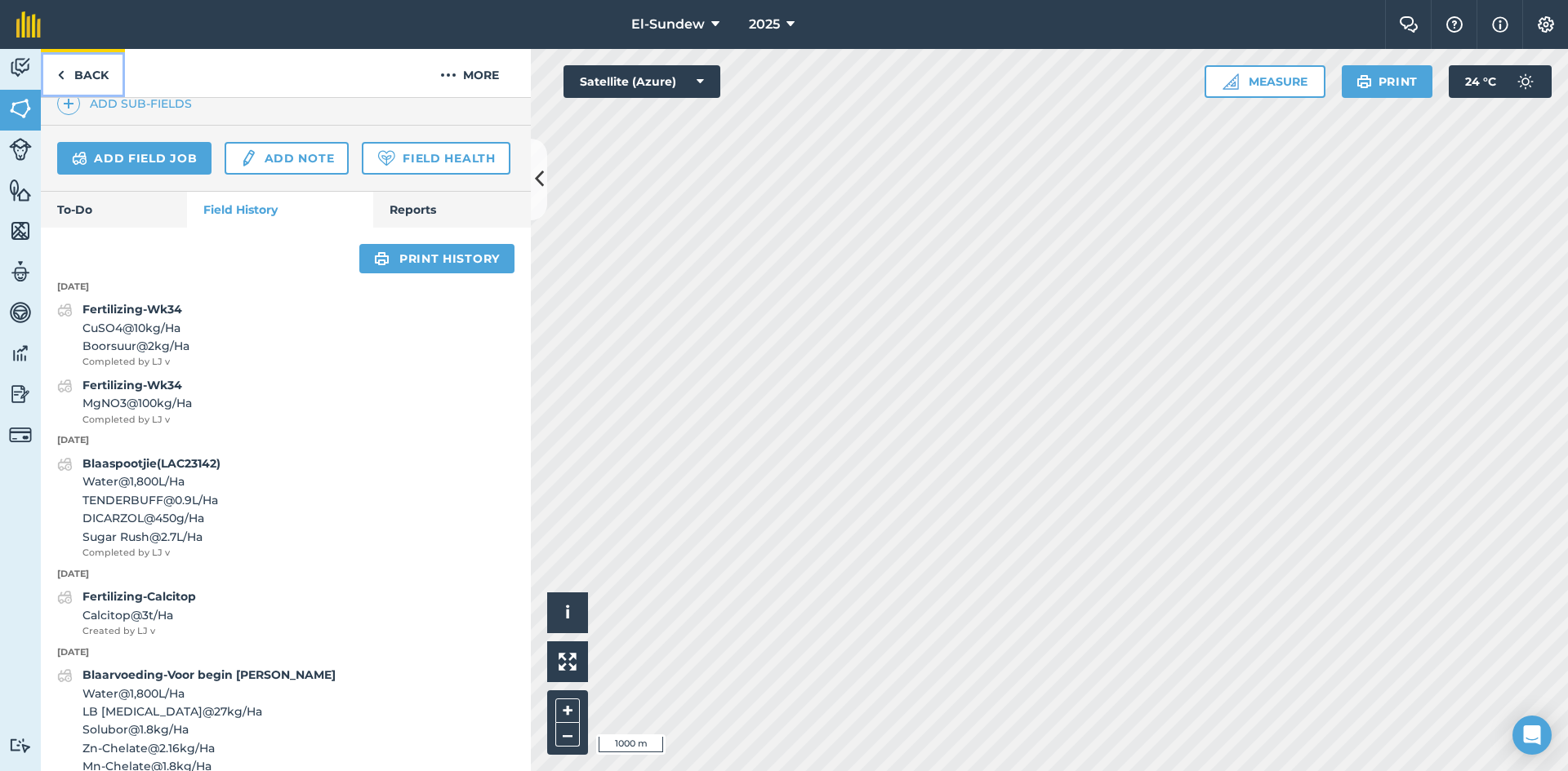
click at [82, 73] on link "Back" at bounding box center [83, 72] width 84 height 48
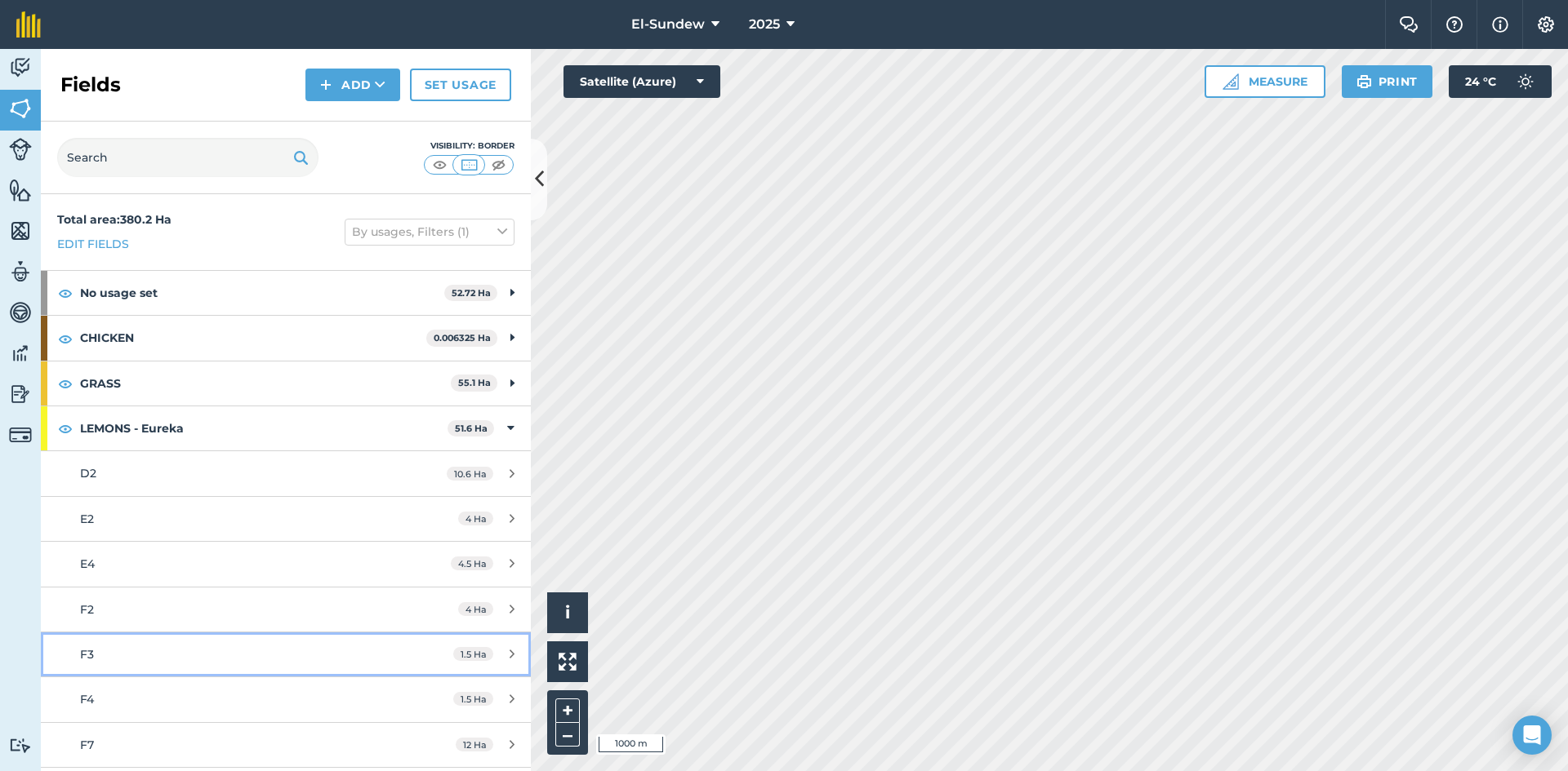
click at [168, 668] on link "F3 1.5 Ha" at bounding box center [286, 654] width 490 height 44
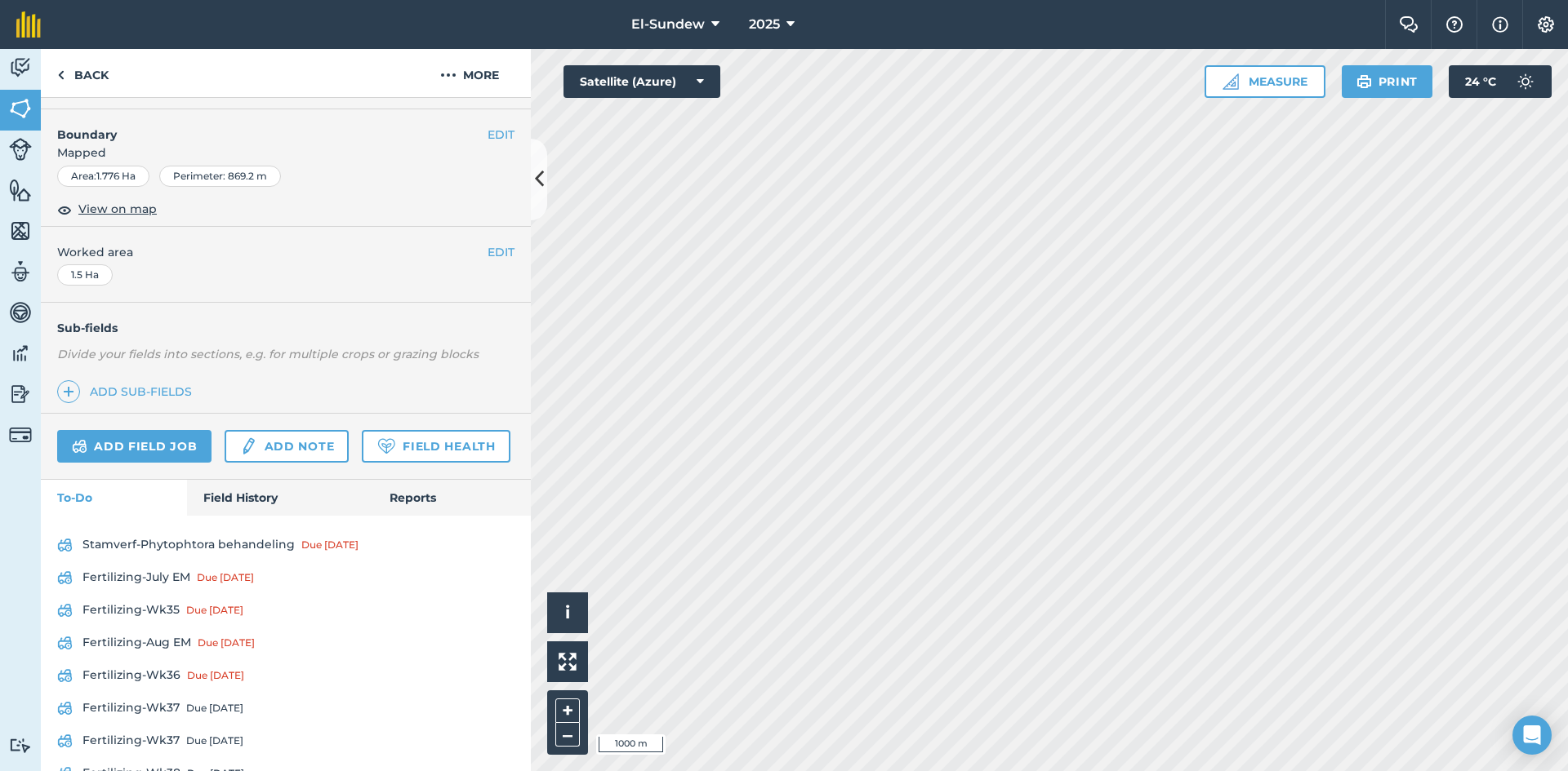
scroll to position [271, 0]
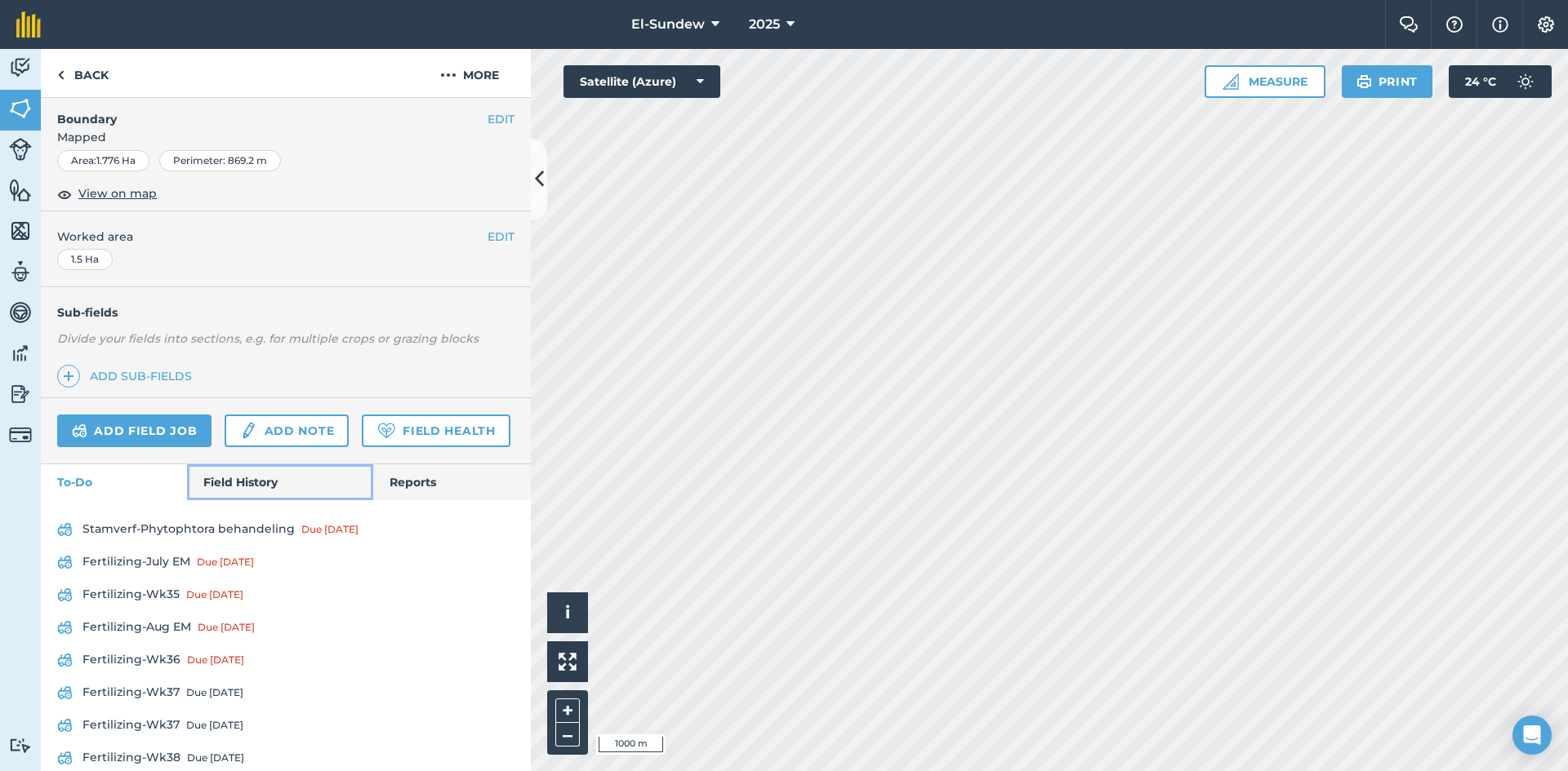
click at [239, 501] on link "Field History" at bounding box center [280, 482] width 186 height 36
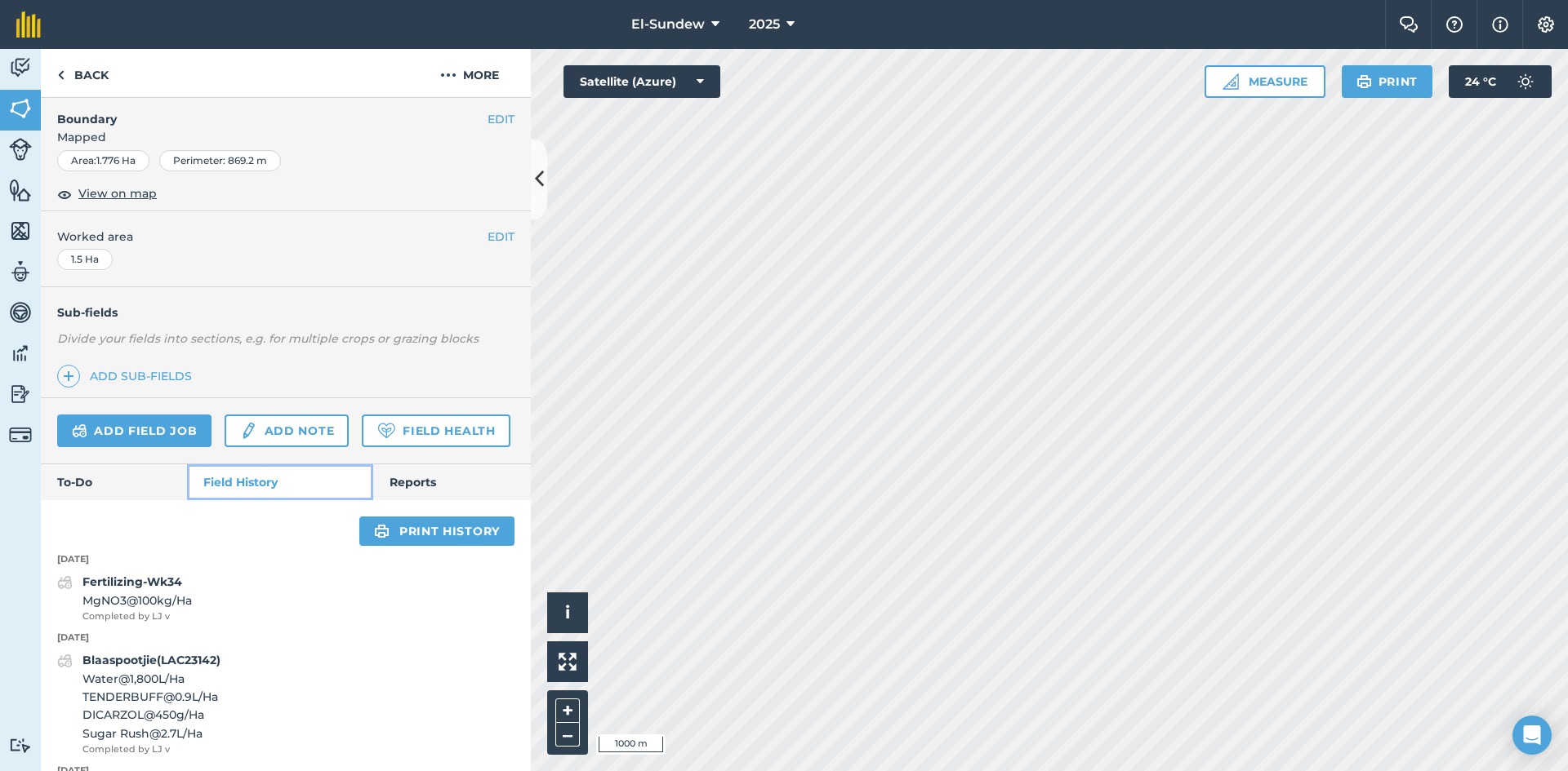
scroll to position [545, 0]
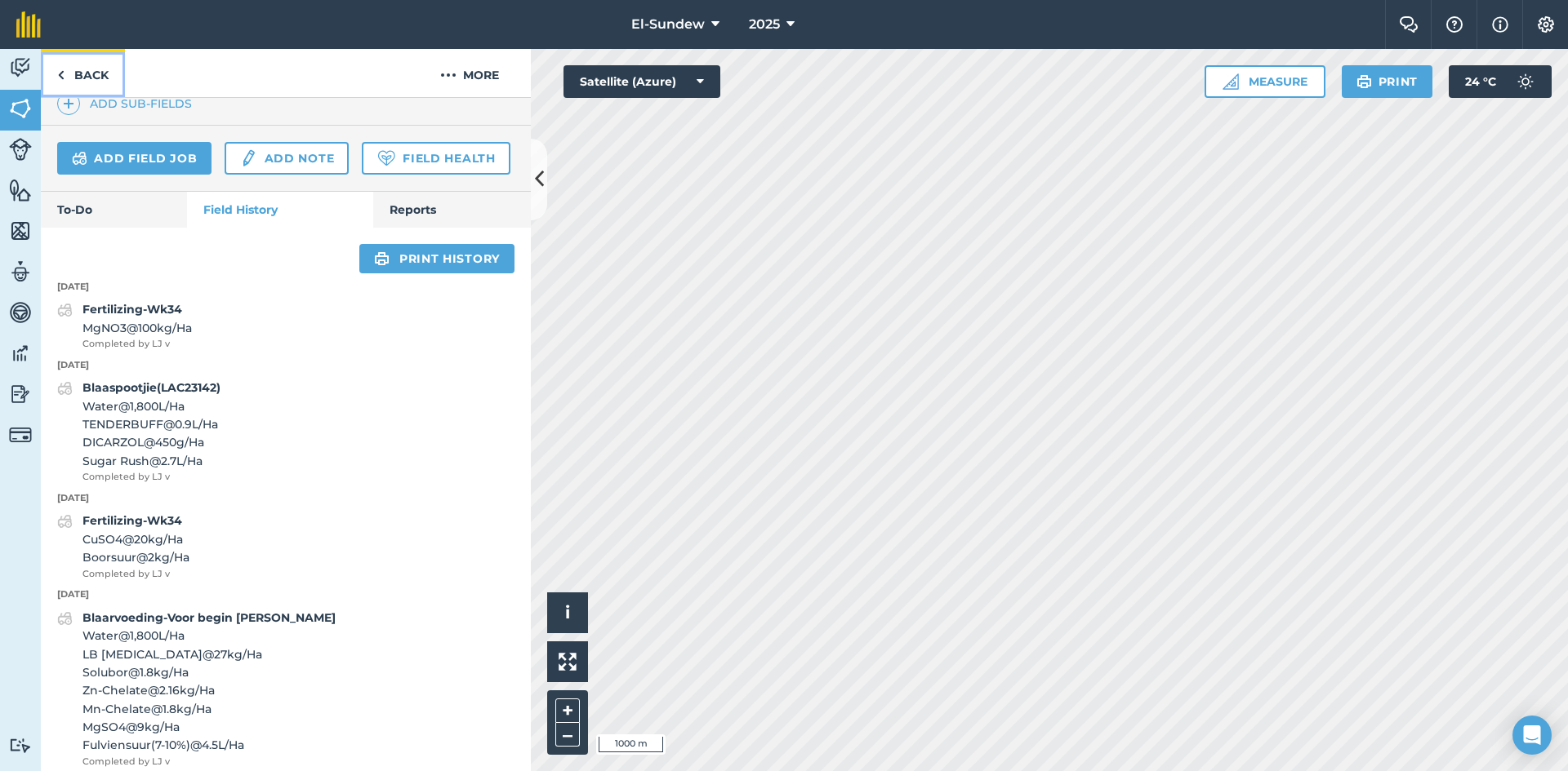
click at [98, 77] on link "Back" at bounding box center [83, 72] width 84 height 48
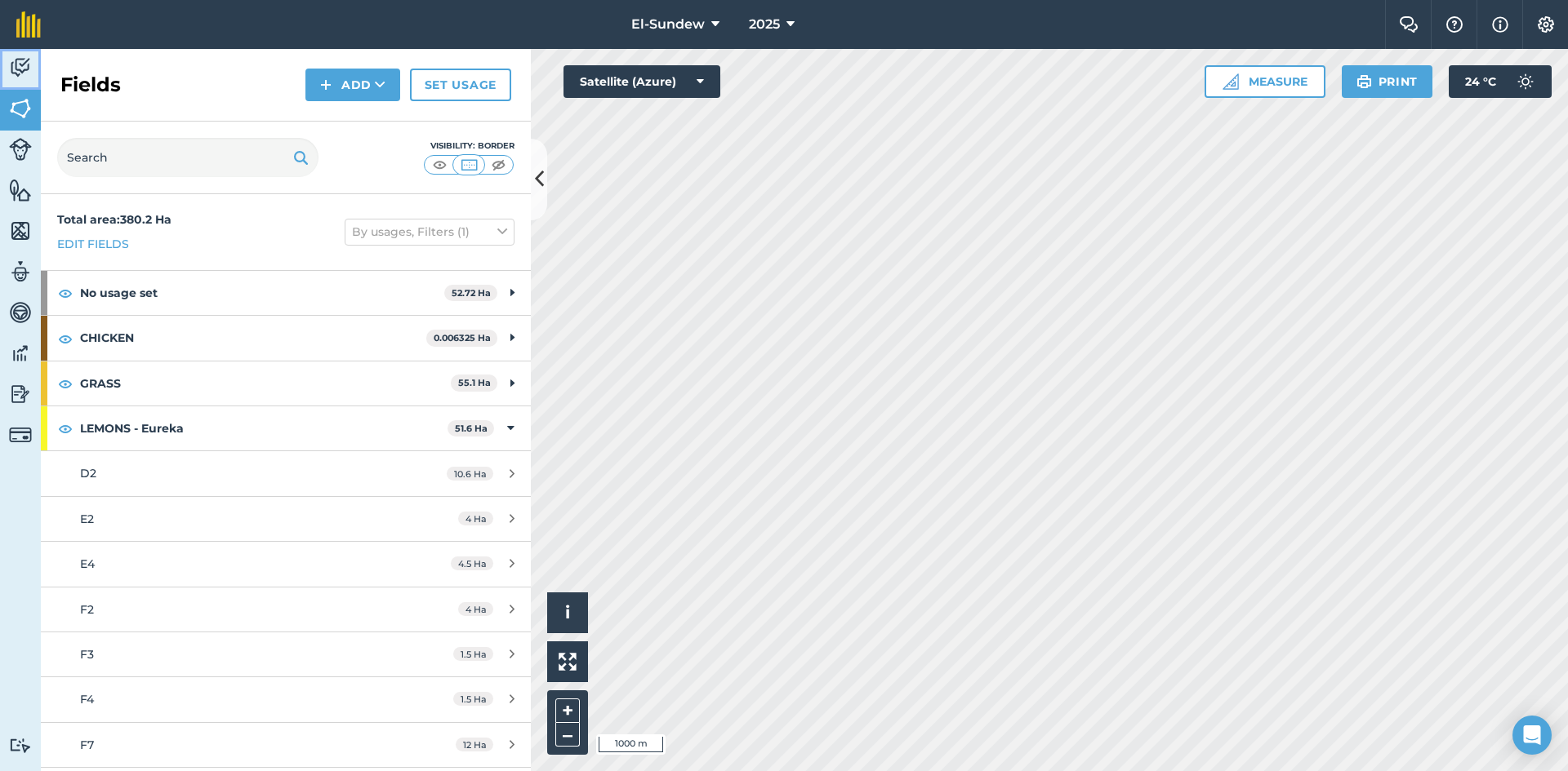
click at [26, 73] on img at bounding box center [20, 67] width 22 height 24
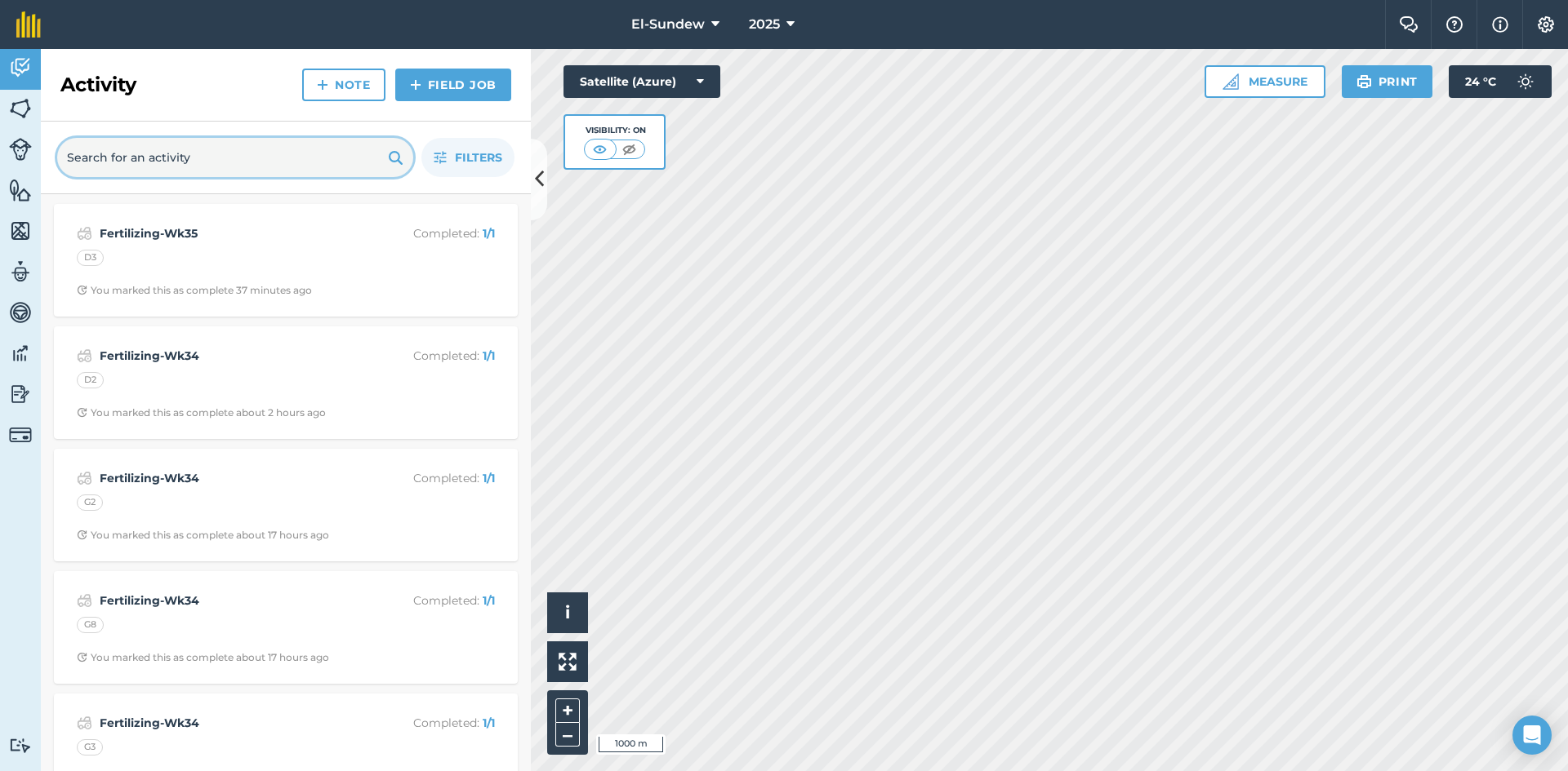
click at [155, 165] on input "text" at bounding box center [235, 157] width 356 height 39
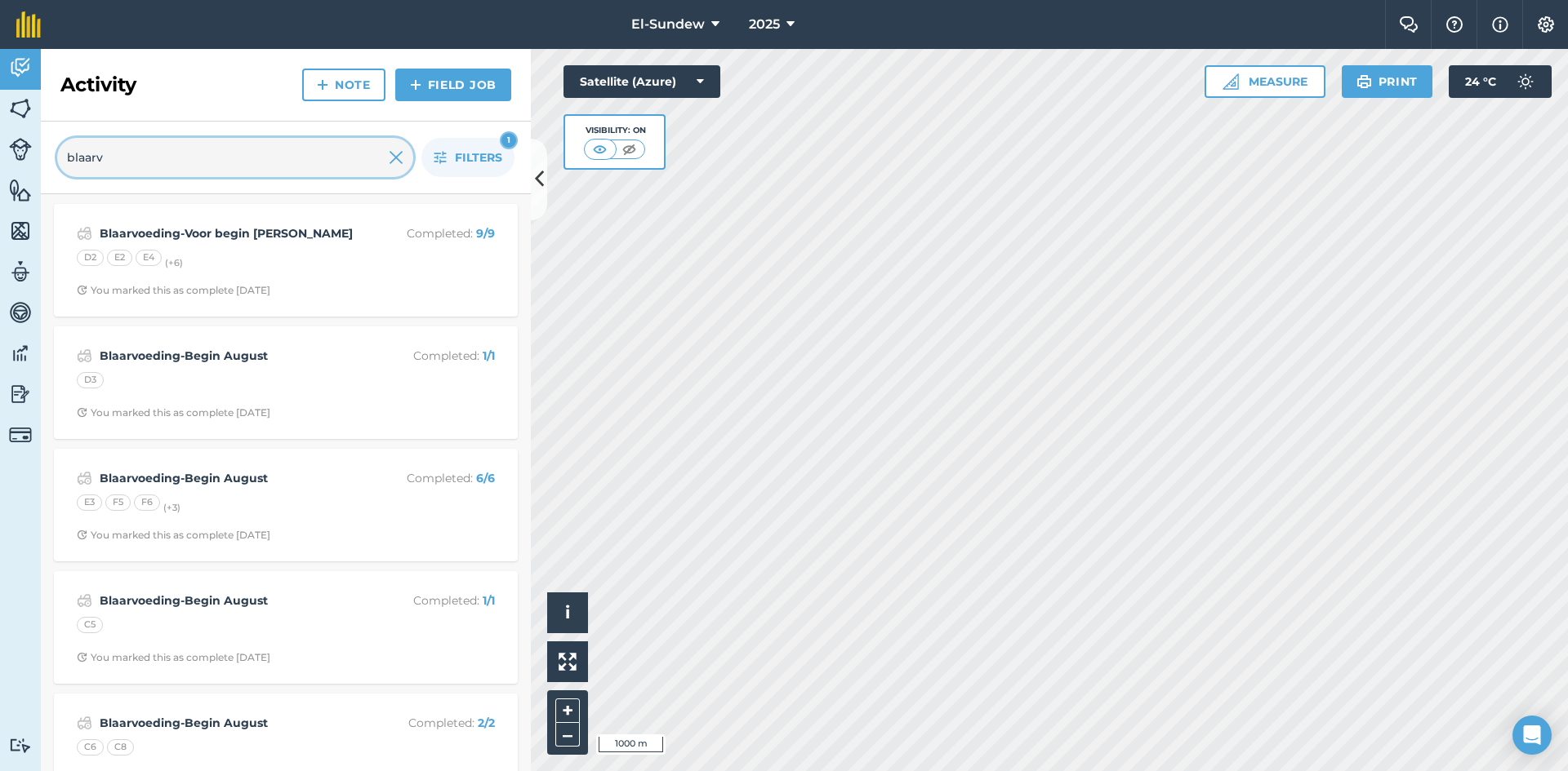
click at [161, 161] on input "blaarv" at bounding box center [235, 157] width 356 height 39
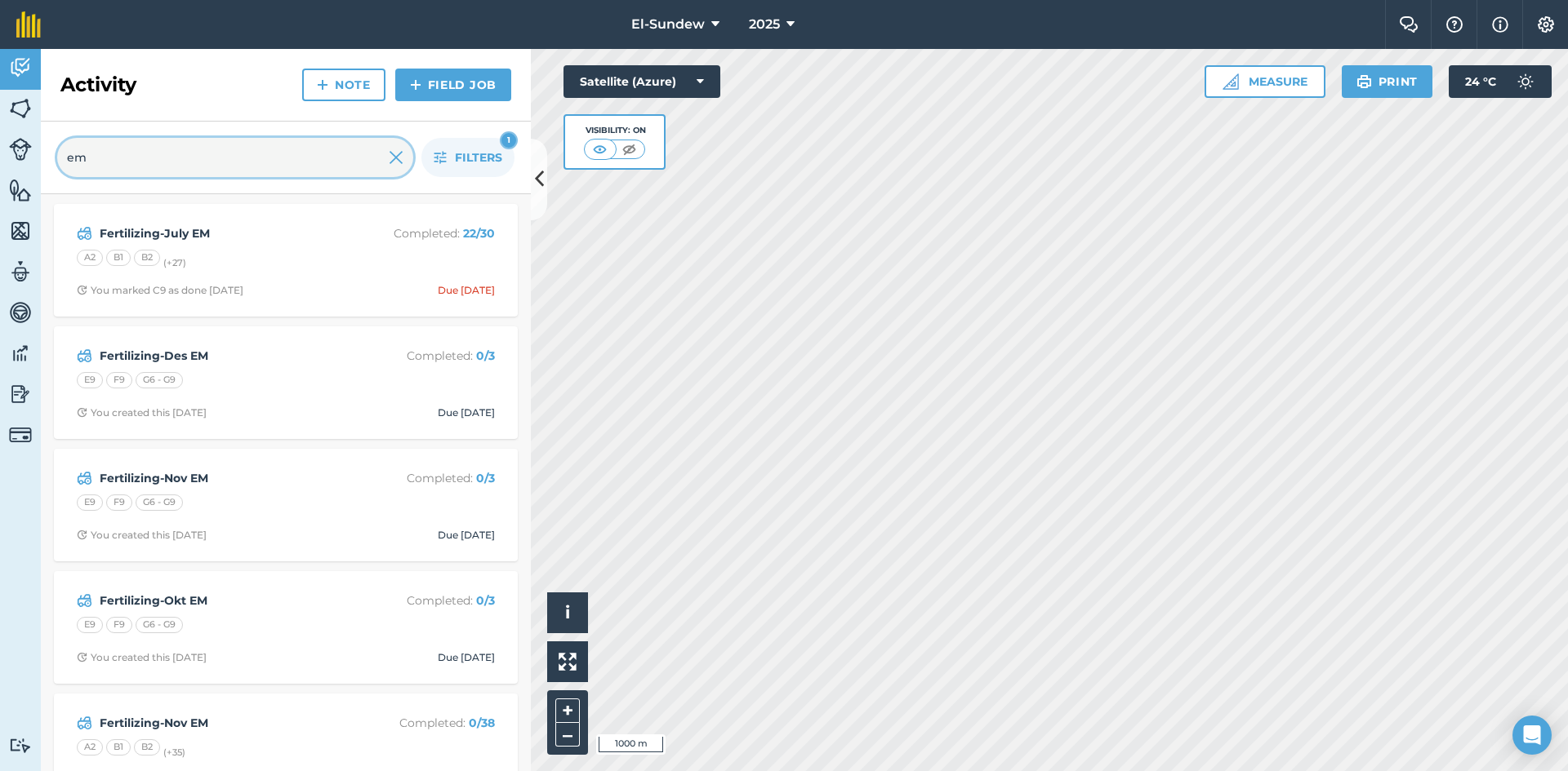
type input "em"
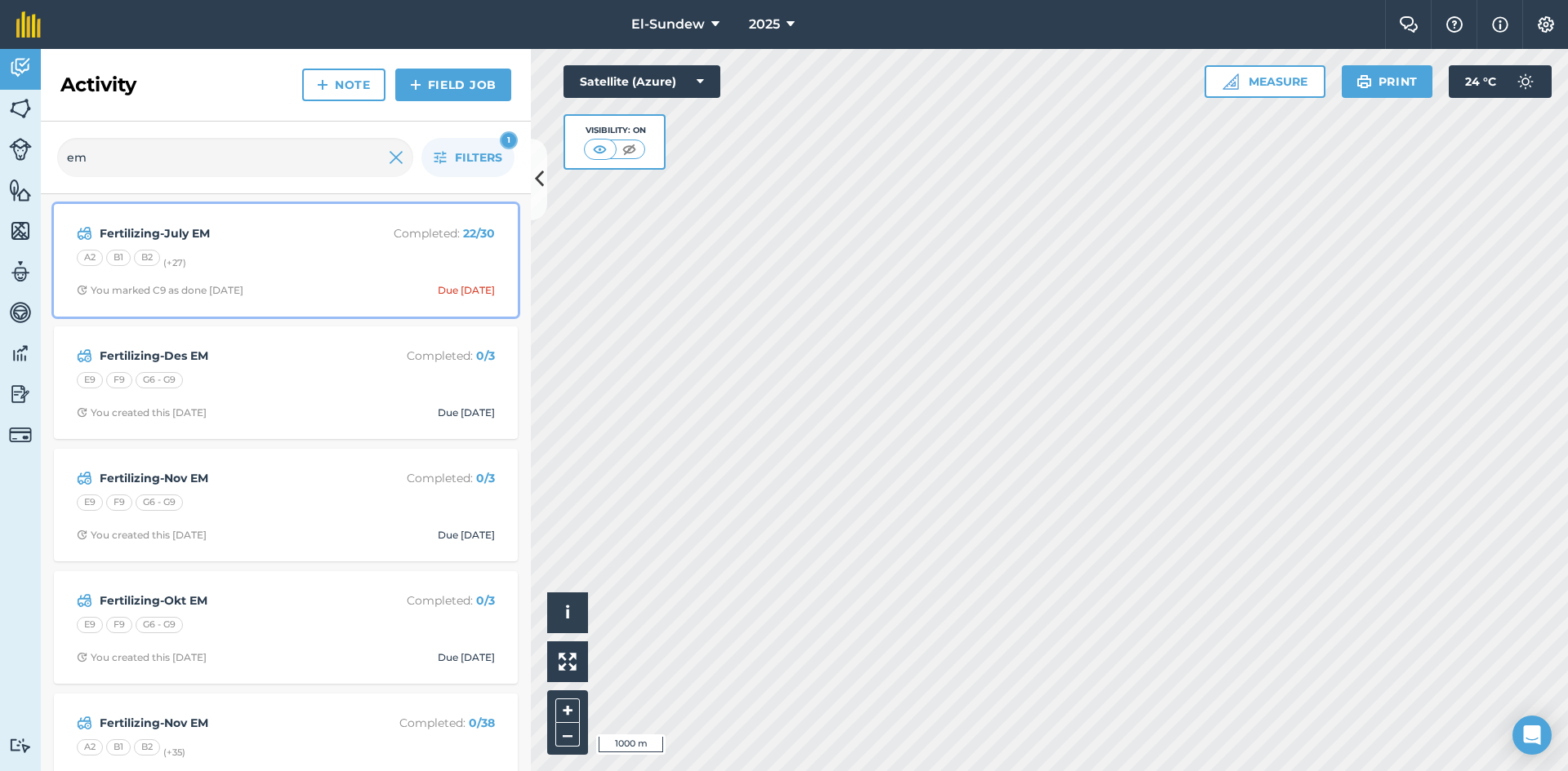
click at [284, 250] on div "A2 B1 B2 (+ 27 )" at bounding box center [286, 261] width 418 height 21
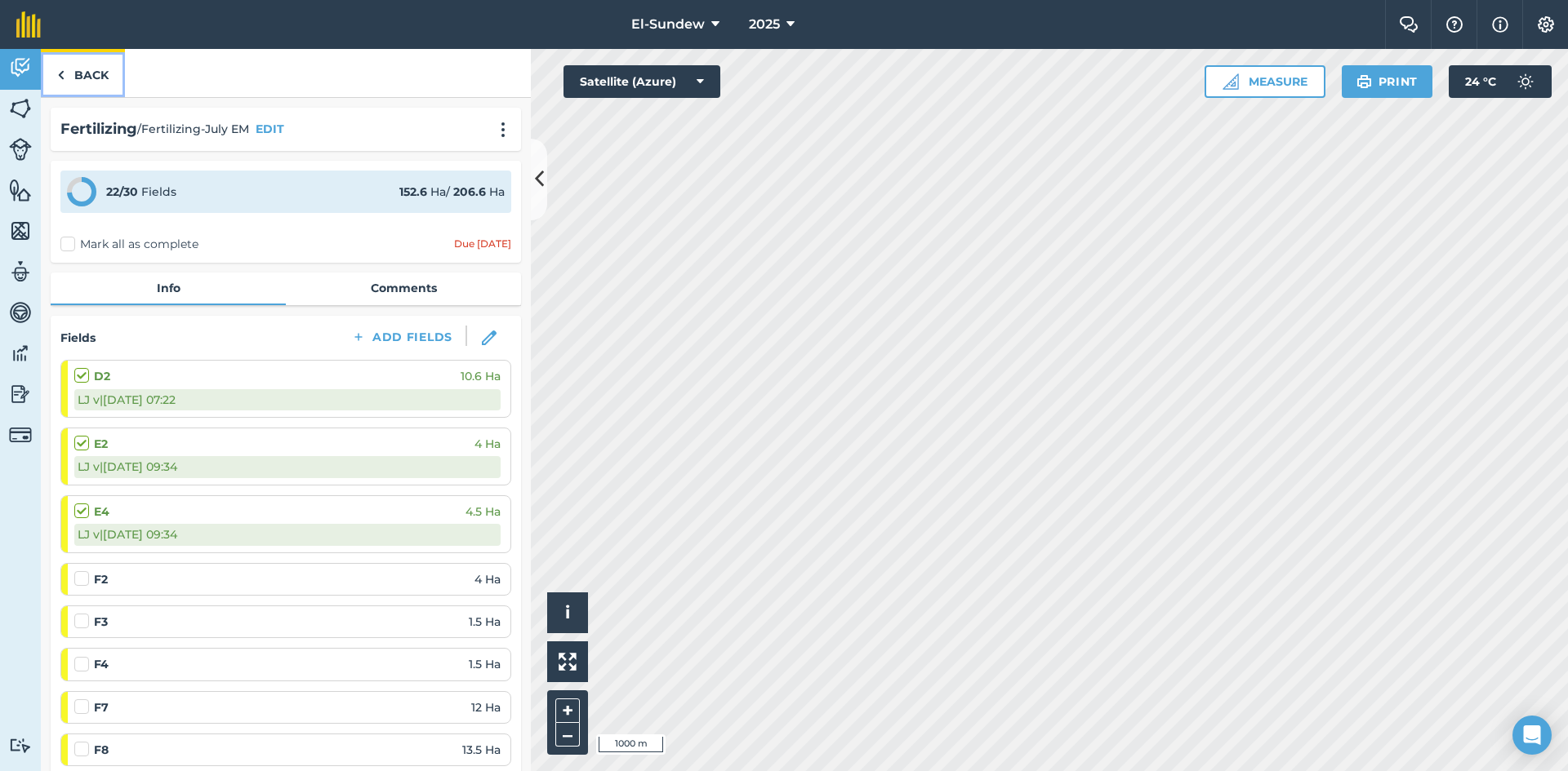
click at [91, 82] on link "Back" at bounding box center [83, 72] width 84 height 48
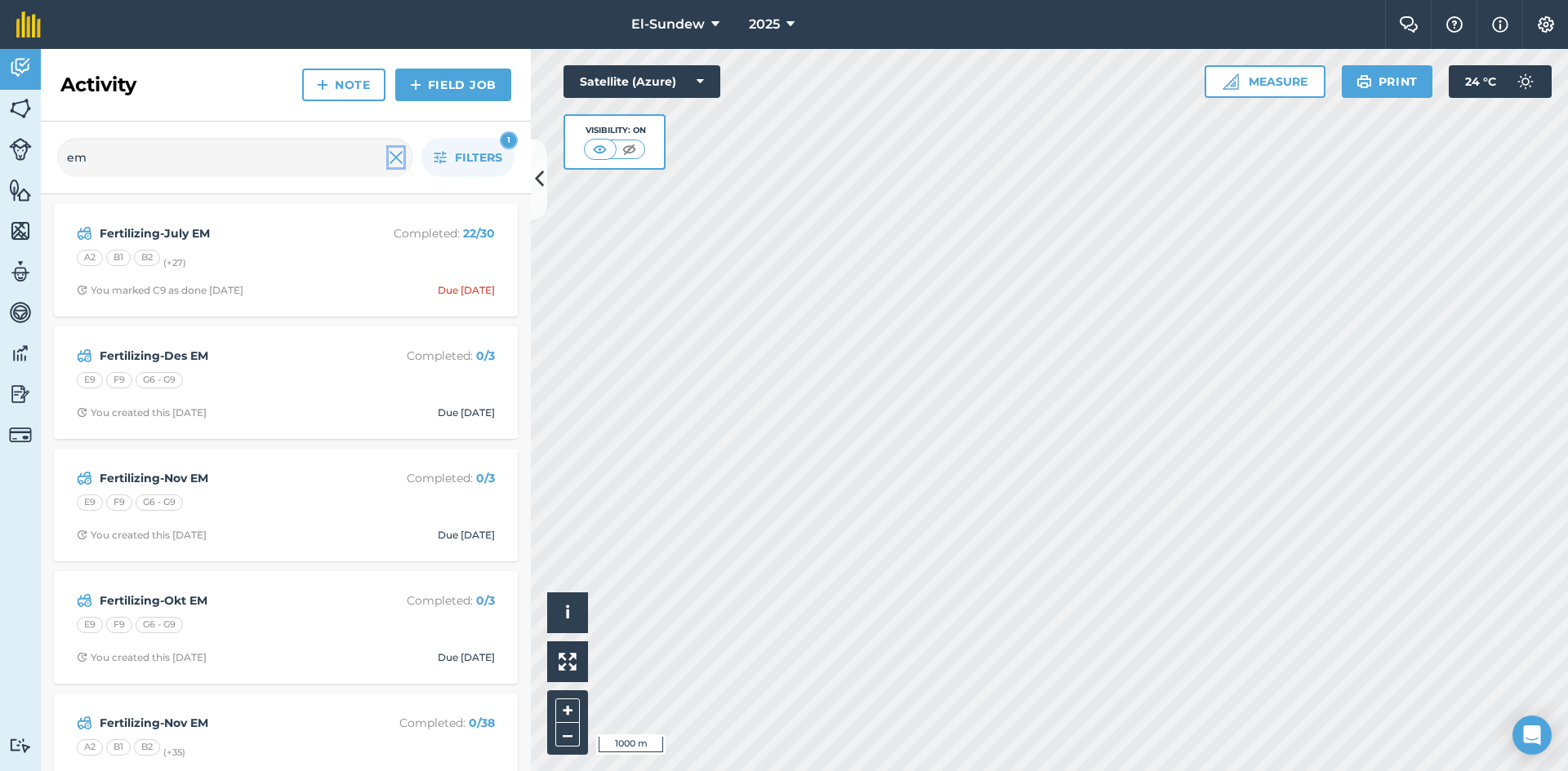
click at [392, 161] on img at bounding box center [395, 157] width 15 height 20
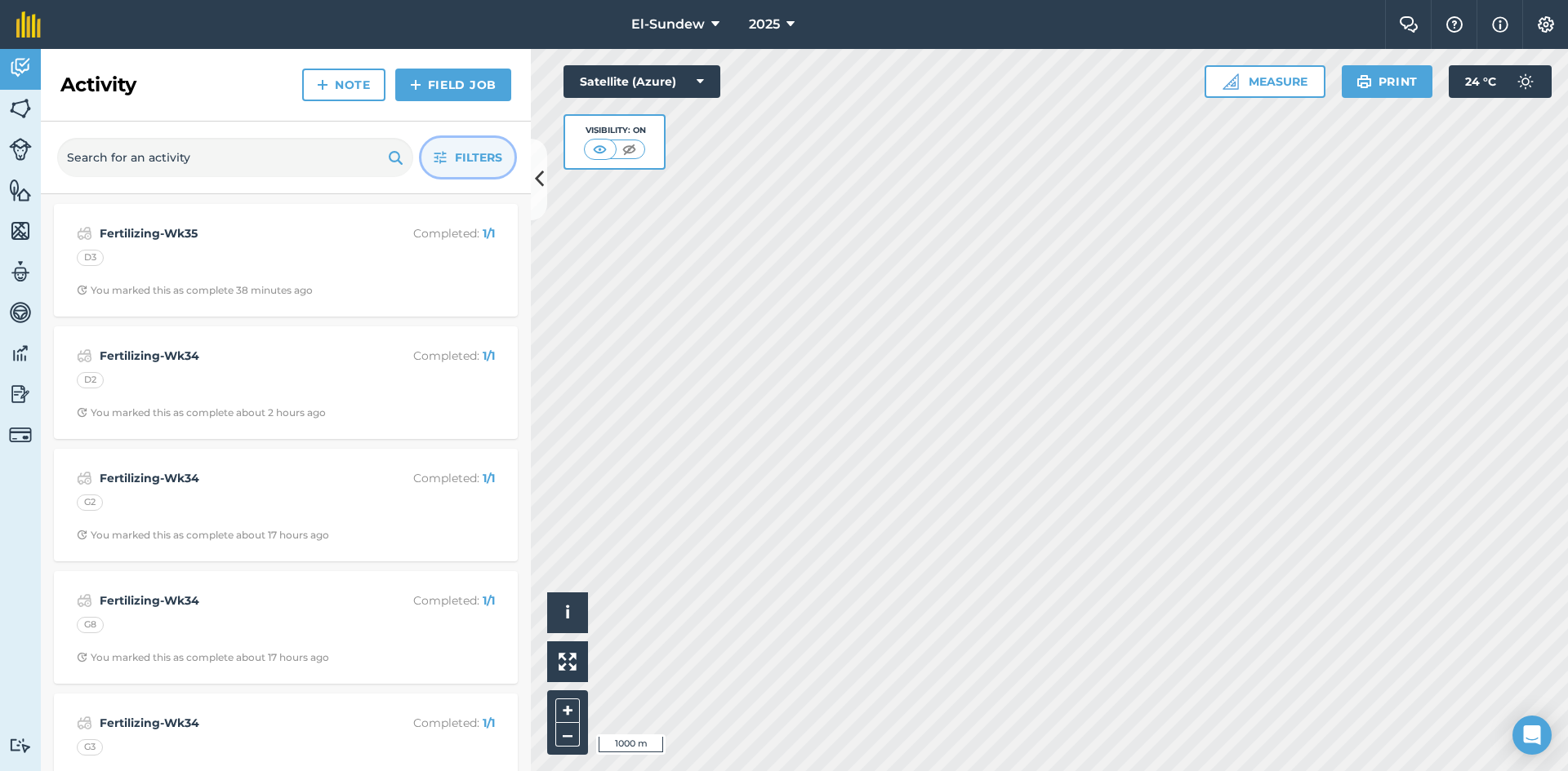
click at [433, 153] on icon "button" at bounding box center [439, 157] width 13 height 13
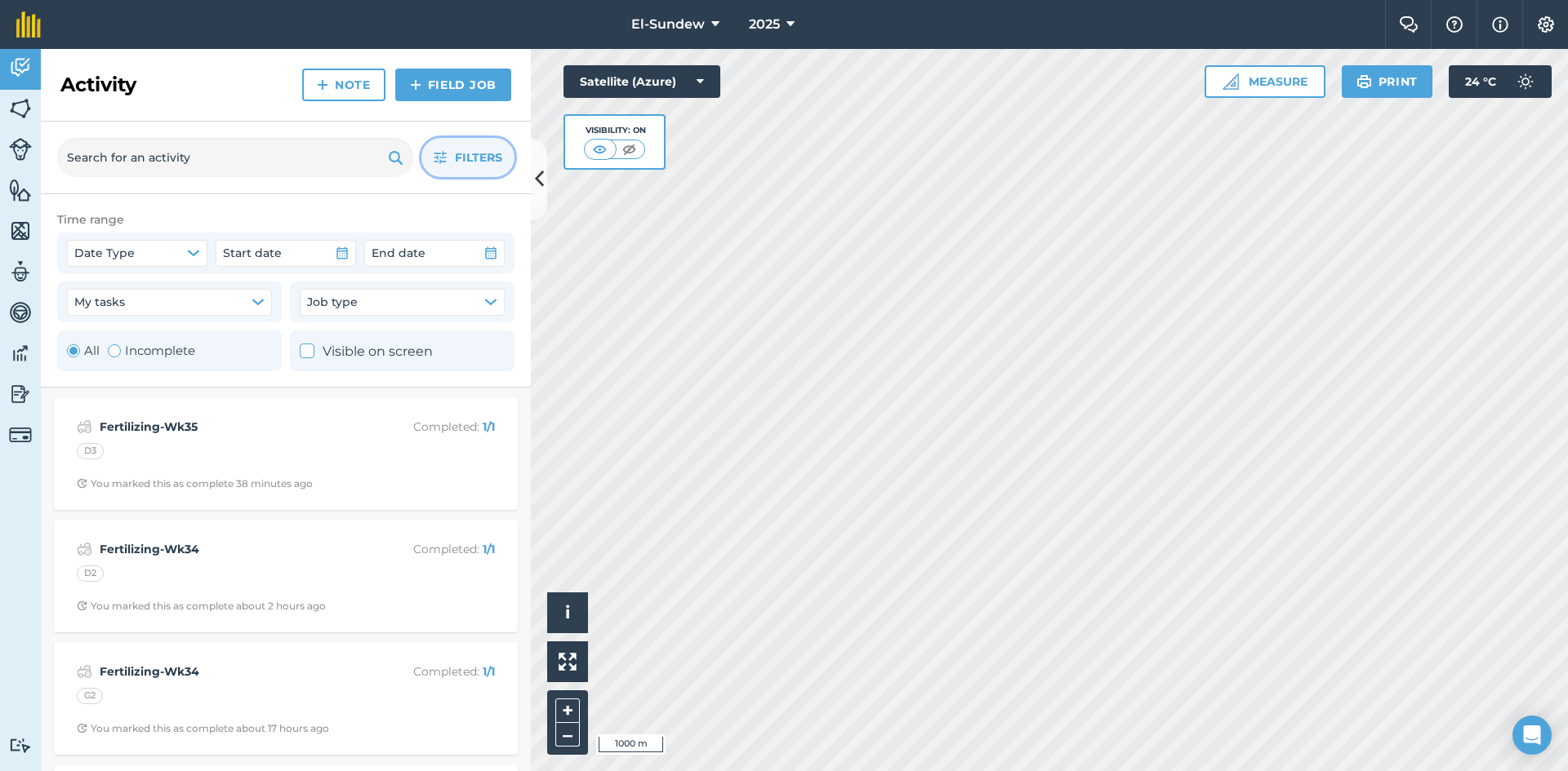
click at [126, 346] on label "Incomplete" at bounding box center [150, 351] width 87 height 20
radio input "false"
radio input "true"
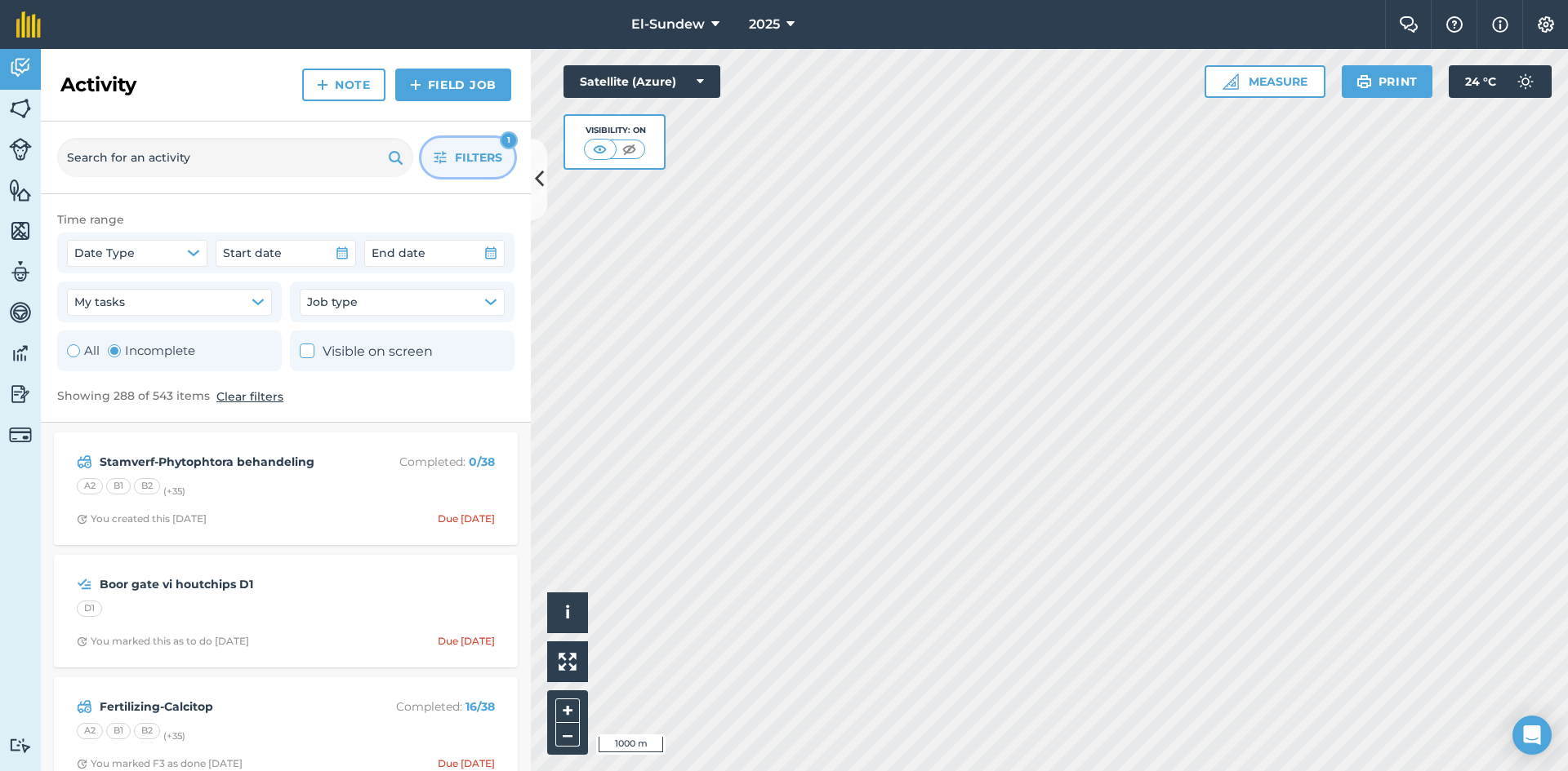
click at [441, 156] on icon "button" at bounding box center [439, 157] width 13 height 13
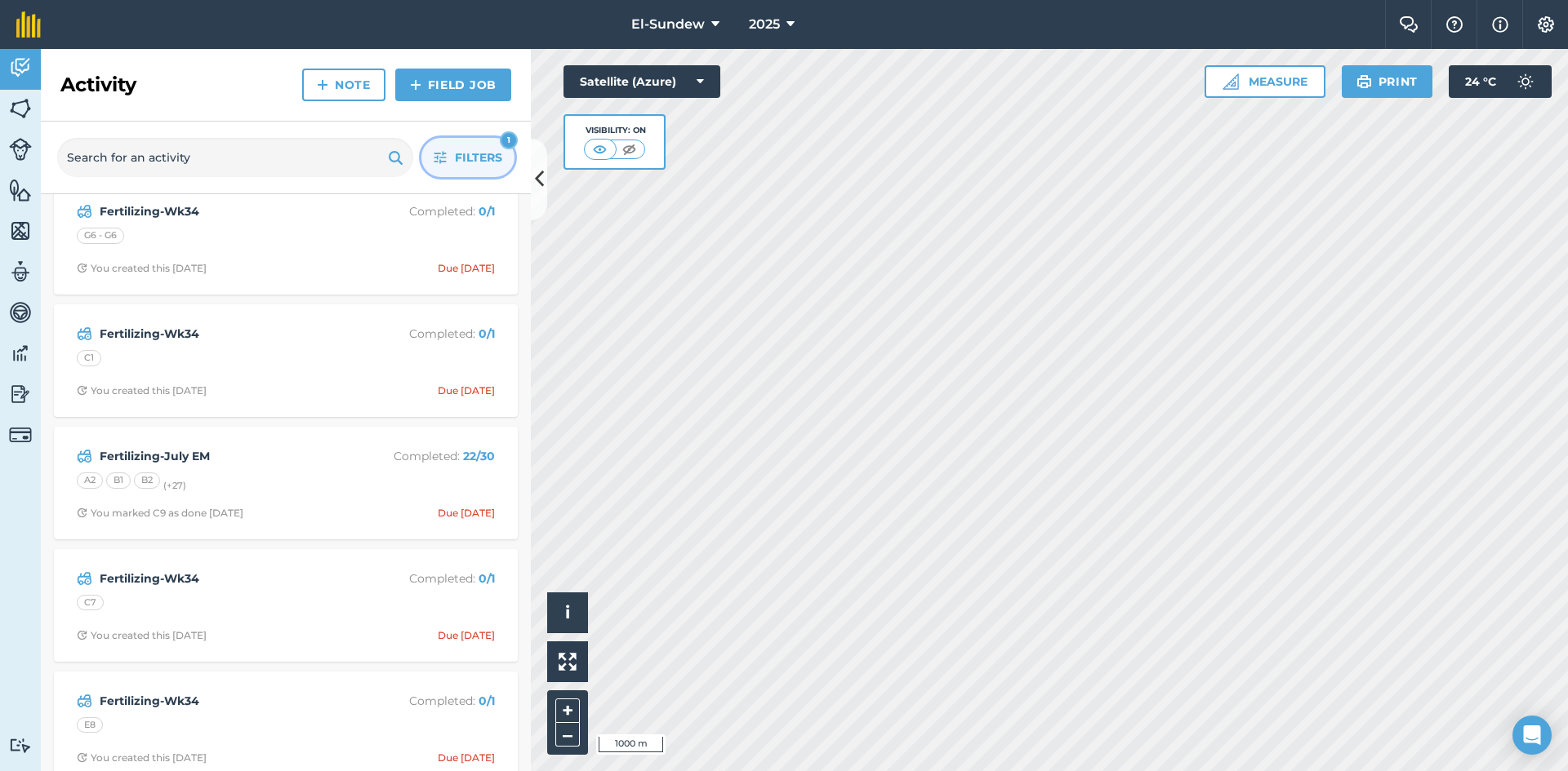
scroll to position [545, 0]
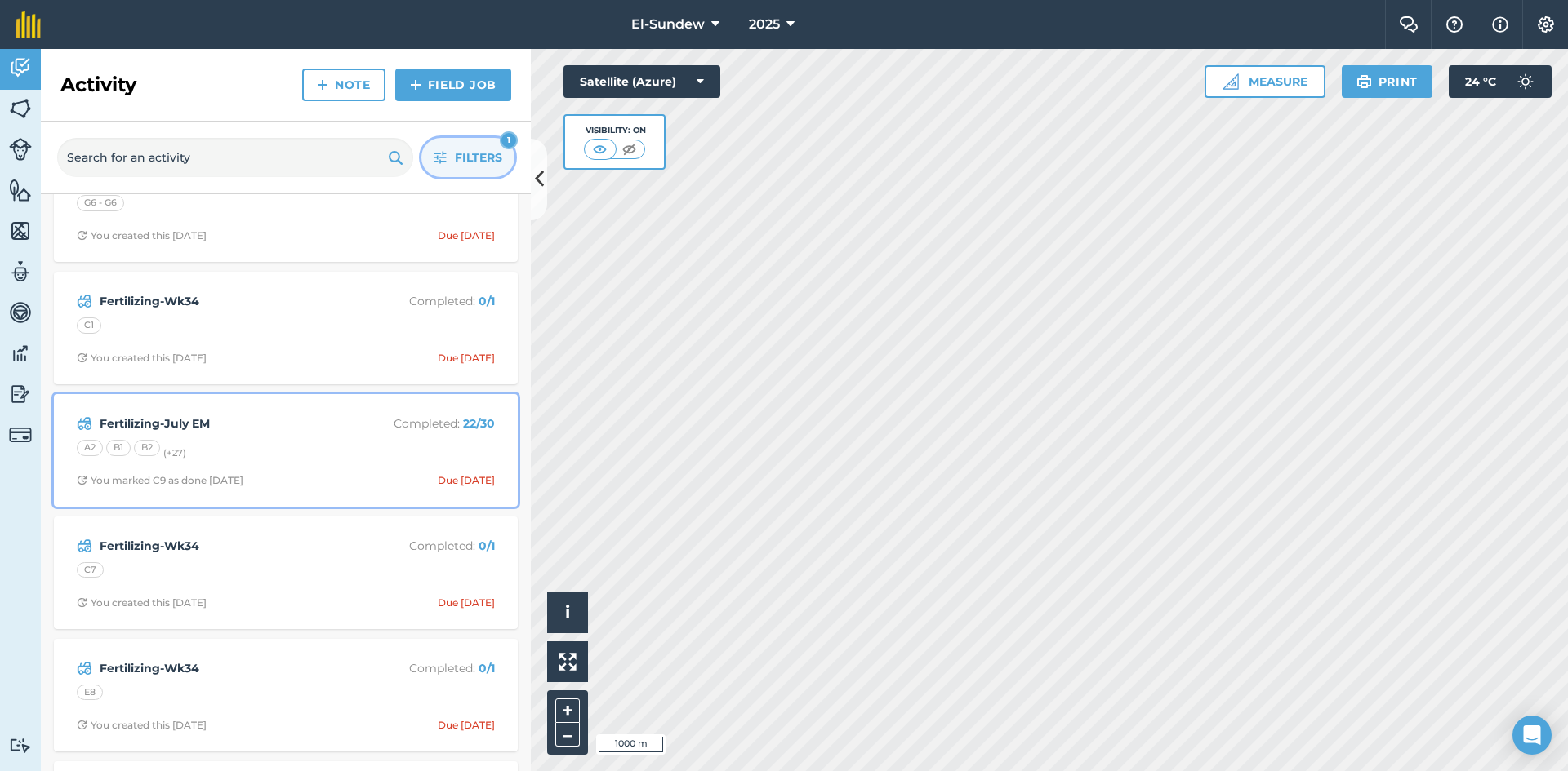
click at [308, 440] on div "A2 B1 B2 (+ 27 )" at bounding box center [286, 451] width 418 height 21
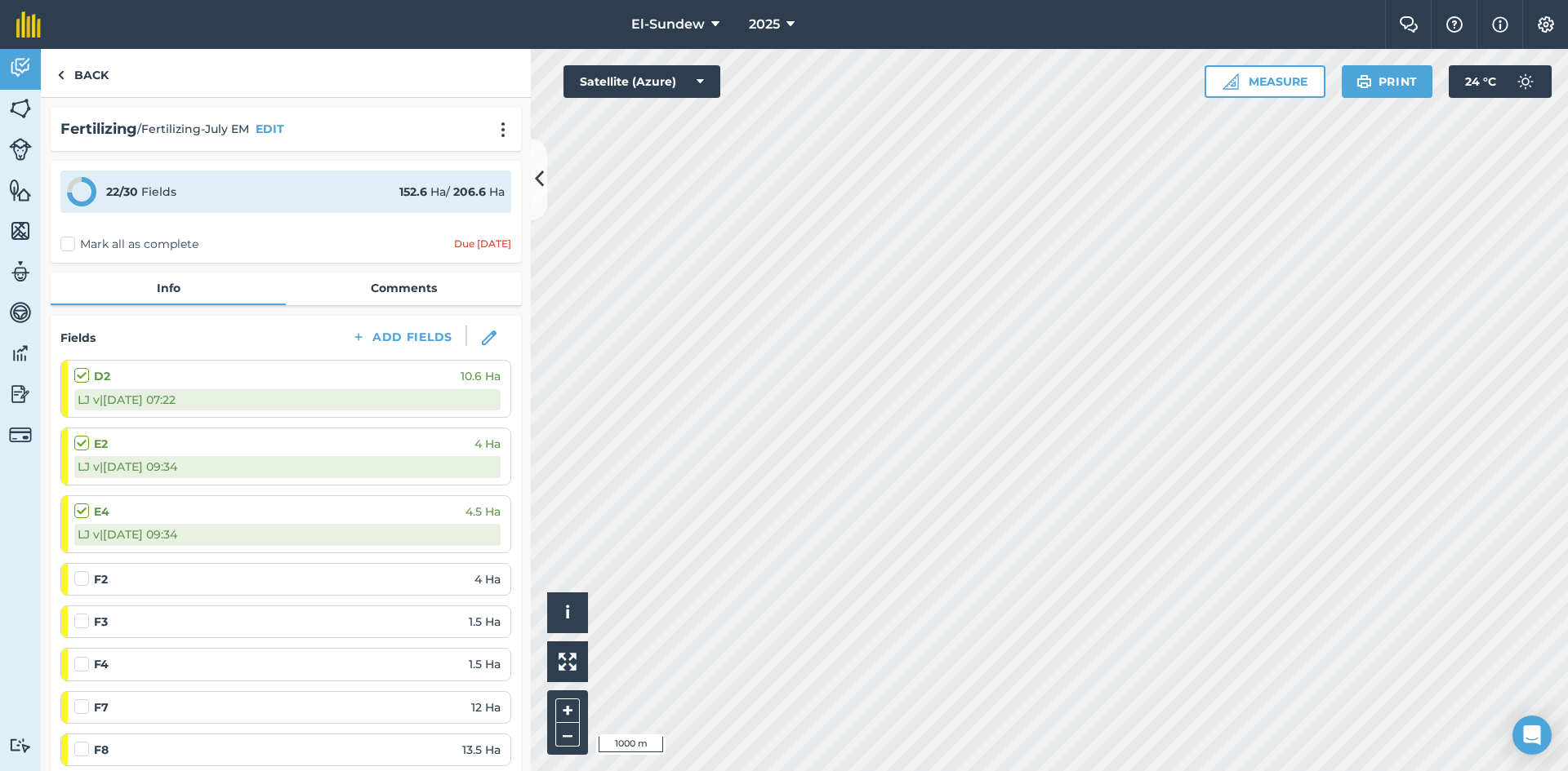
click at [504, 131] on div "Fertilizing / Fertilizing-July EM EDIT" at bounding box center [286, 129] width 471 height 43
click at [497, 132] on img at bounding box center [503, 130] width 20 height 17
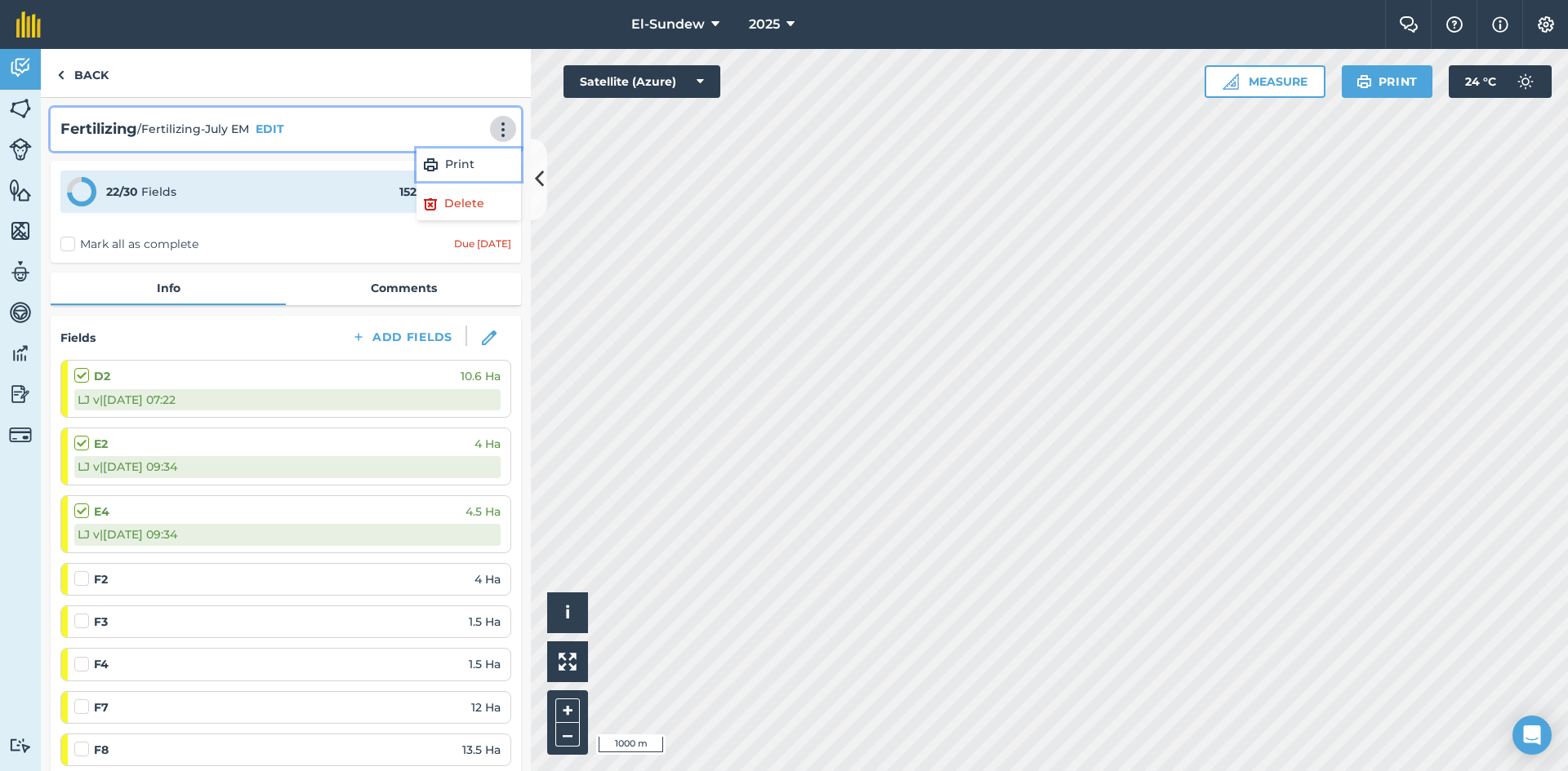
click at [450, 172] on link "Print" at bounding box center [469, 164] width 104 height 32
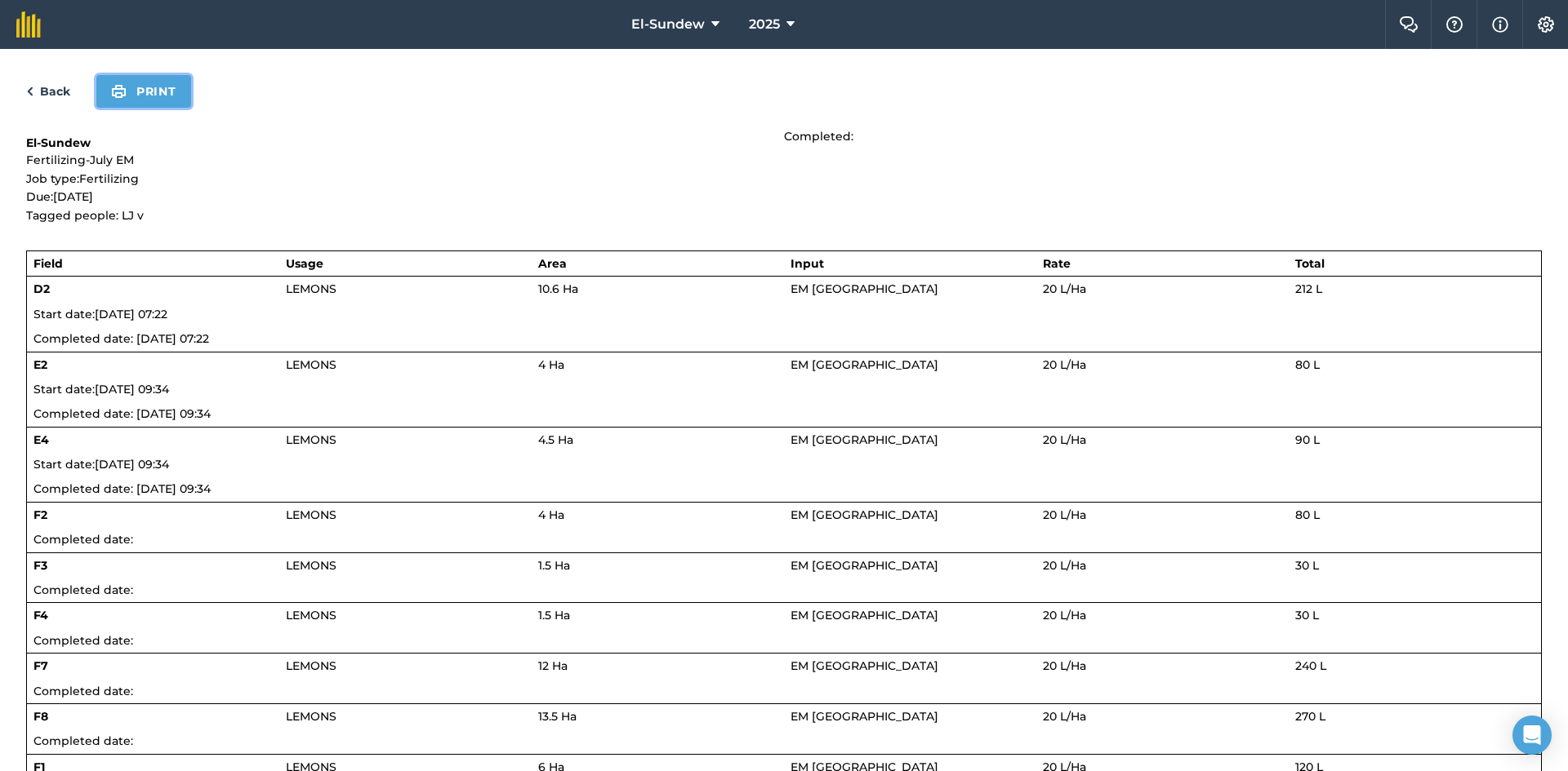
click at [143, 92] on button "Print" at bounding box center [144, 91] width 95 height 32
click at [56, 90] on link "Back" at bounding box center [48, 92] width 44 height 20
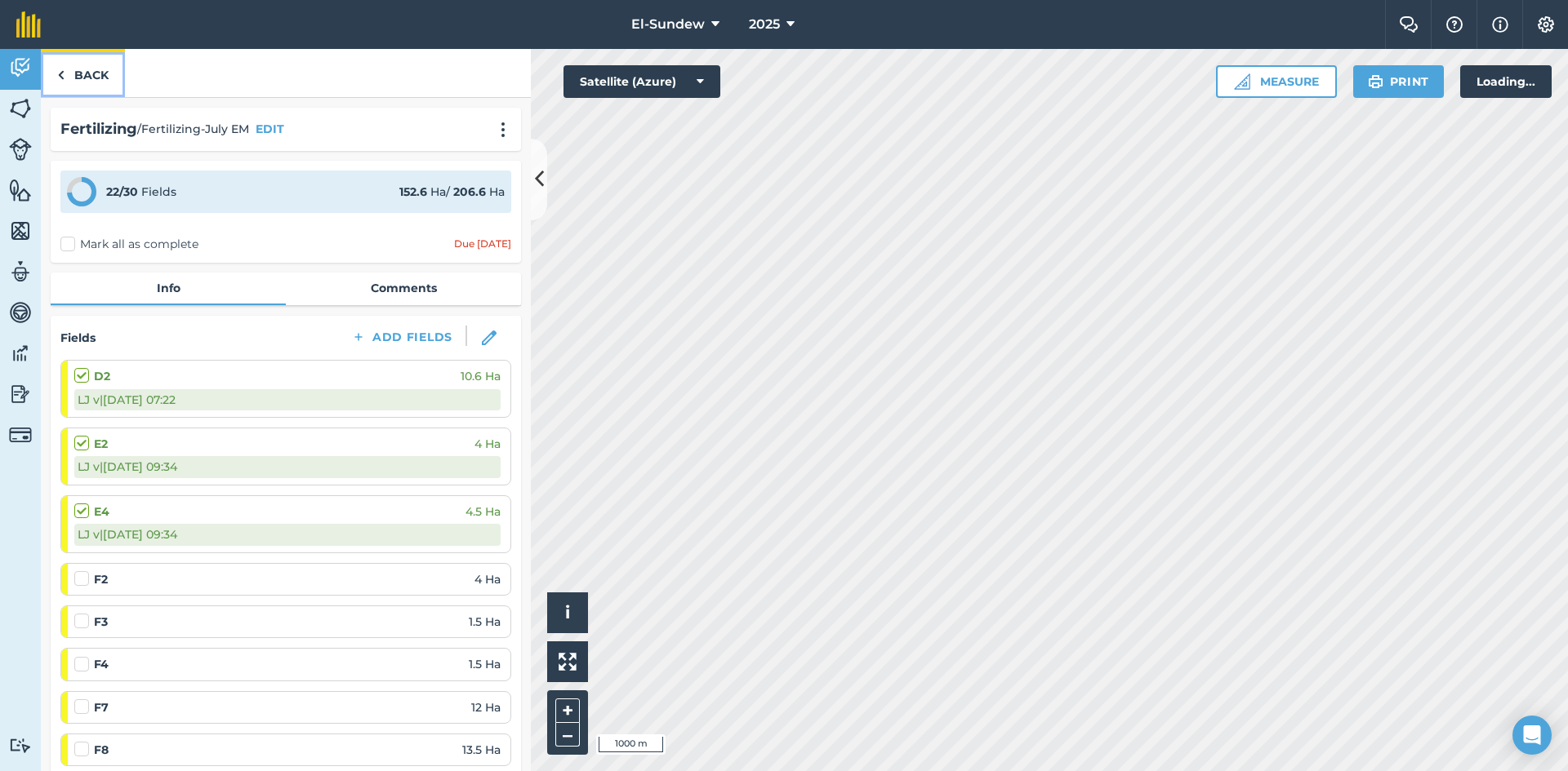
click at [75, 80] on link "Back" at bounding box center [83, 72] width 84 height 48
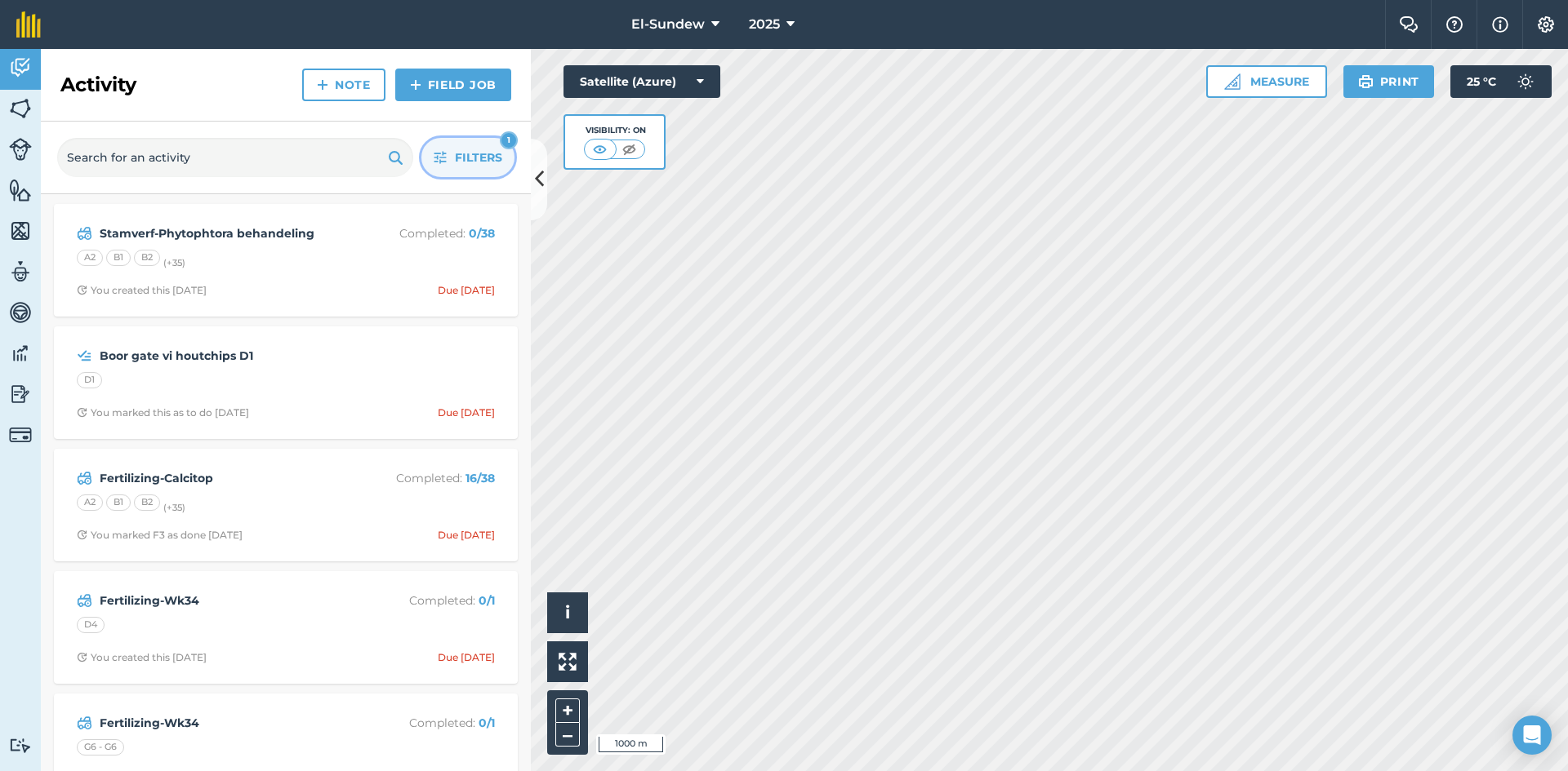
click at [434, 159] on icon "button" at bounding box center [439, 157] width 13 height 13
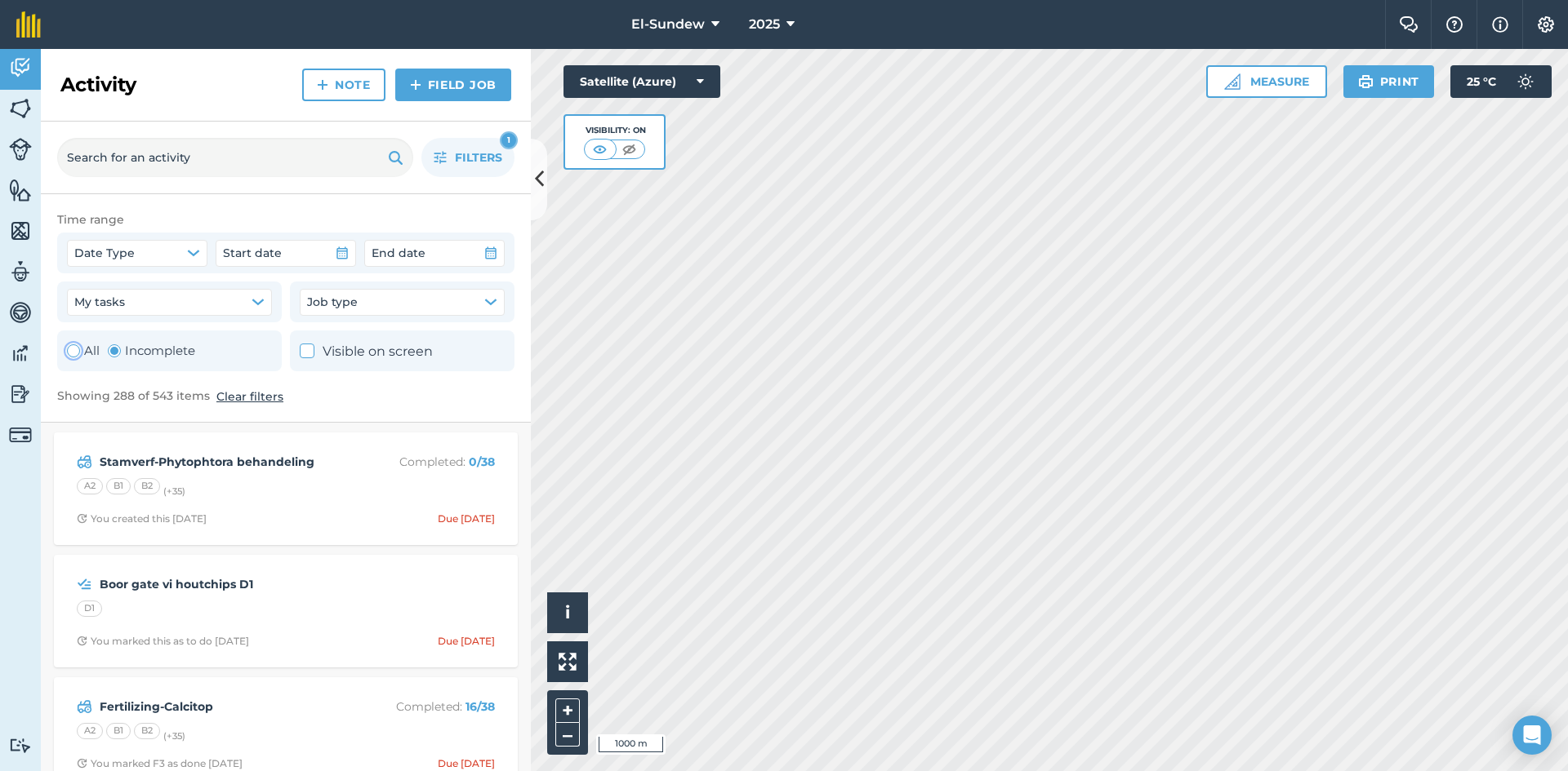
click at [92, 355] on label "All" at bounding box center [83, 351] width 32 height 20
radio input "true"
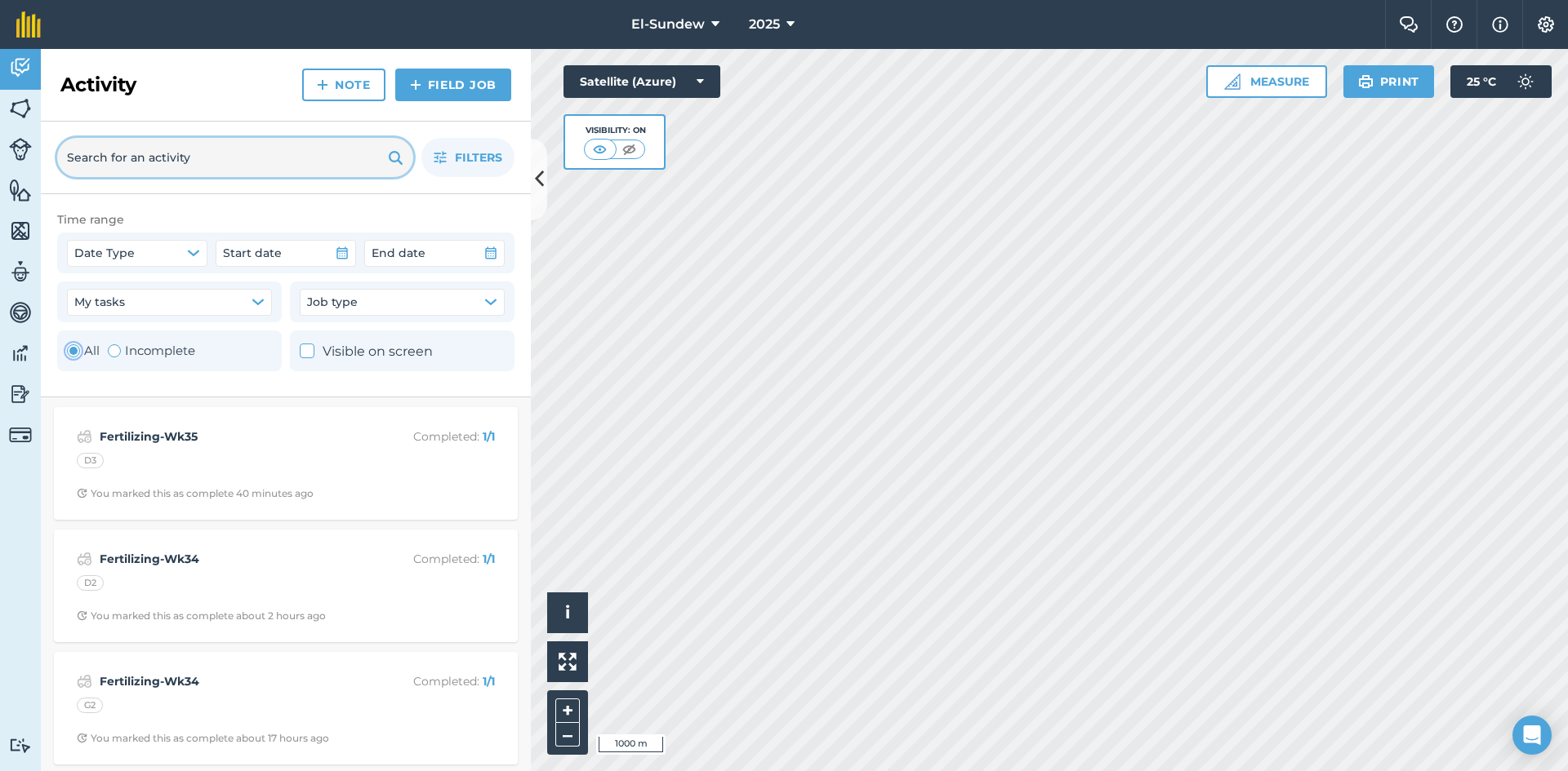
click at [208, 162] on input "text" at bounding box center [235, 157] width 356 height 39
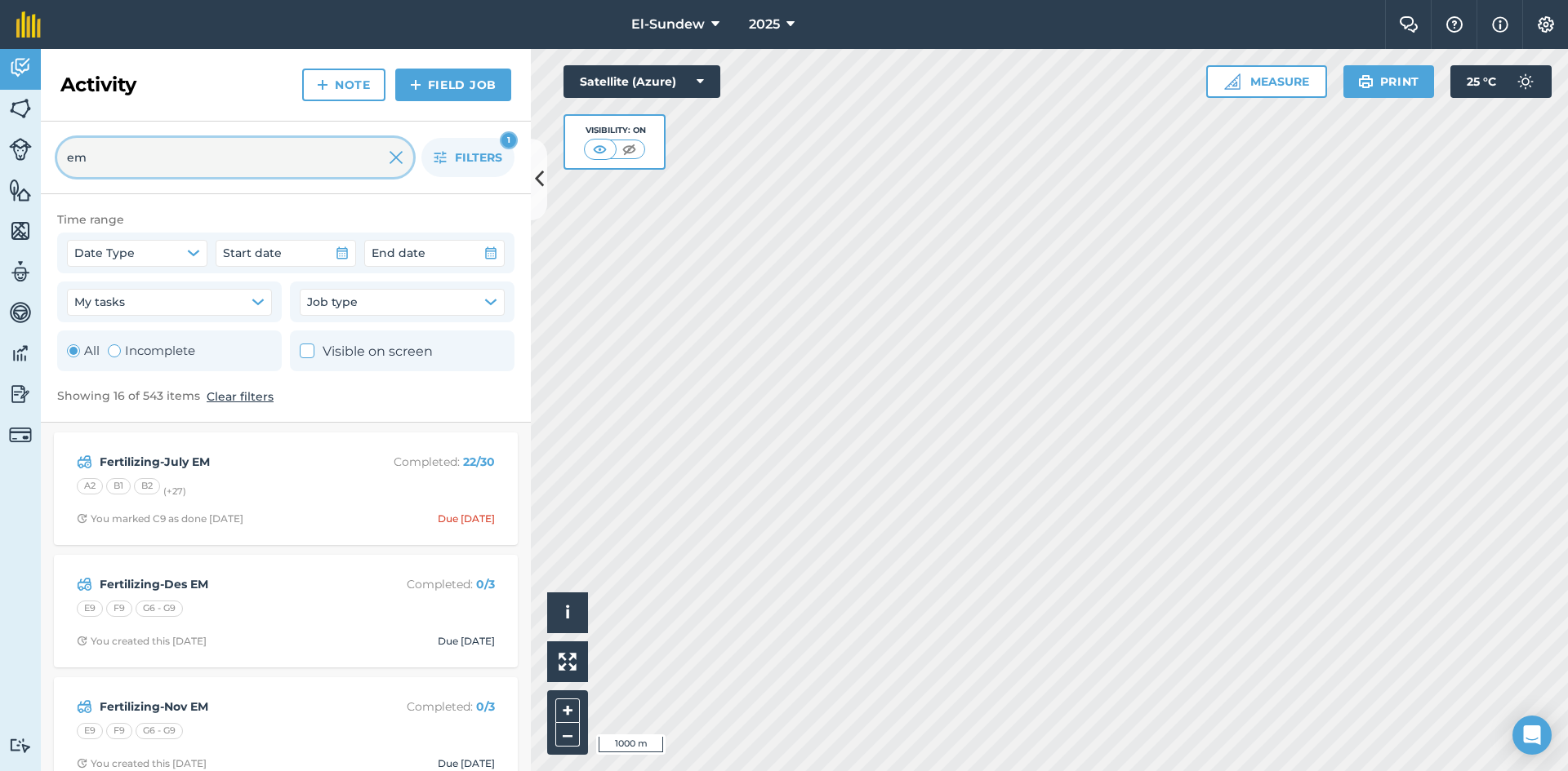
type input "e"
type input "July"
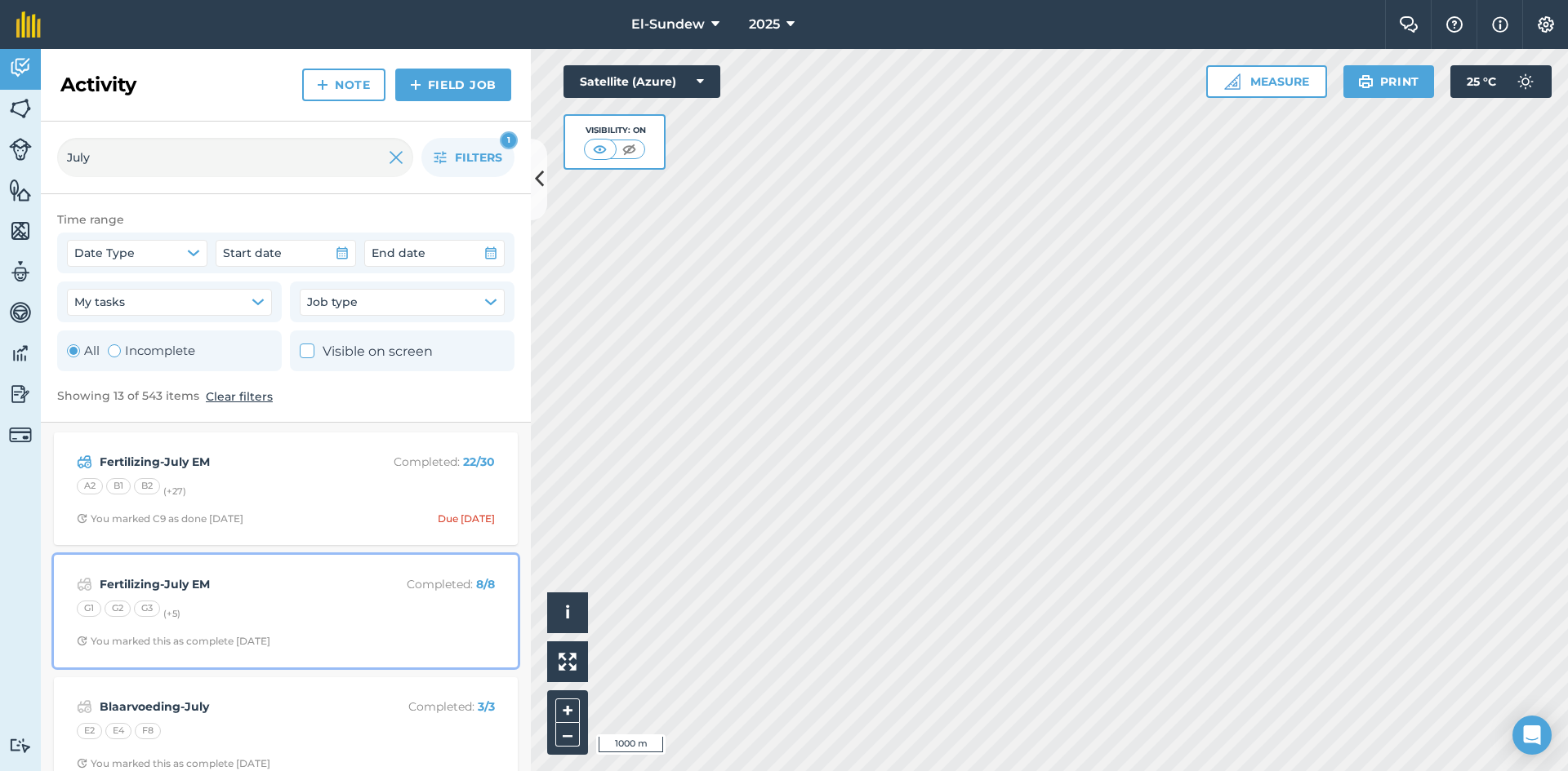
click at [257, 595] on div "Fertilizing-July EM Completed : 8 / 8 G1 G2 G3 (+ 5 ) You marked this as comple…" at bounding box center [285, 611] width 444 height 93
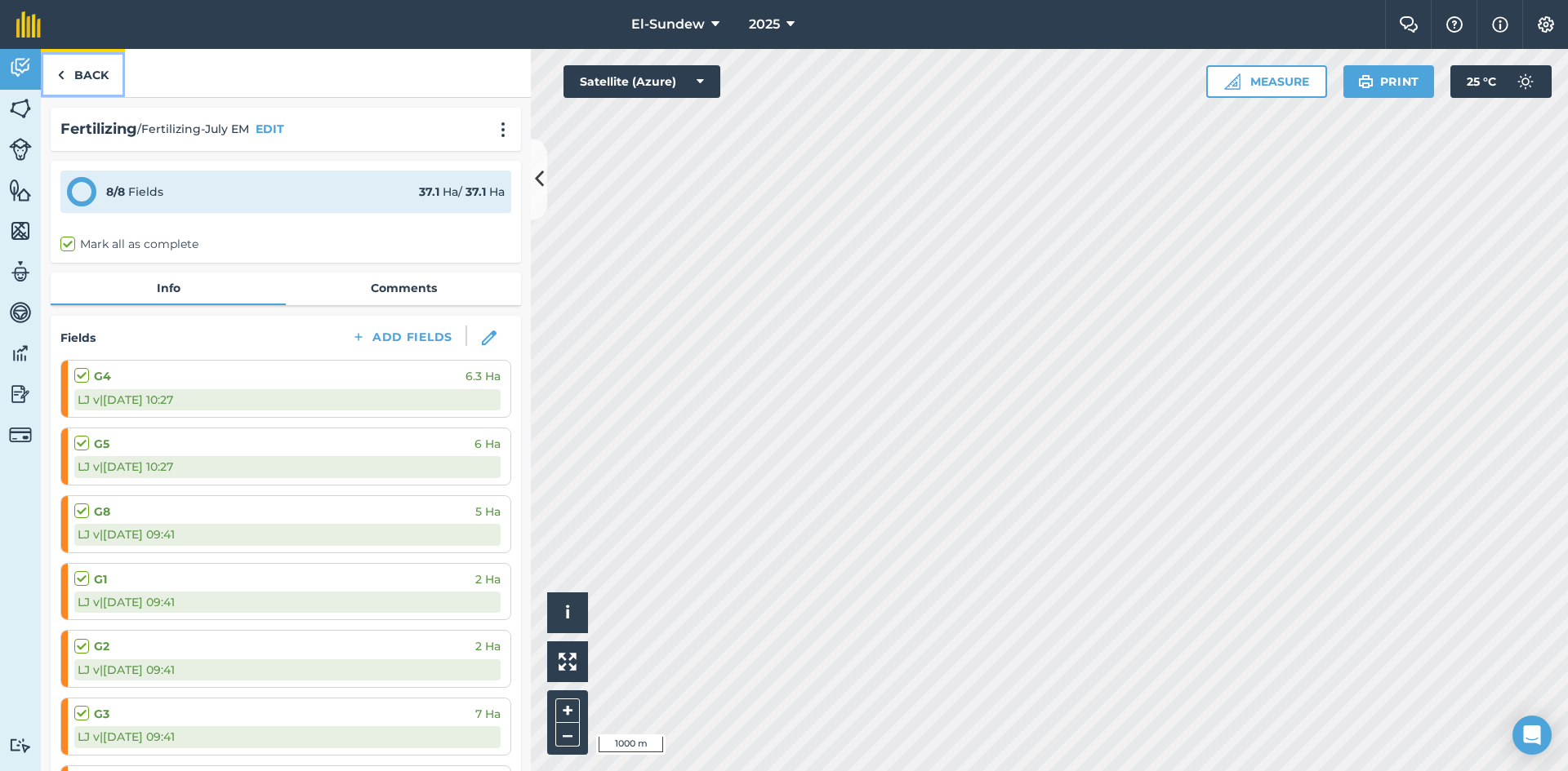
click at [103, 82] on link "Back" at bounding box center [83, 72] width 84 height 48
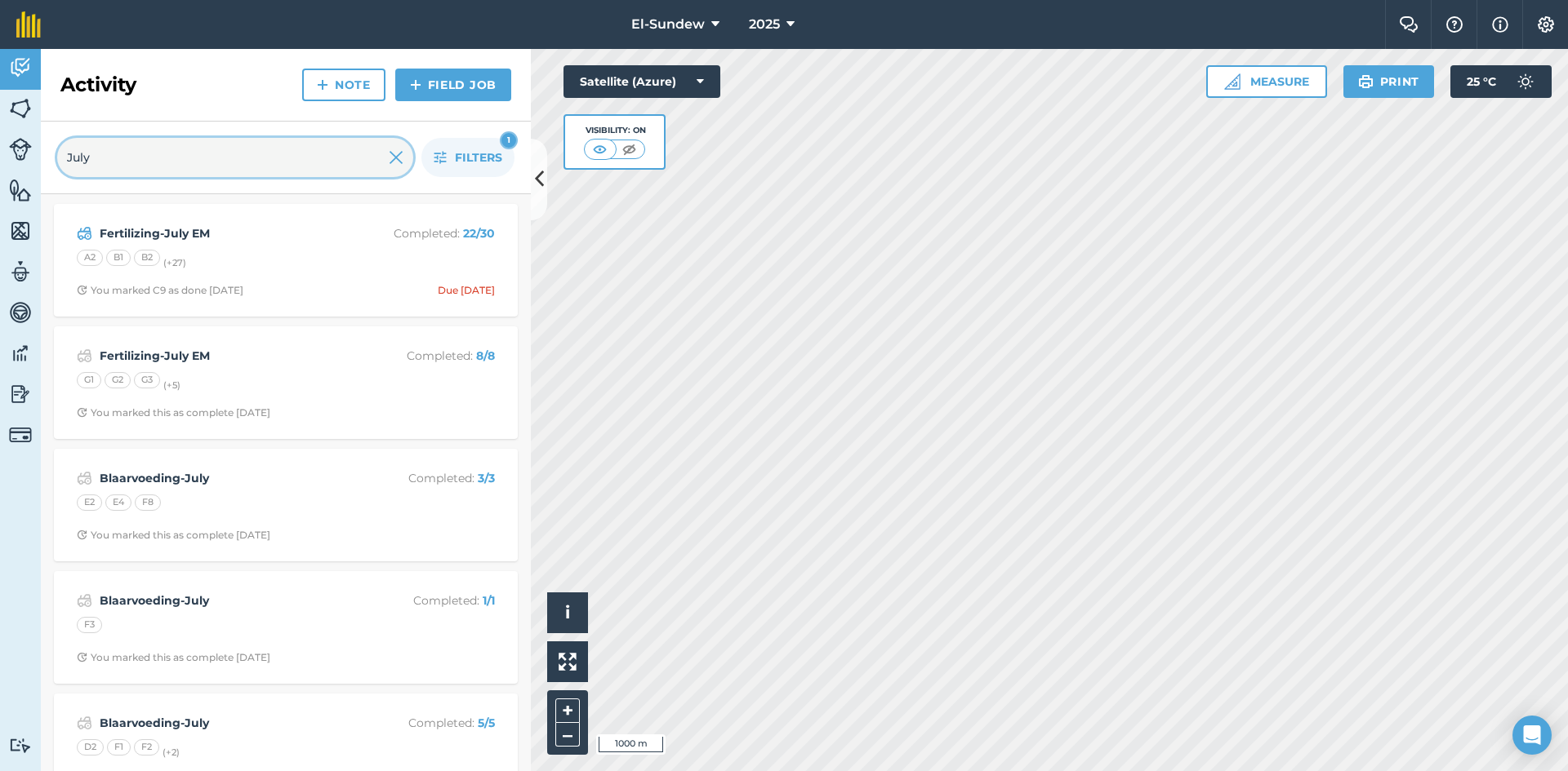
click at [276, 159] on input "July" at bounding box center [235, 157] width 356 height 39
type input "July EM"
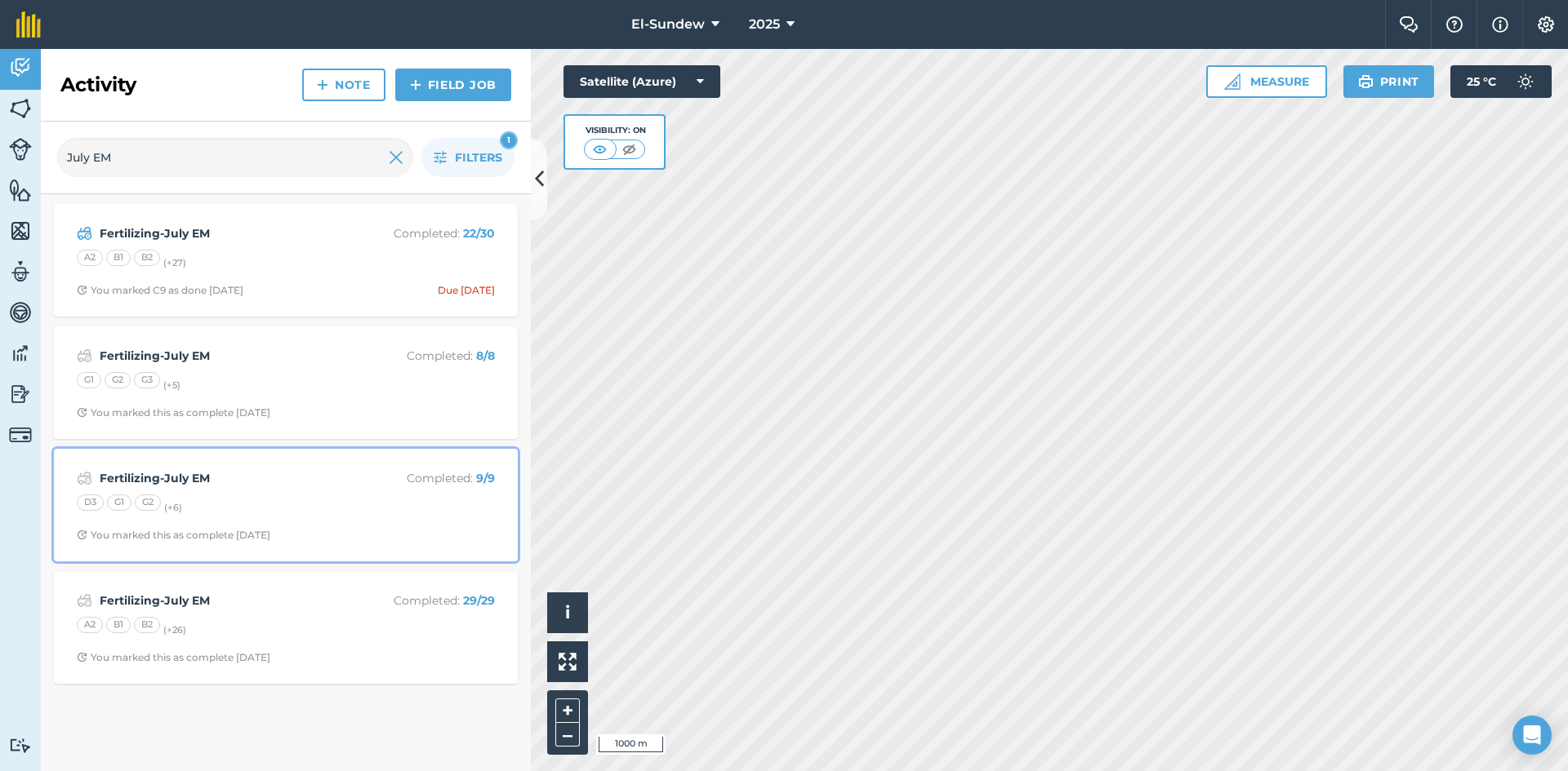
click at [266, 491] on div "Fertilizing-July EM Completed : 9 / 9 D3 G1 G2 (+ 6 ) You marked this as comple…" at bounding box center [285, 505] width 444 height 93
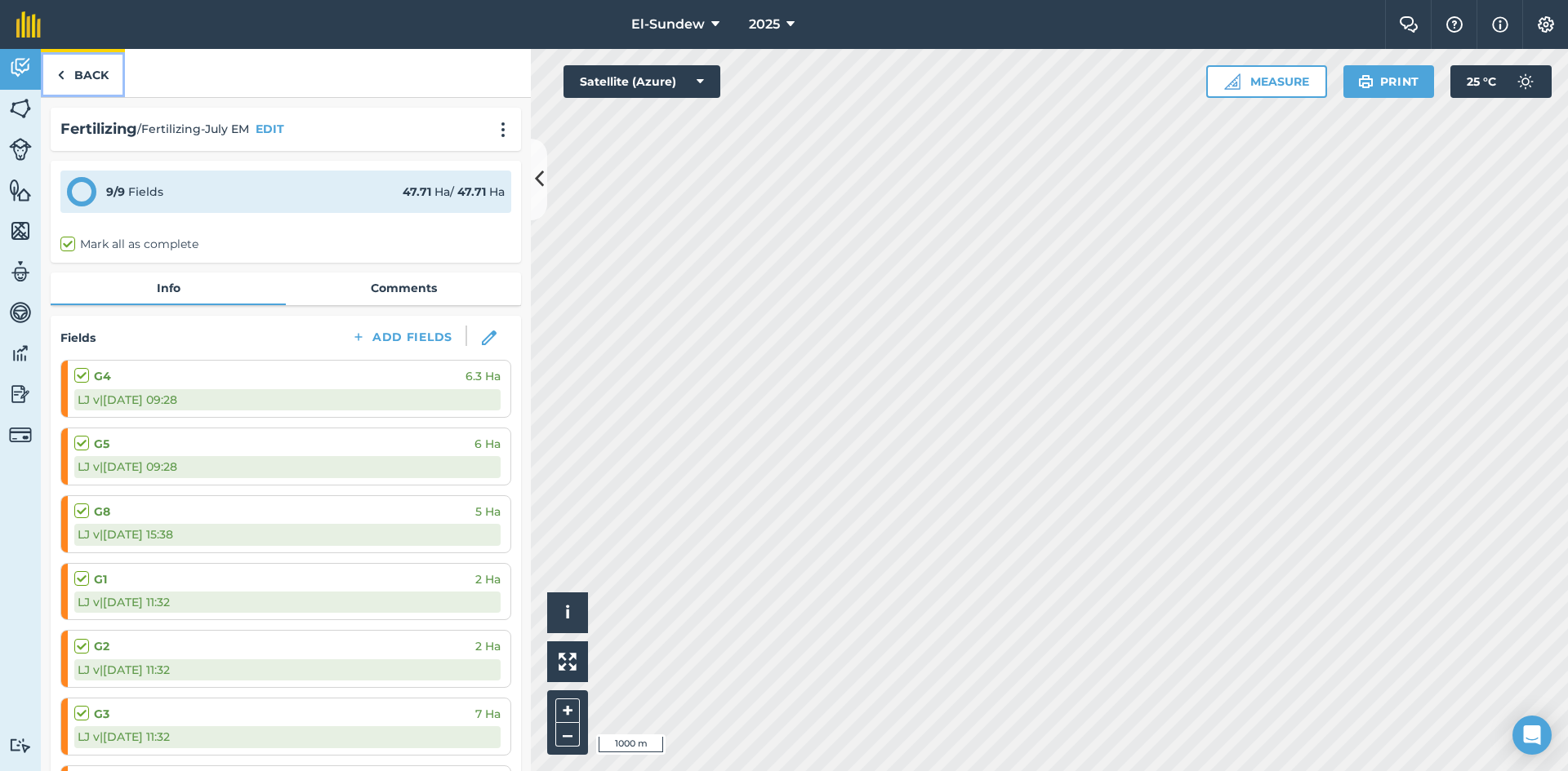
click at [102, 72] on link "Back" at bounding box center [83, 72] width 84 height 48
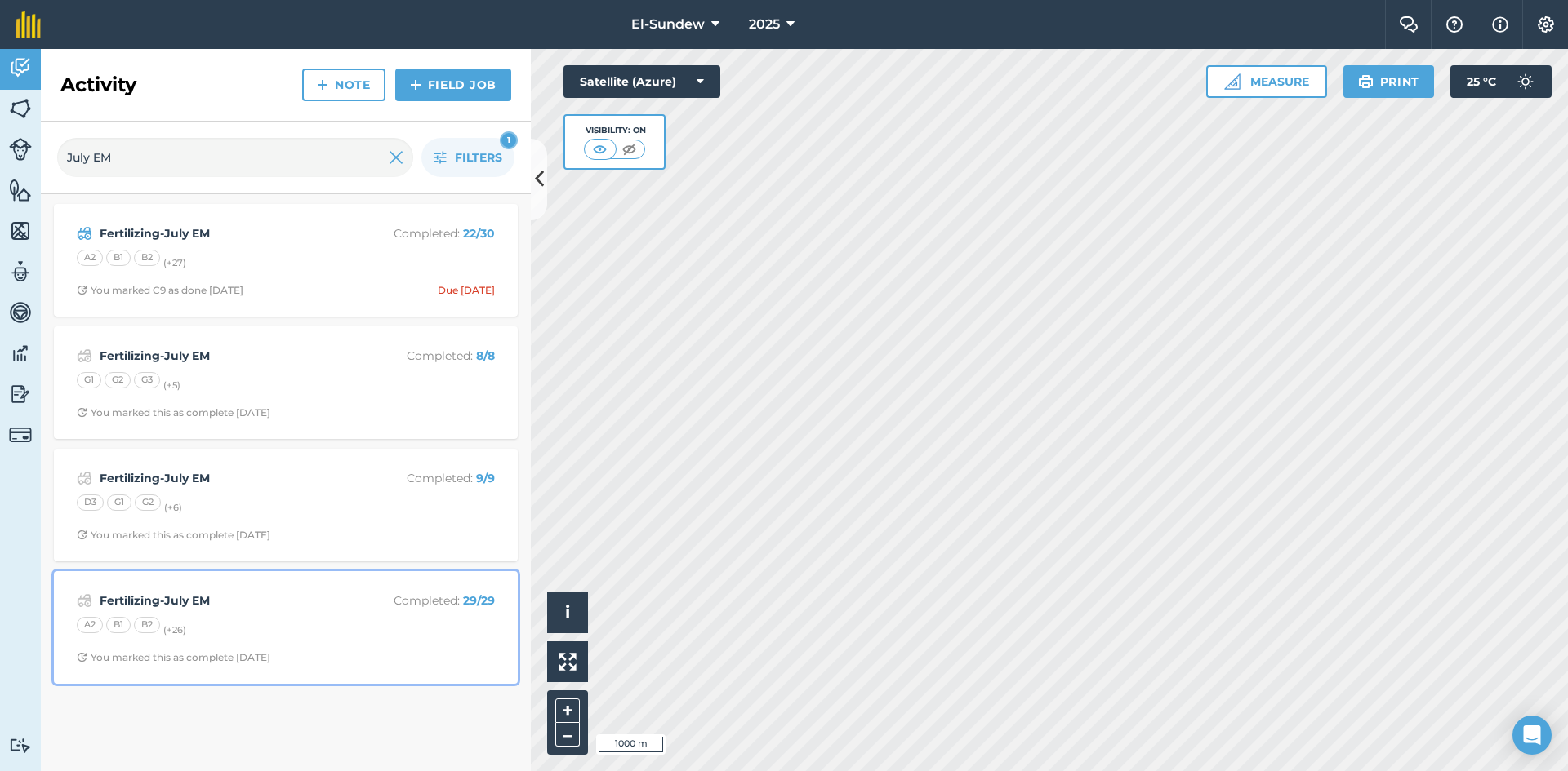
click at [314, 606] on strong "Fertilizing-July EM" at bounding box center [228, 600] width 259 height 18
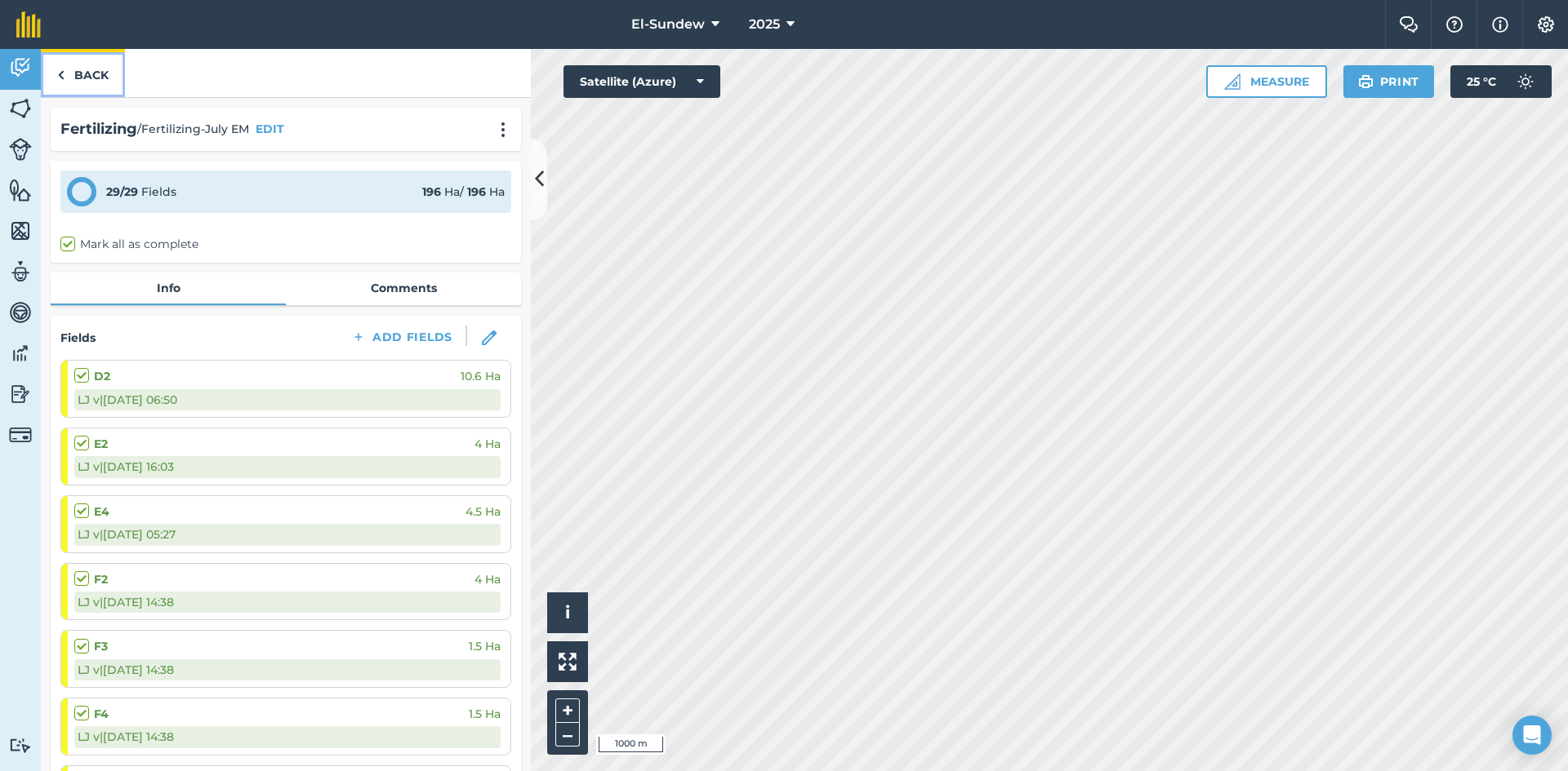
click at [90, 87] on link "Back" at bounding box center [83, 72] width 84 height 48
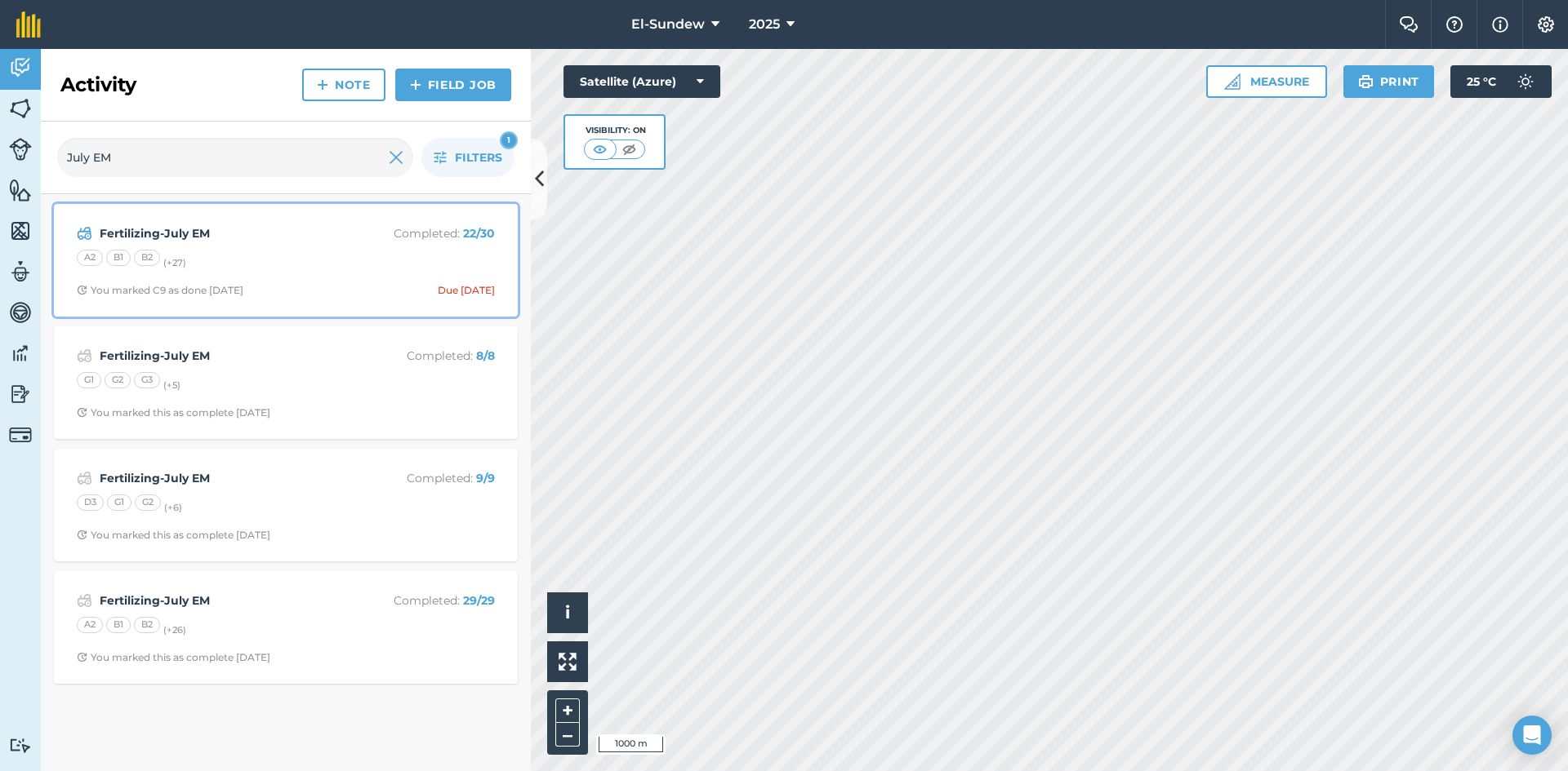
click at [280, 245] on div "Fertilizing-July EM Completed : 22 / 30 A2 B1 B2 (+ 27 ) You marked C9 as done …" at bounding box center [285, 260] width 444 height 93
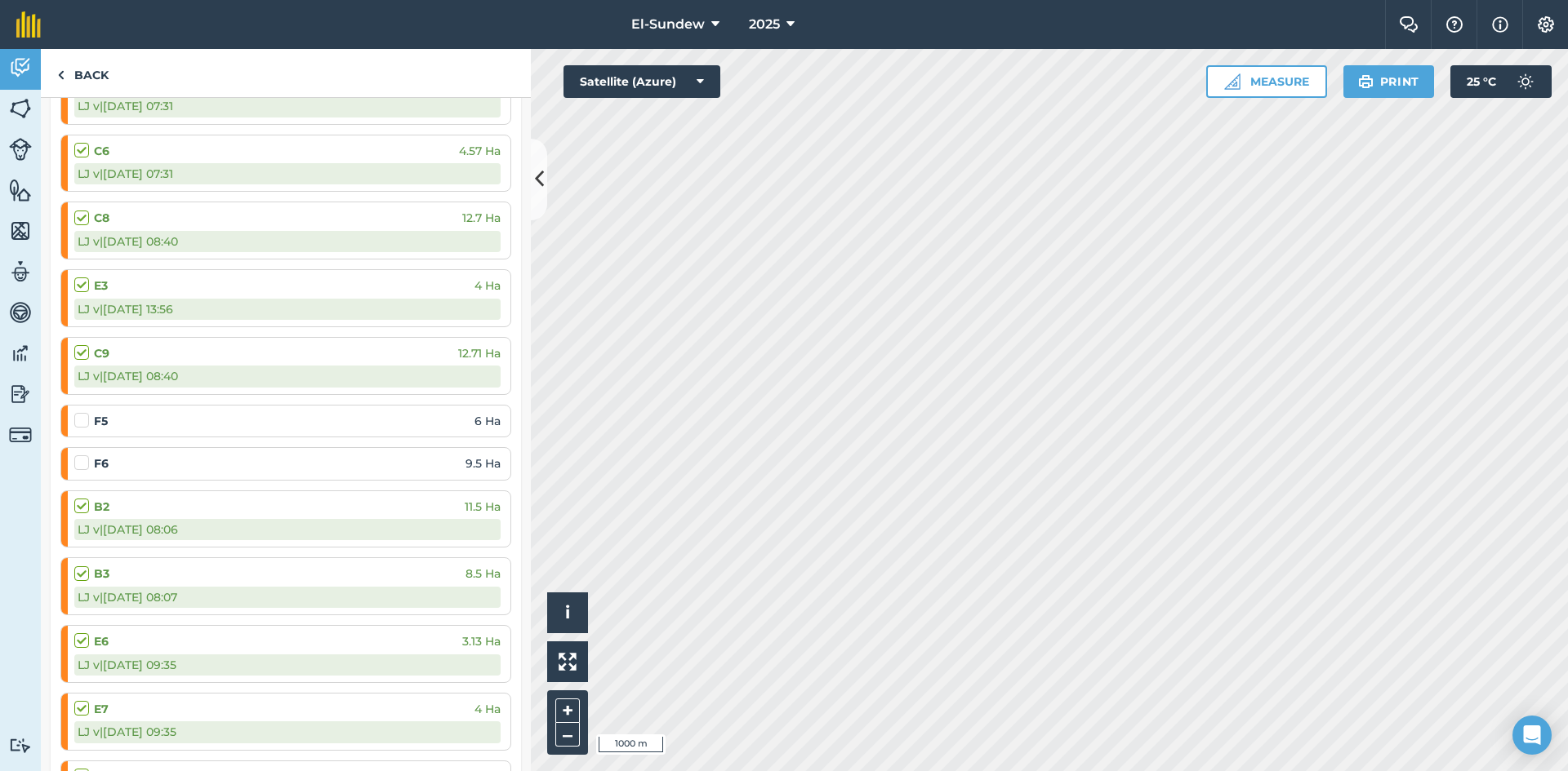
scroll to position [1904, 0]
